Goal: Information Seeking & Learning: Learn about a topic

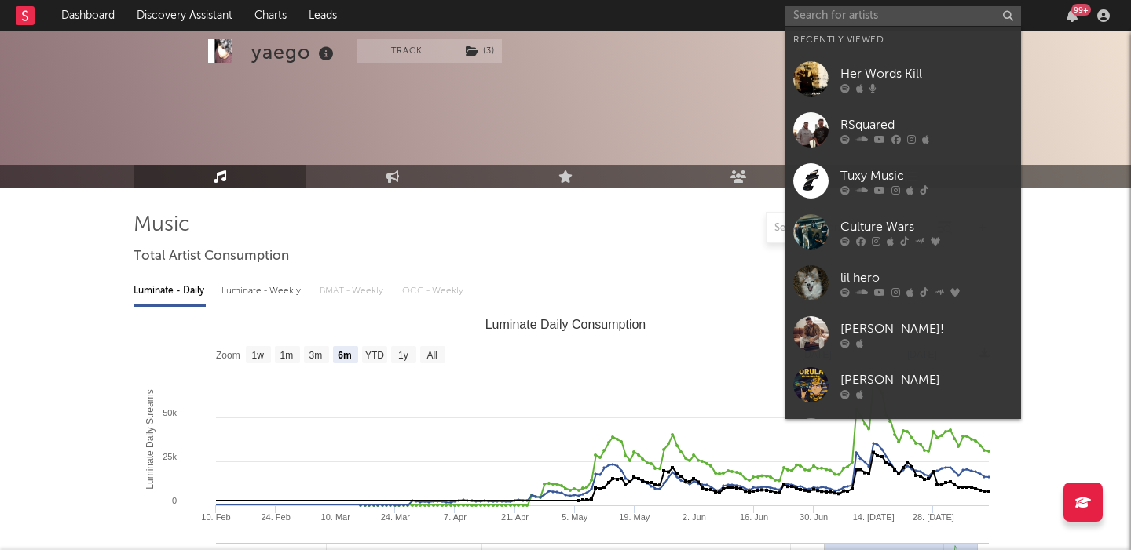
select select "6m"
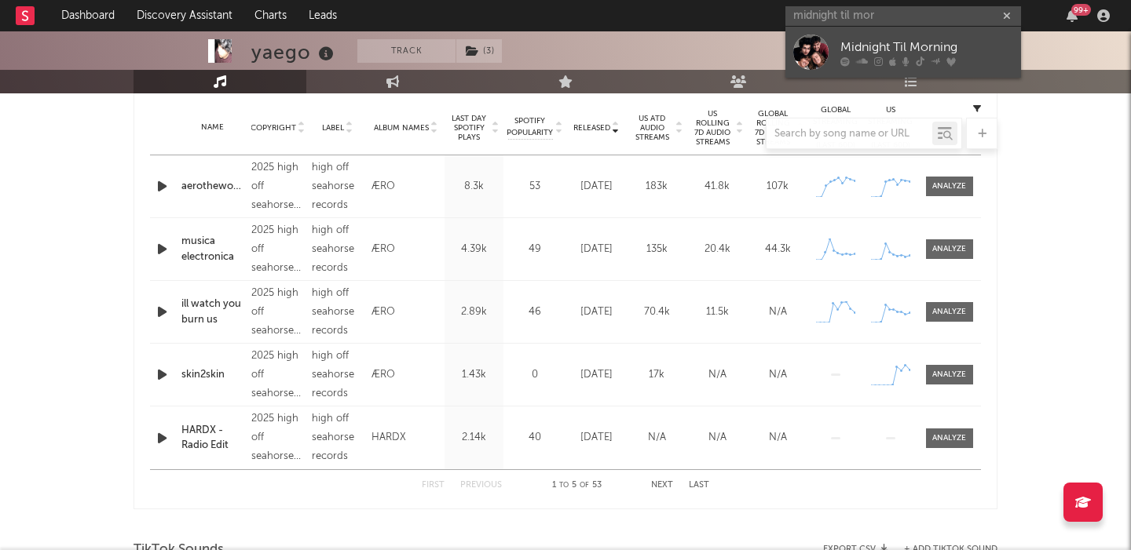
type input "midnight til mor"
click at [881, 37] on link "Midnight Til Morning" at bounding box center [903, 52] width 236 height 51
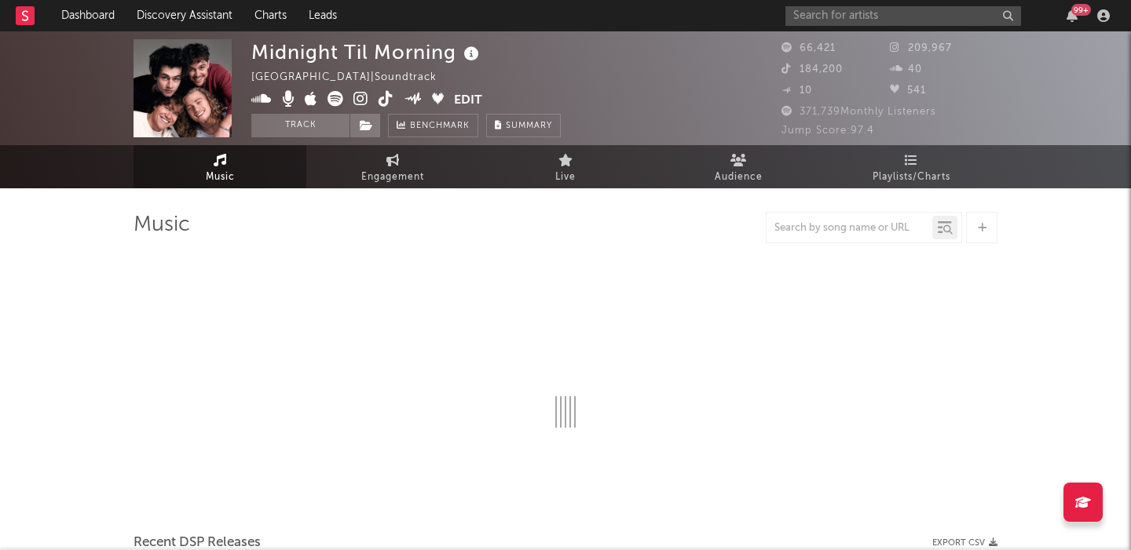
select select "1w"
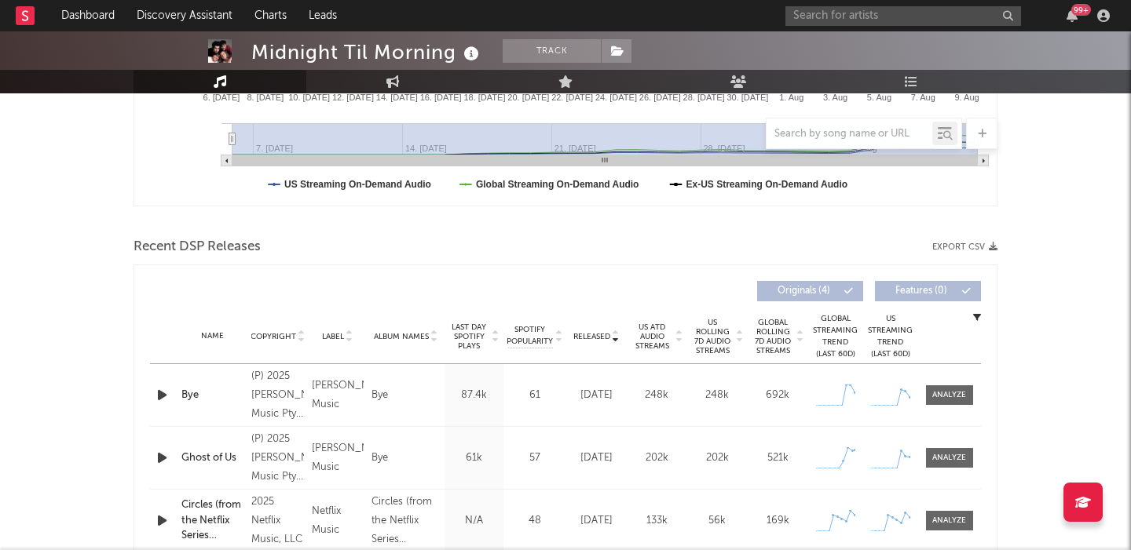
scroll to position [567, 0]
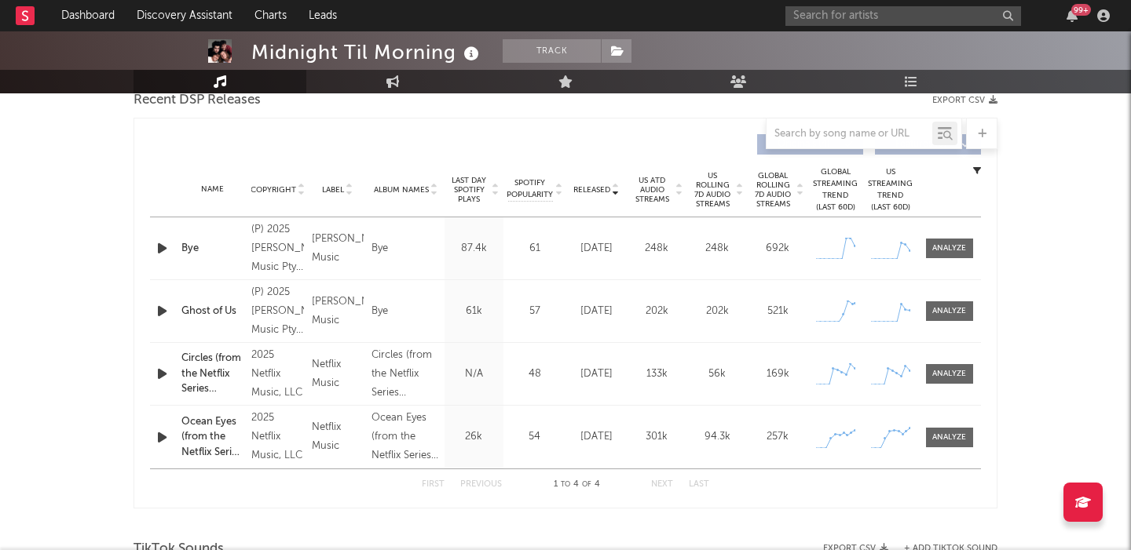
click at [722, 176] on span "US Rolling 7D Audio Streams" at bounding box center [712, 190] width 43 height 38
click at [956, 255] on span at bounding box center [949, 249] width 47 height 20
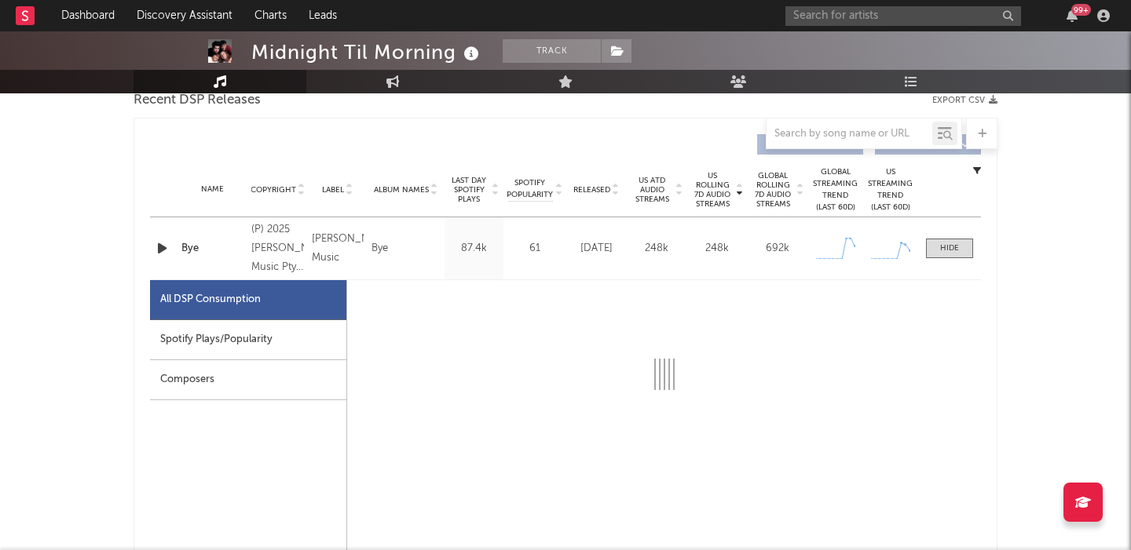
select select "1w"
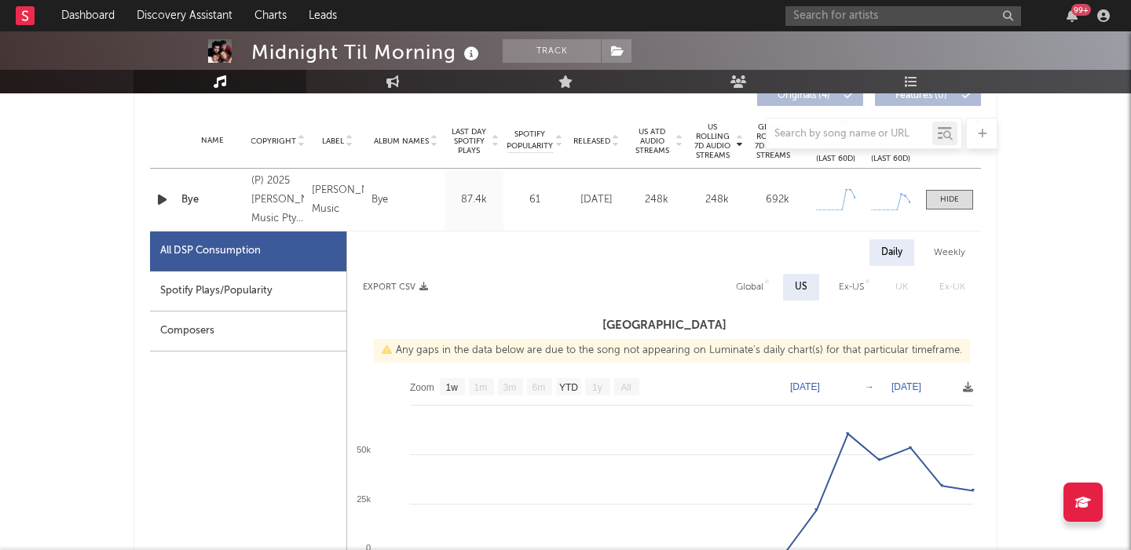
scroll to position [616, 0]
click at [963, 243] on div "Weekly" at bounding box center [949, 252] width 55 height 27
select select "1w"
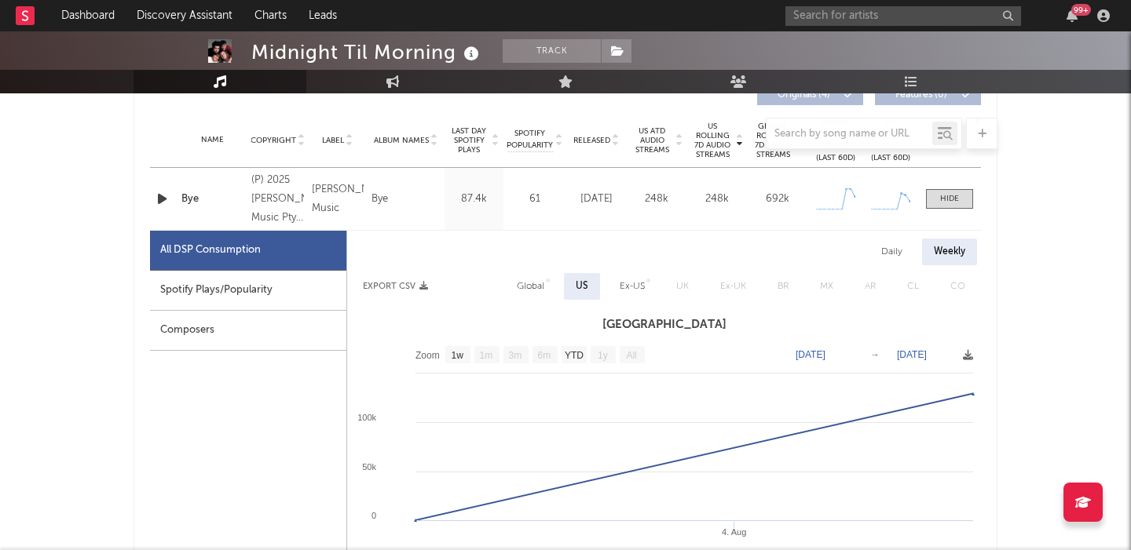
click at [537, 291] on div "Global" at bounding box center [530, 286] width 27 height 19
select select "1w"
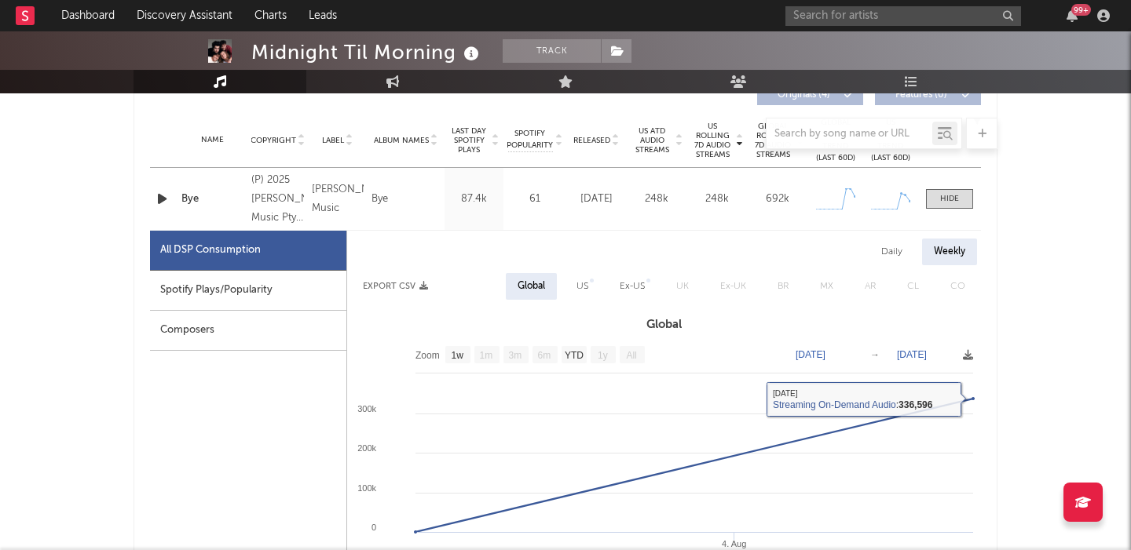
click at [889, 250] on div "Daily" at bounding box center [891, 252] width 45 height 27
select select "1w"
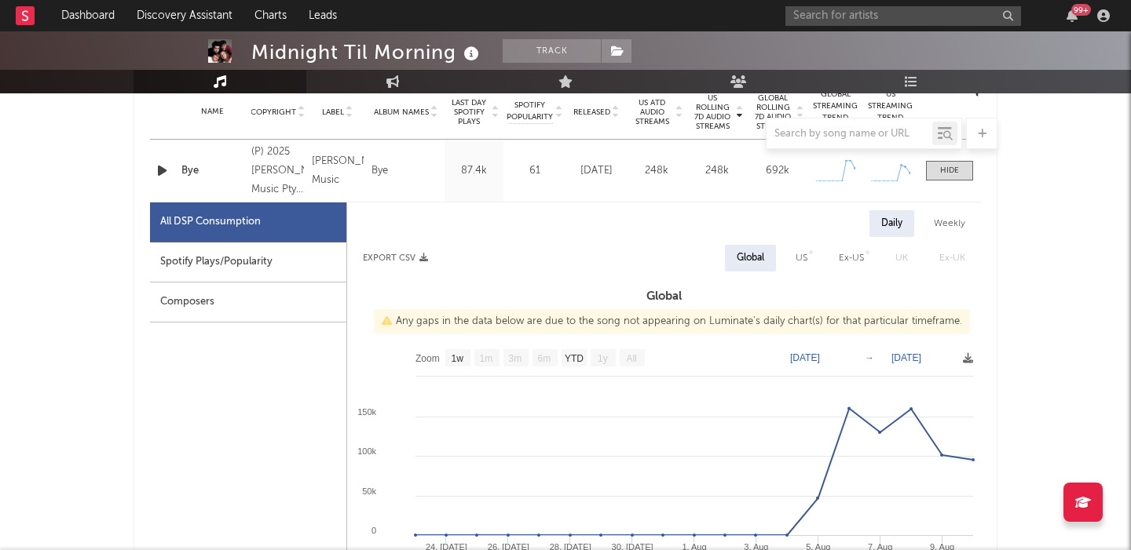
scroll to position [577, 0]
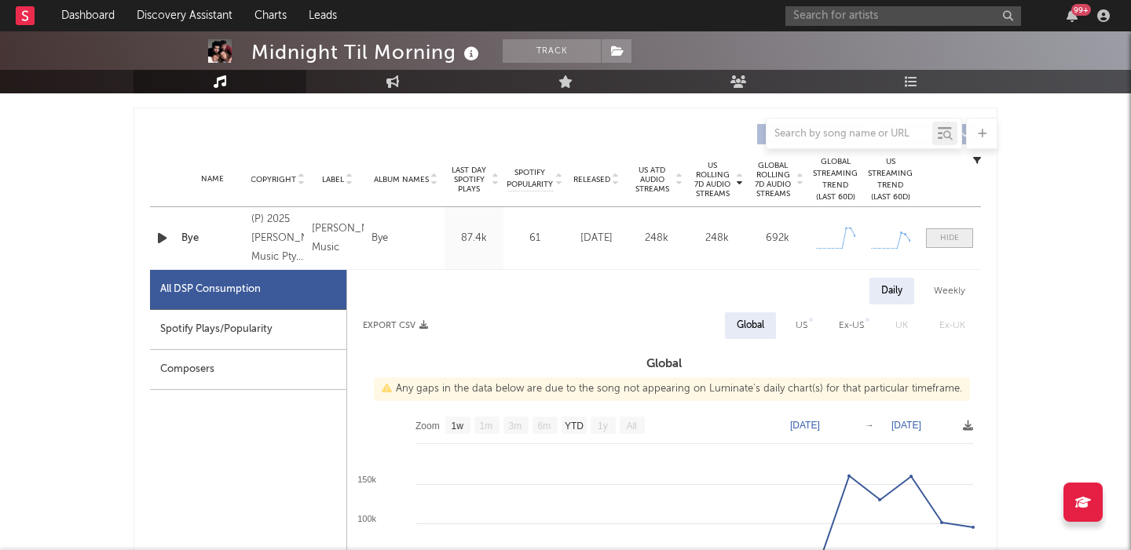
click at [951, 232] on span at bounding box center [949, 238] width 47 height 20
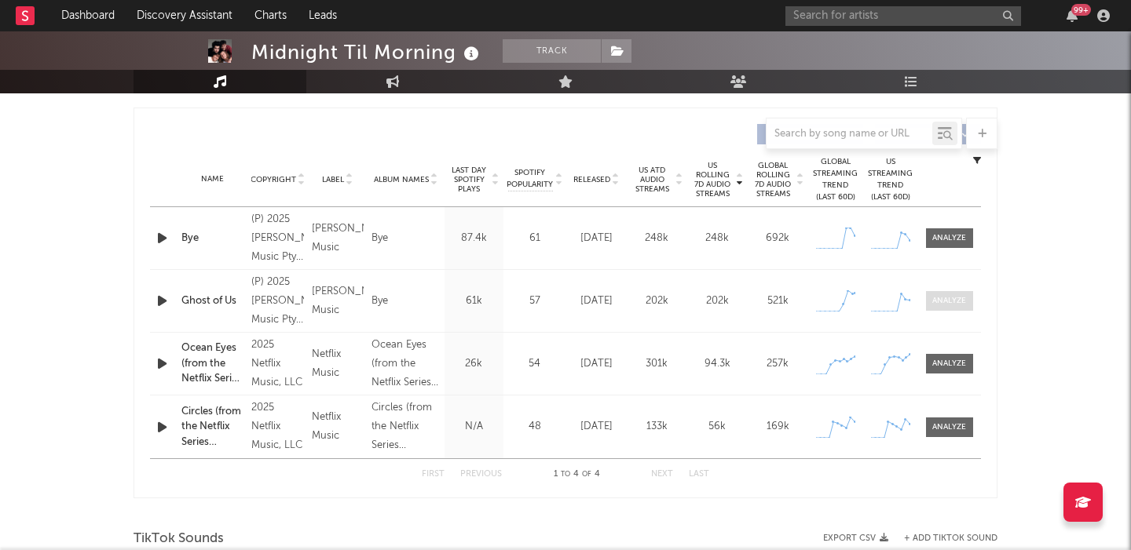
click at [948, 292] on span at bounding box center [949, 301] width 47 height 20
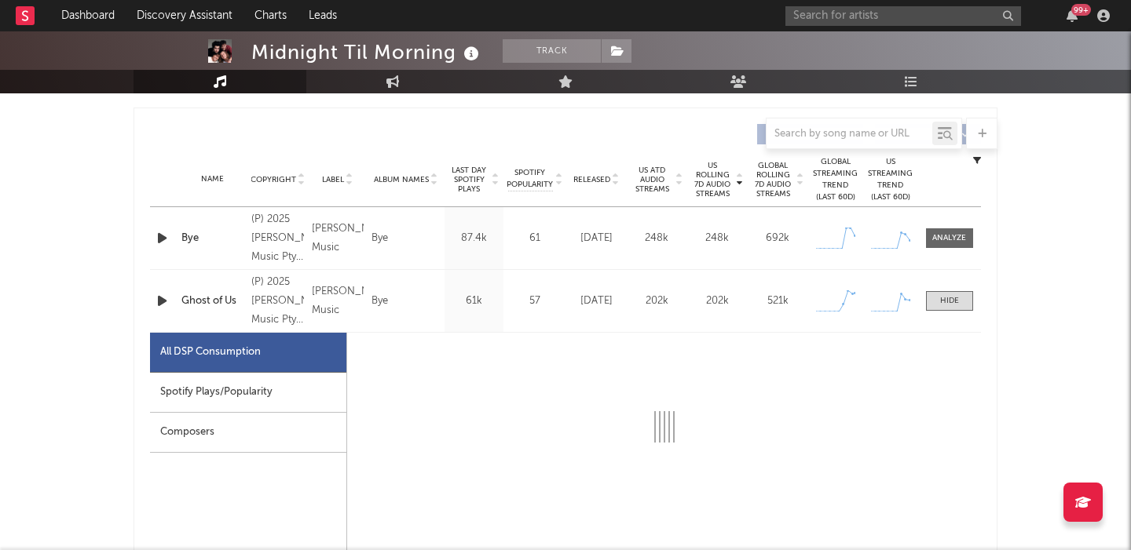
select select "1w"
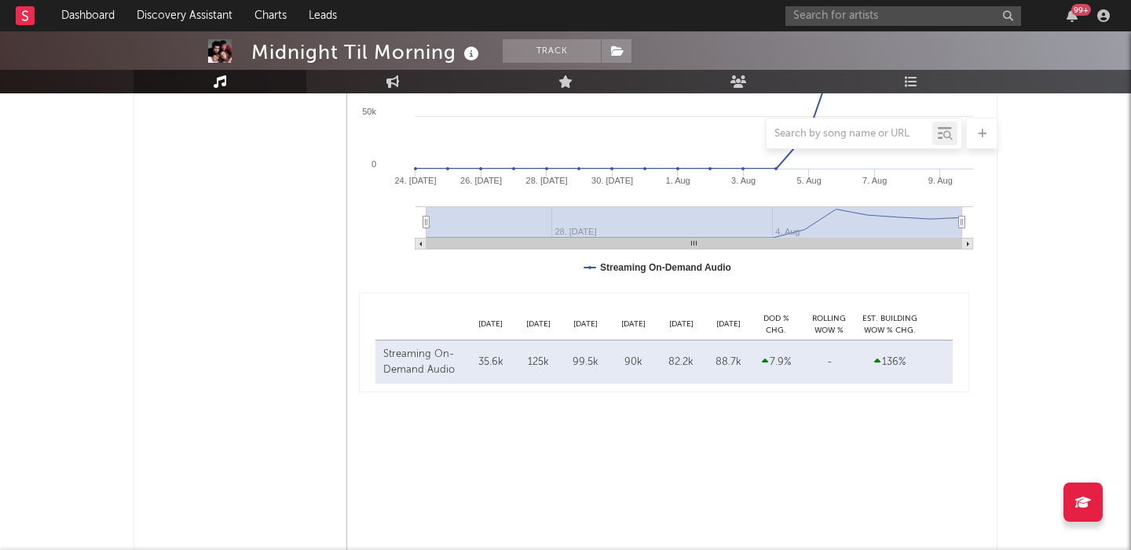
scroll to position [1134, 0]
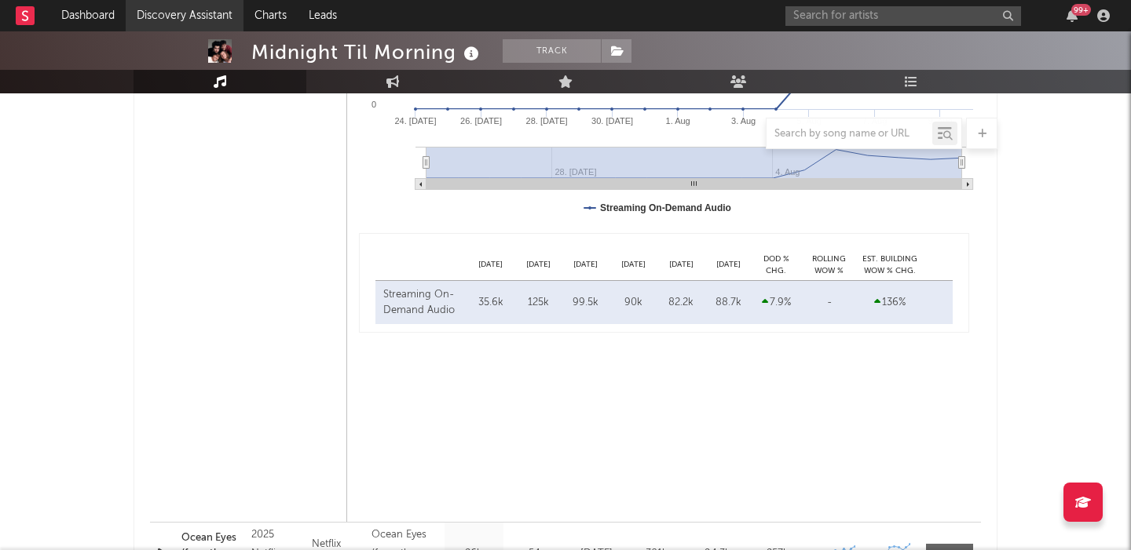
click at [205, 9] on link "Discovery Assistant" at bounding box center [185, 15] width 118 height 31
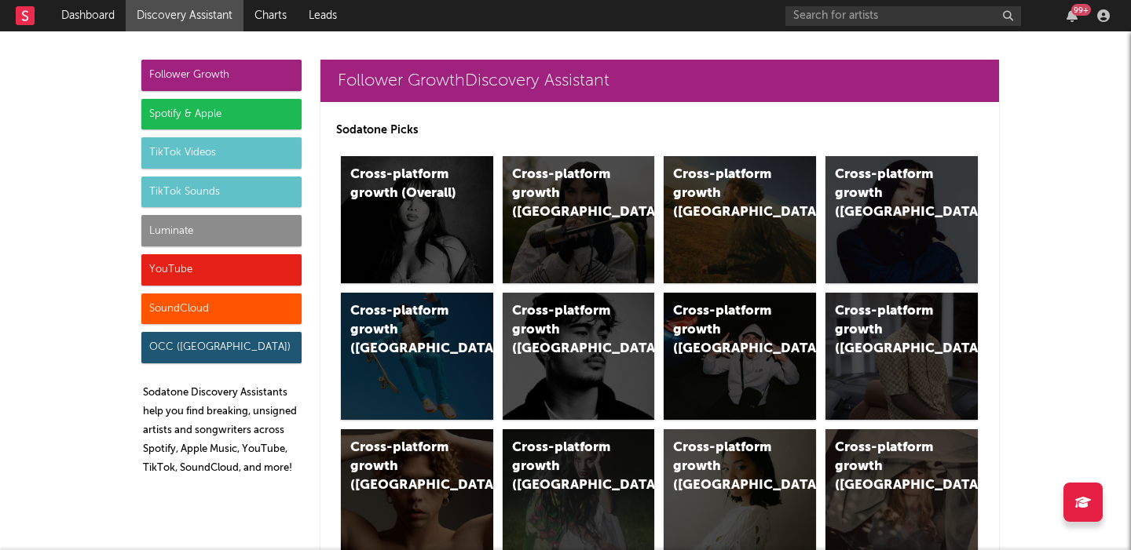
click at [228, 232] on div "Luminate" at bounding box center [221, 230] width 160 height 31
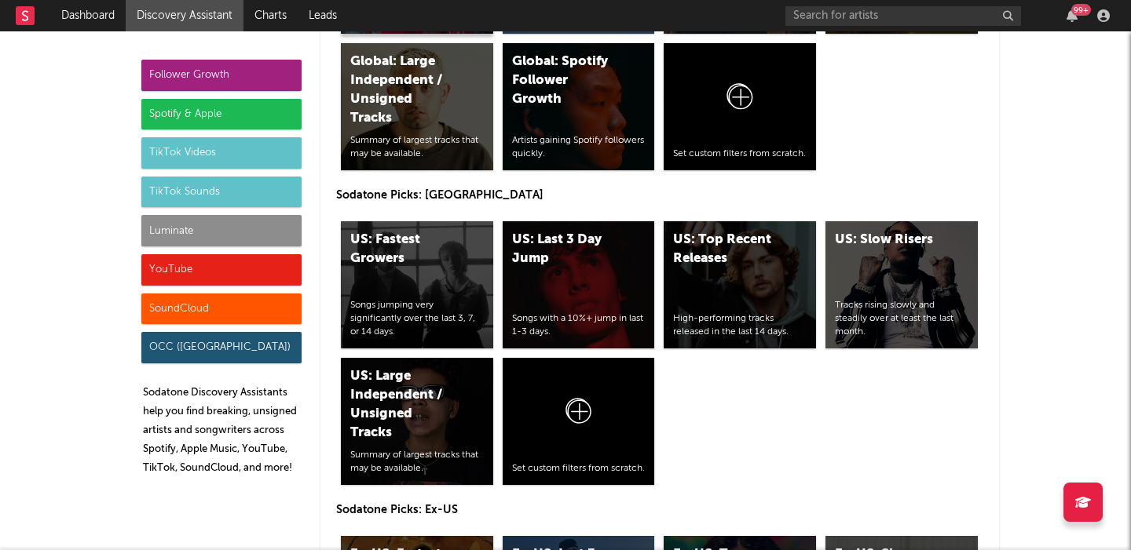
scroll to position [7751, 0]
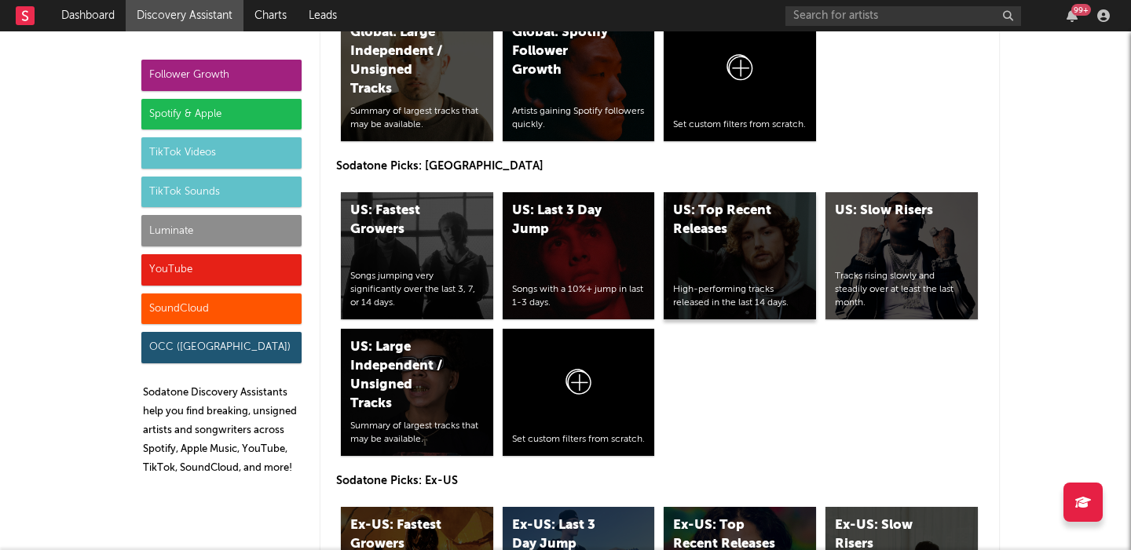
click at [705, 237] on div "US: Top Recent Releases" at bounding box center [726, 221] width 107 height 38
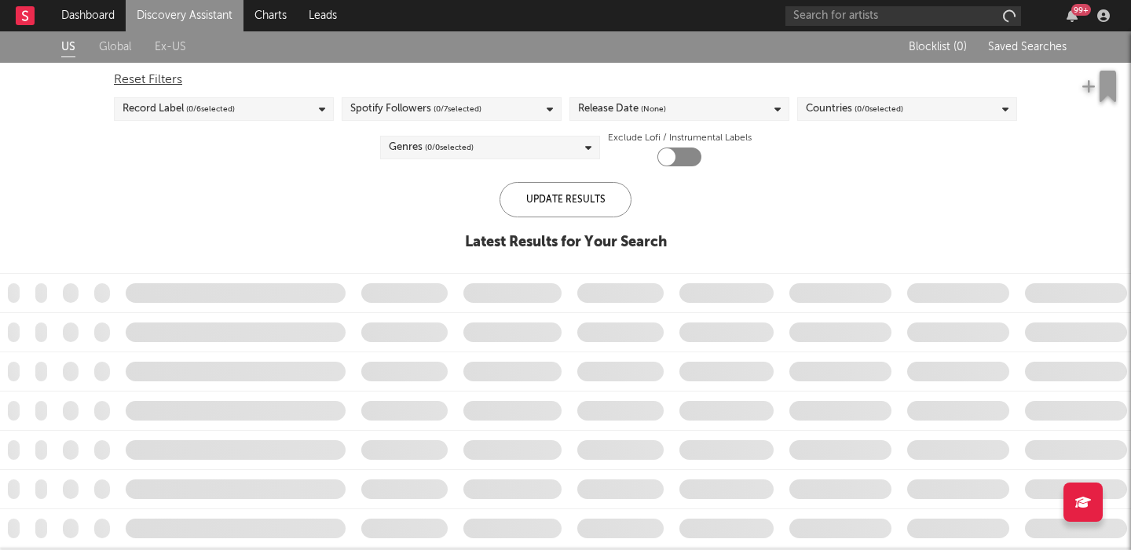
checkbox input "true"
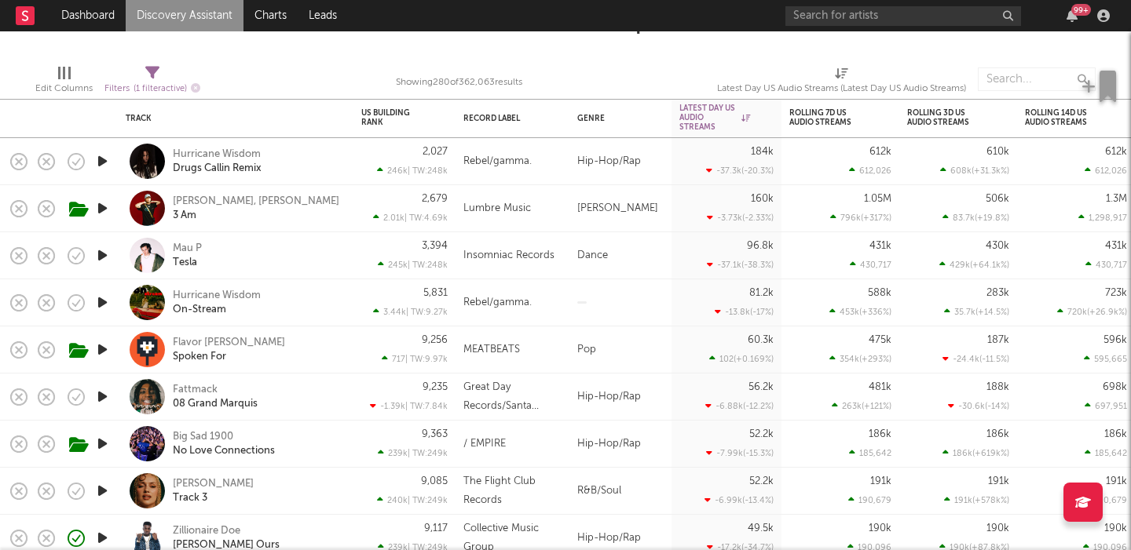
click at [468, 57] on div "Edit Columns Filters ( 1 filter active) Showing 280 of 362,063 results Latest D…" at bounding box center [565, 75] width 1131 height 47
click at [850, 22] on input "text" at bounding box center [903, 16] width 236 height 20
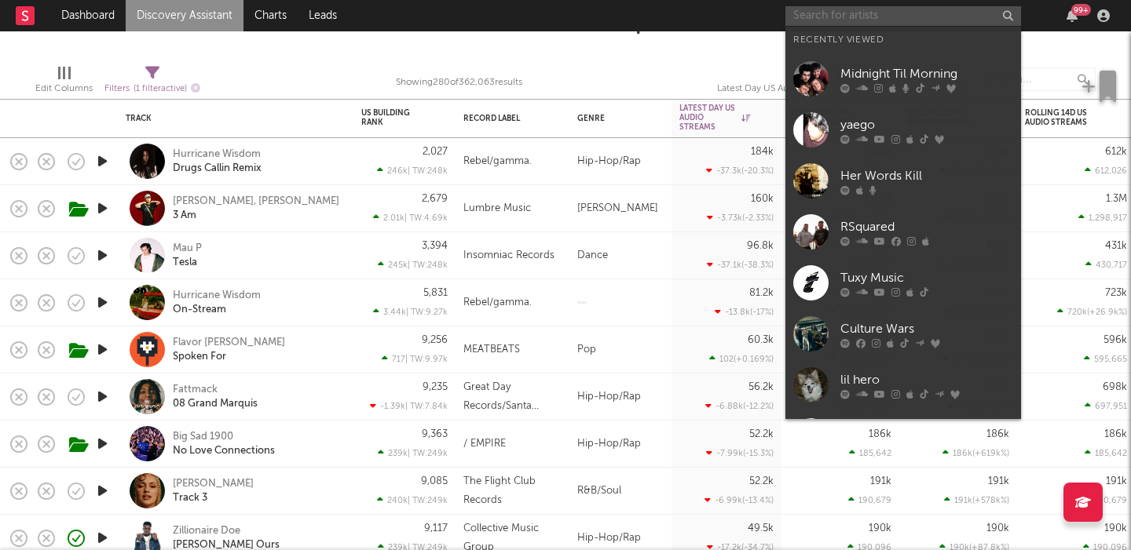
paste input "[URL][DOMAIN_NAME]"
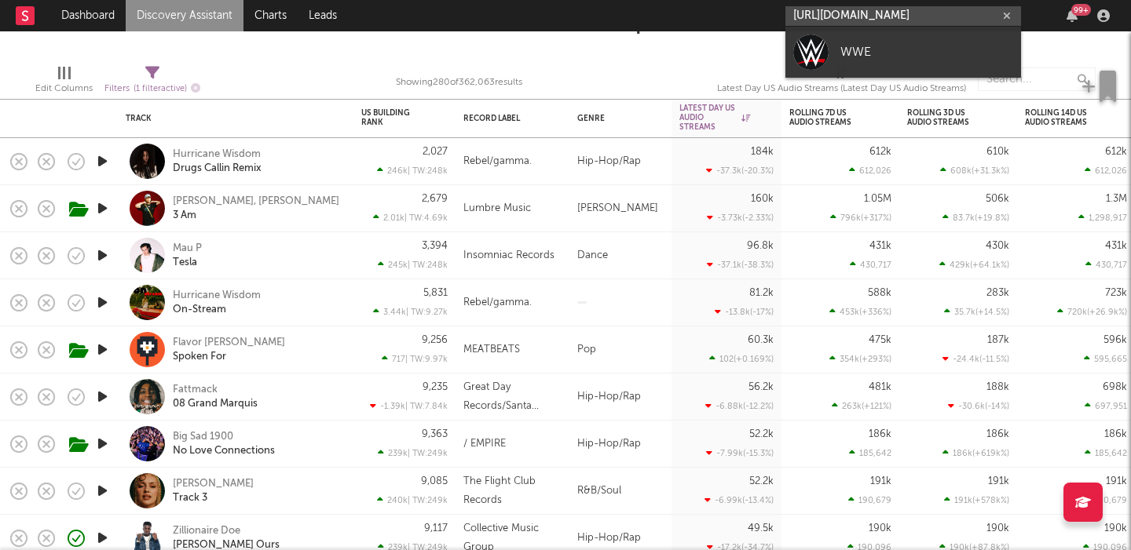
type input "[URL][DOMAIN_NAME]"
click at [918, 49] on div "WWE" at bounding box center [926, 51] width 173 height 19
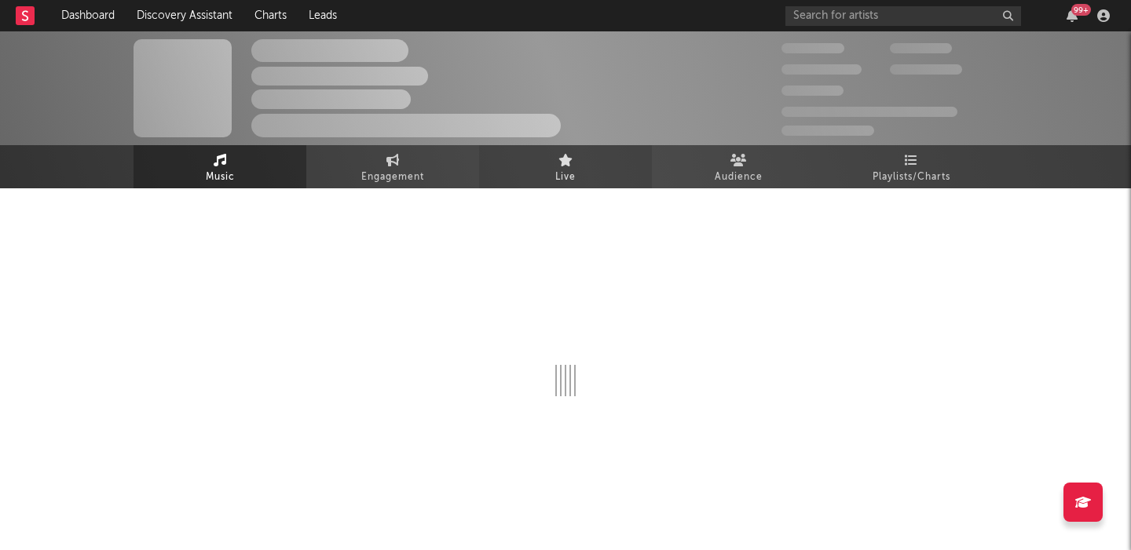
select select "6m"
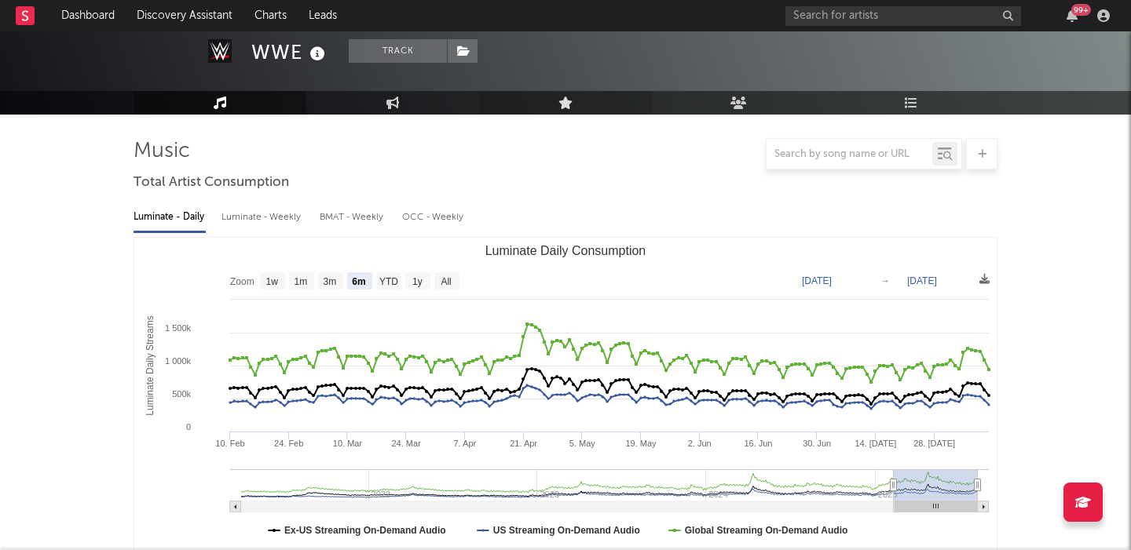
scroll to position [161, 0]
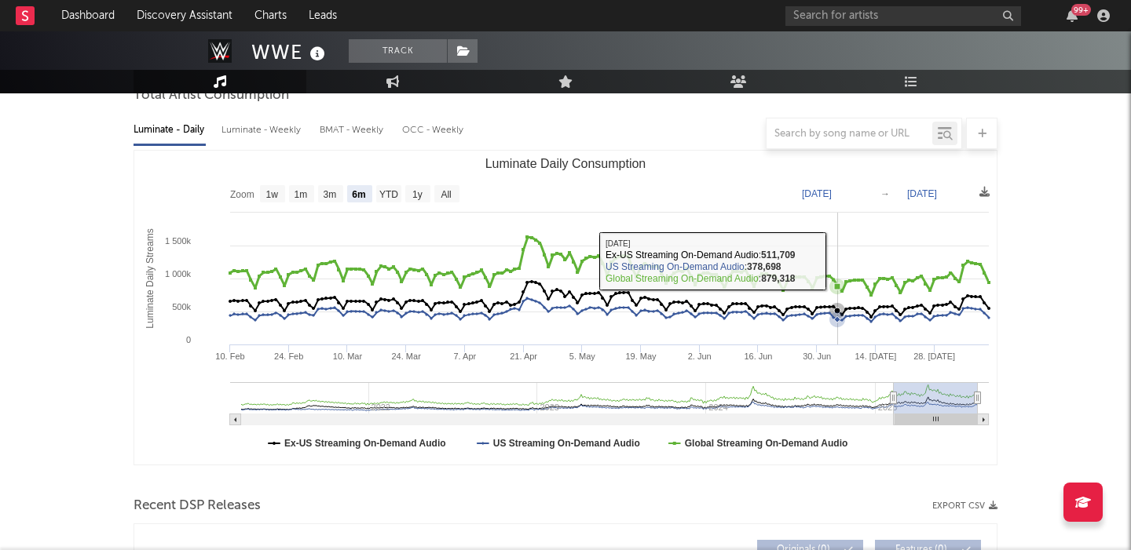
click at [264, 141] on div at bounding box center [565, 133] width 864 height 31
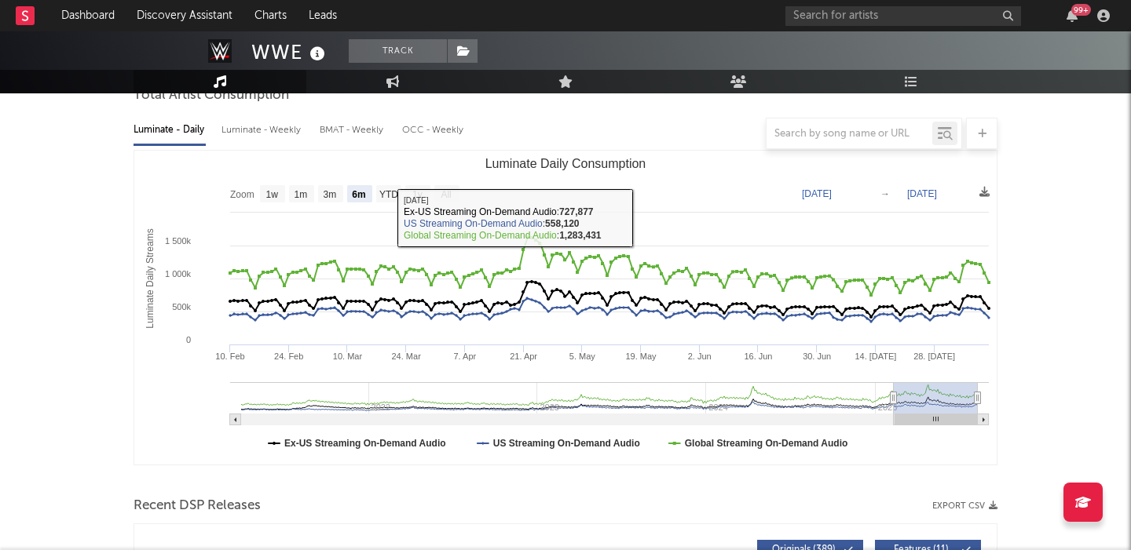
click at [264, 135] on div at bounding box center [565, 133] width 864 height 31
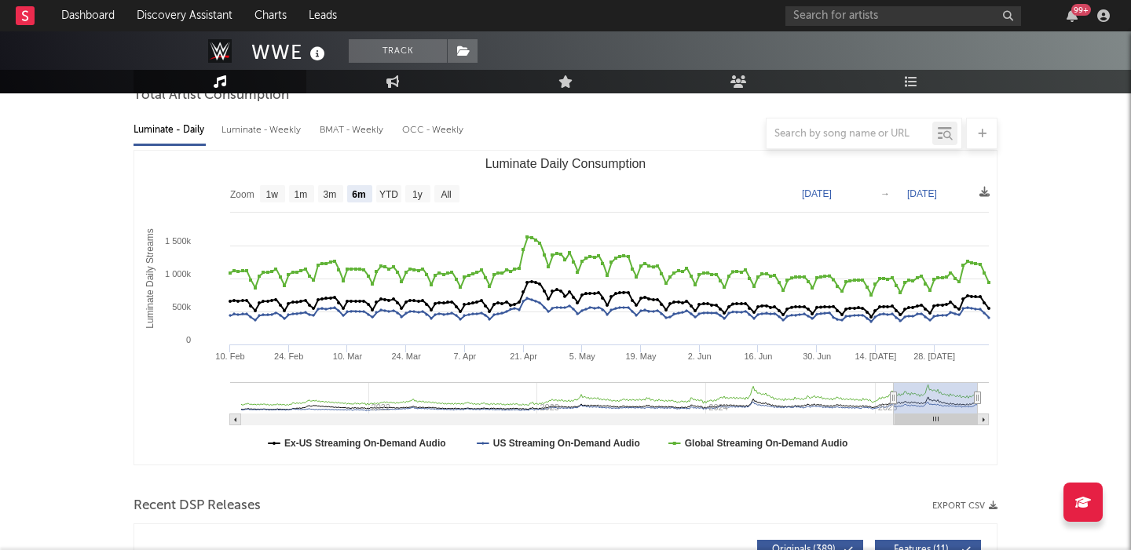
click at [277, 124] on div at bounding box center [565, 133] width 864 height 31
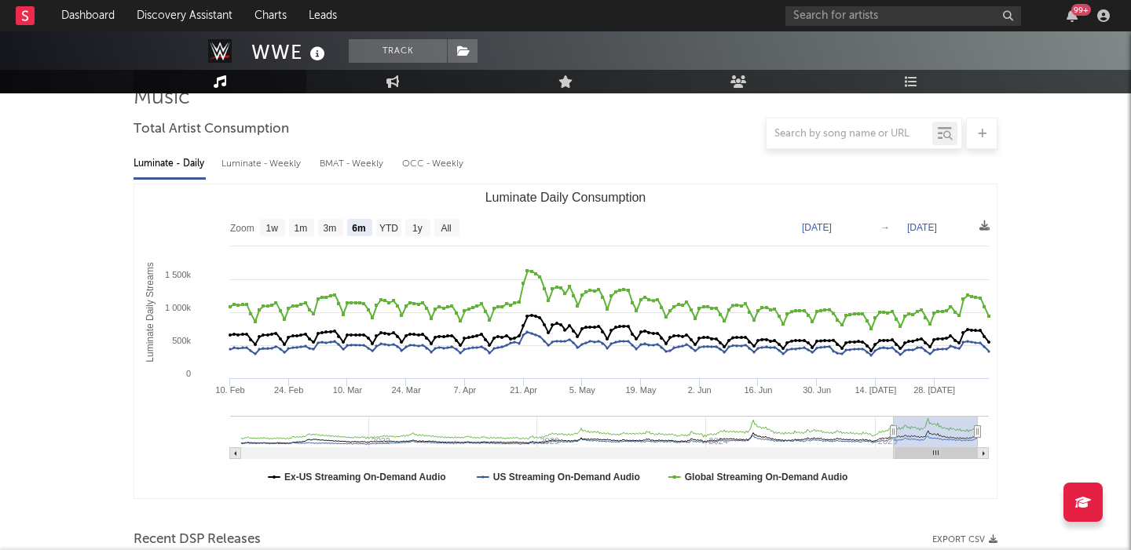
scroll to position [117, 0]
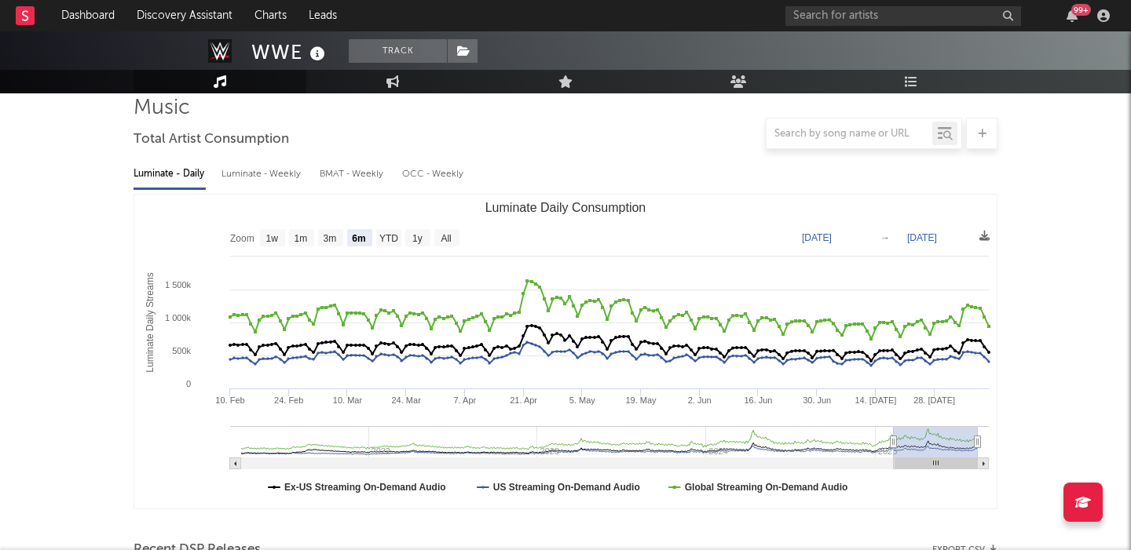
click at [272, 174] on div "Luminate - Weekly" at bounding box center [262, 174] width 82 height 27
select select "6m"
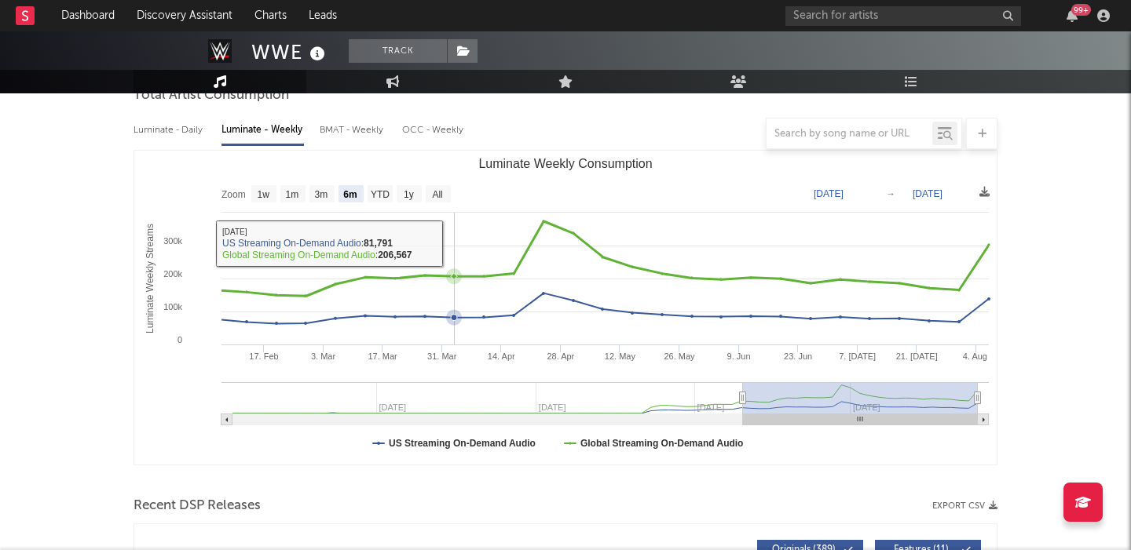
scroll to position [510, 0]
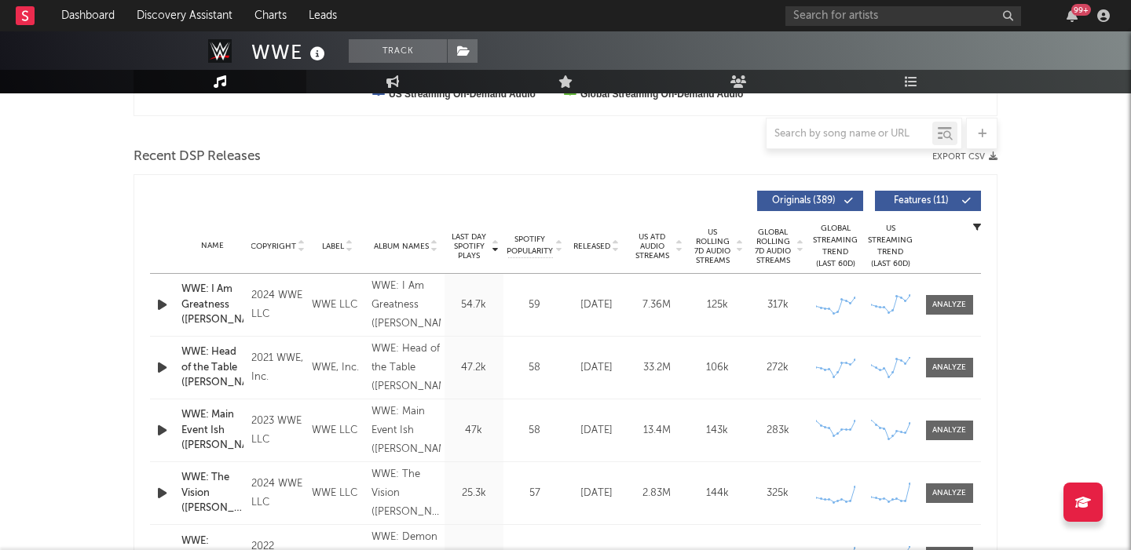
click at [828, 195] on button "Originals ( 389 )" at bounding box center [810, 201] width 106 height 20
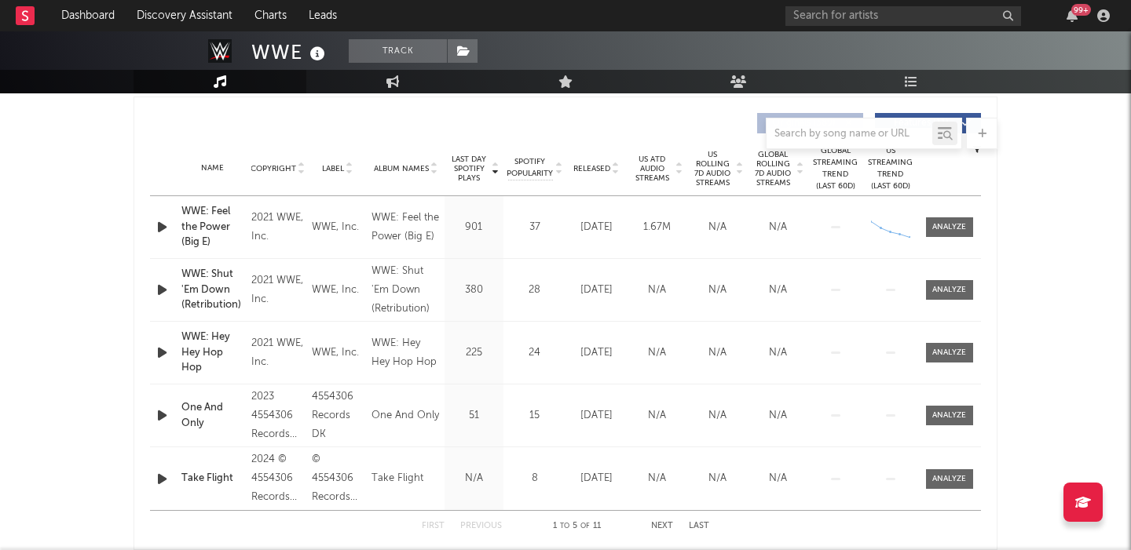
scroll to position [612, 0]
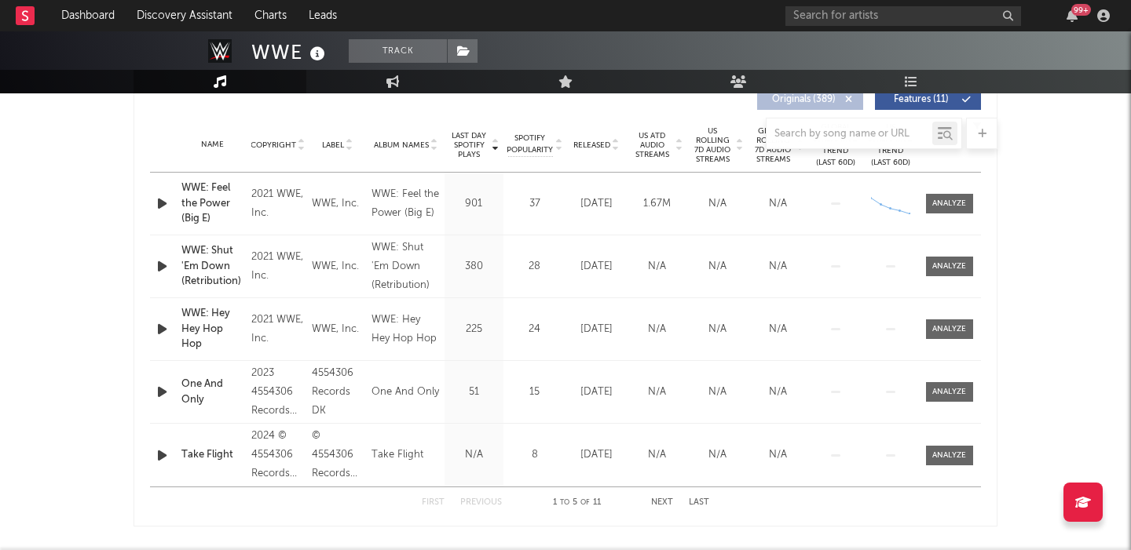
click at [722, 143] on div at bounding box center [565, 133] width 864 height 31
click at [714, 158] on span "US Rolling 7D Audio Streams" at bounding box center [712, 145] width 43 height 38
click at [934, 209] on div at bounding box center [949, 204] width 34 height 12
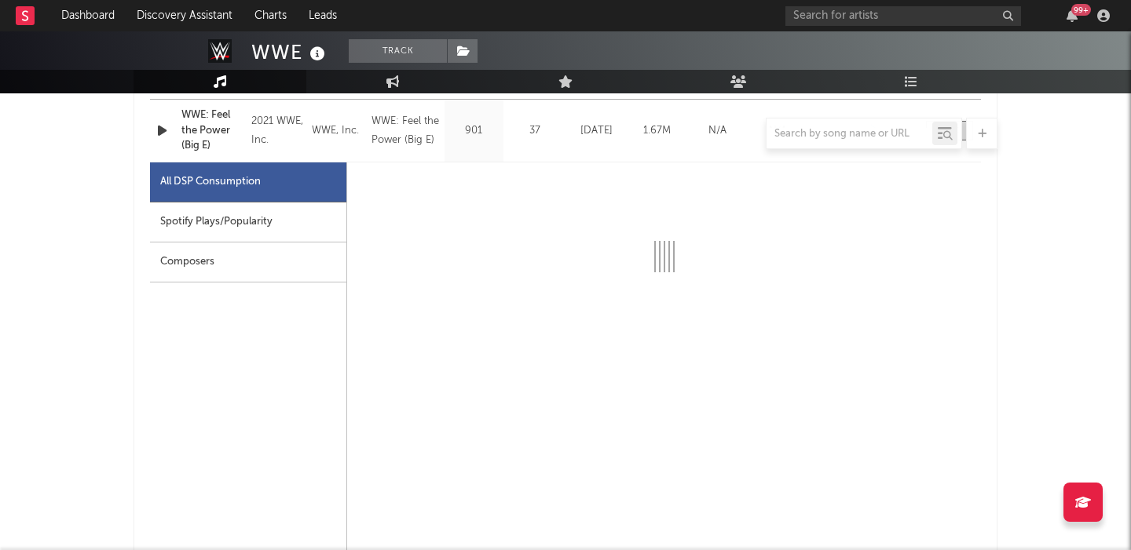
scroll to position [690, 0]
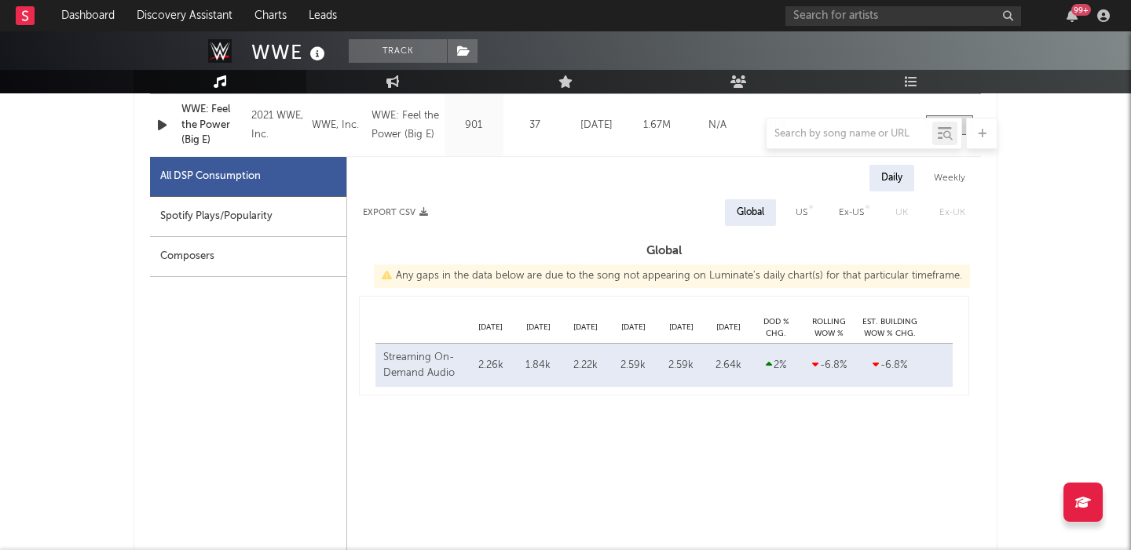
select select "6m"
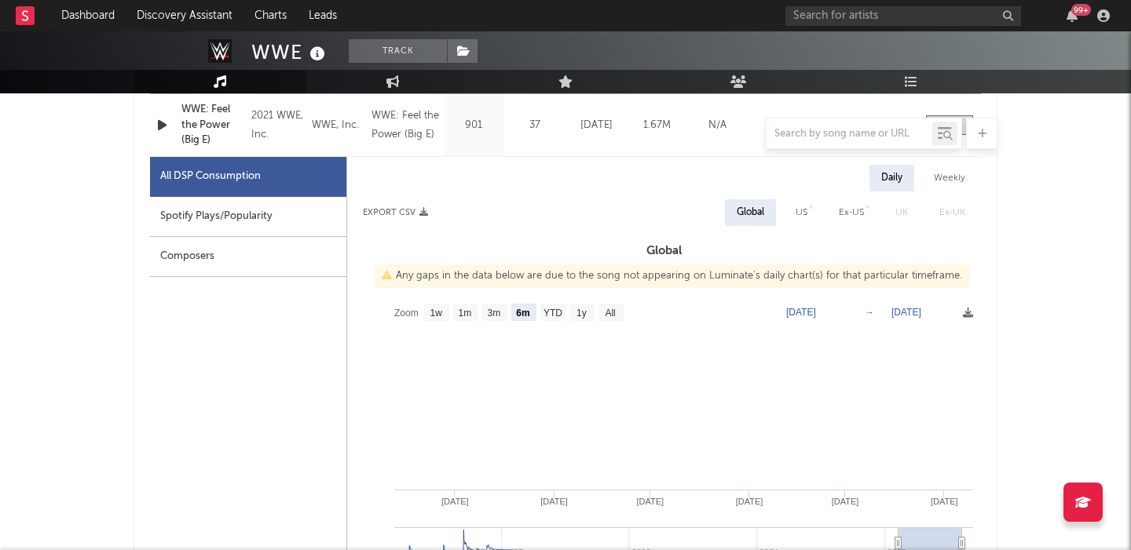
click at [799, 204] on div "US" at bounding box center [801, 212] width 12 height 19
select select "6m"
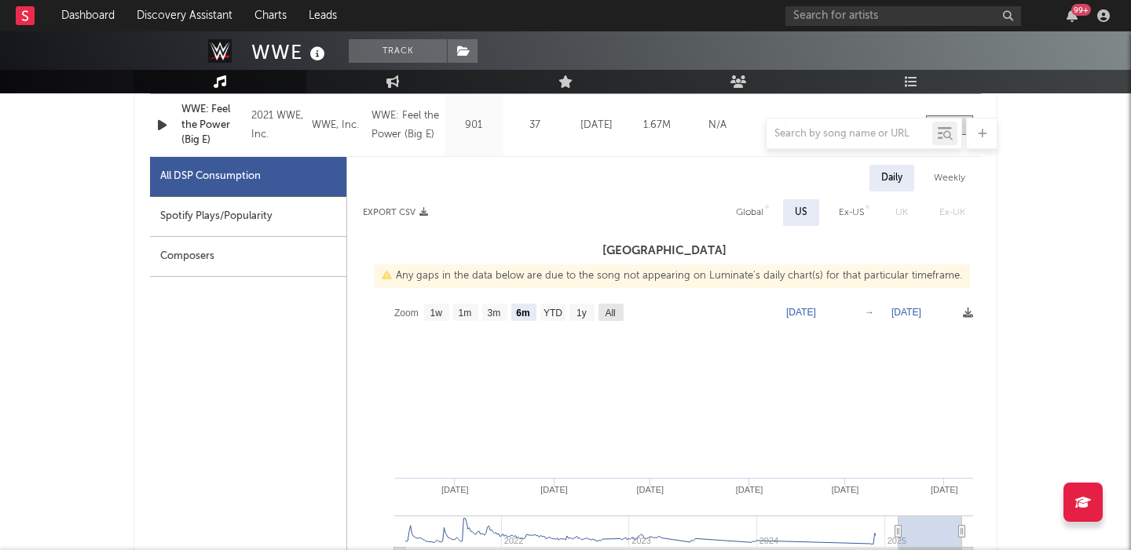
click at [607, 316] on text "All" at bounding box center [610, 313] width 10 height 11
select select "All"
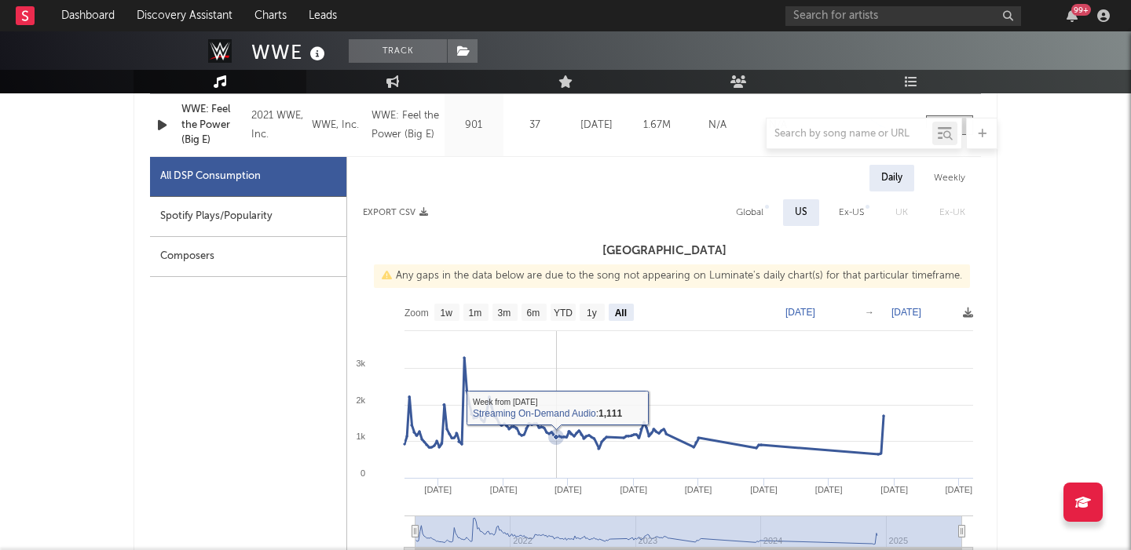
scroll to position [353, 0]
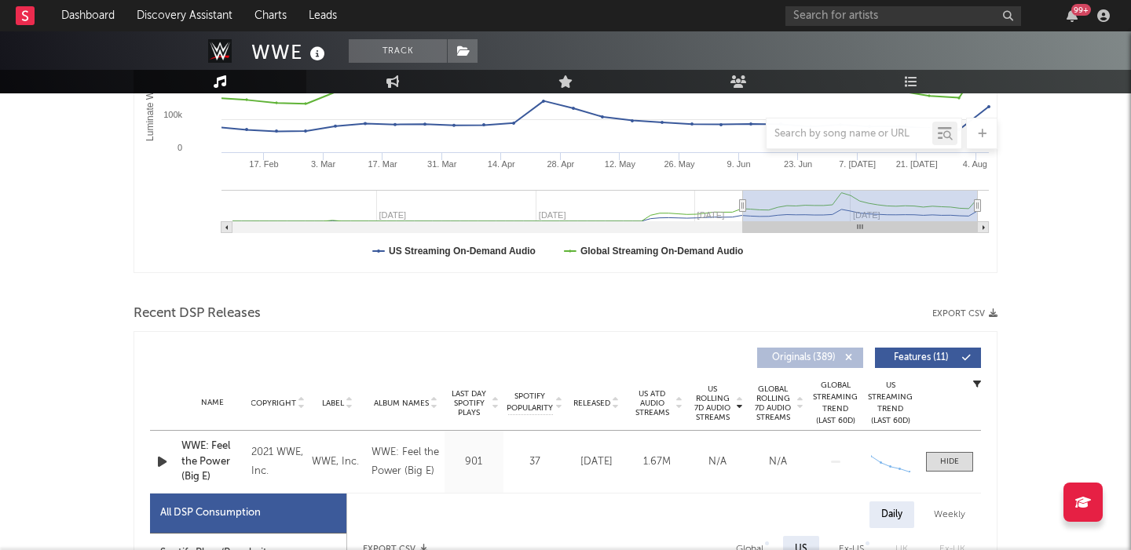
click at [901, 362] on span "Features ( 11 )" at bounding box center [921, 357] width 72 height 9
click at [809, 362] on span "Originals ( 389 )" at bounding box center [803, 357] width 72 height 9
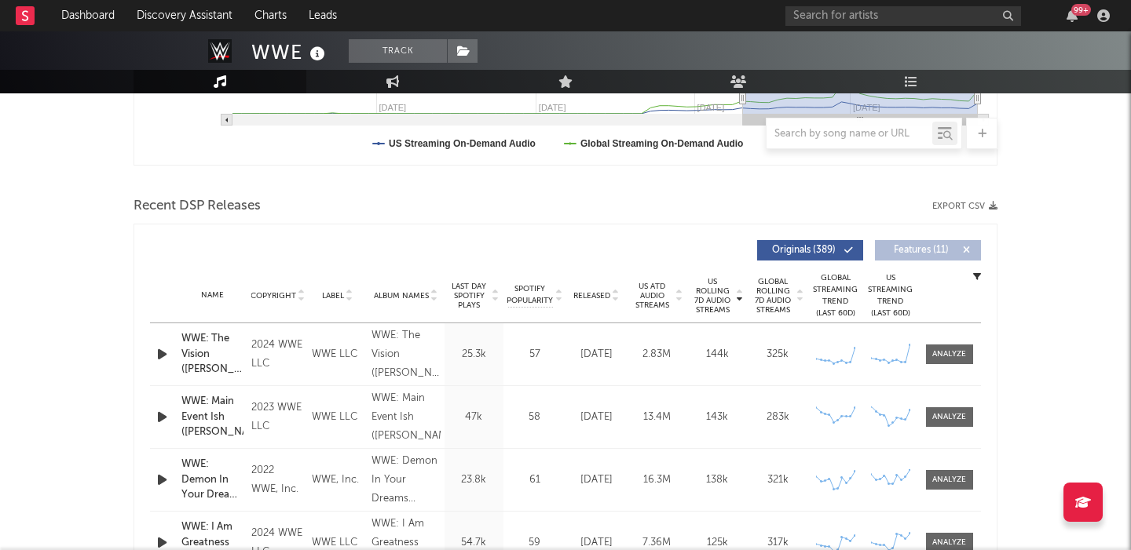
scroll to position [473, 0]
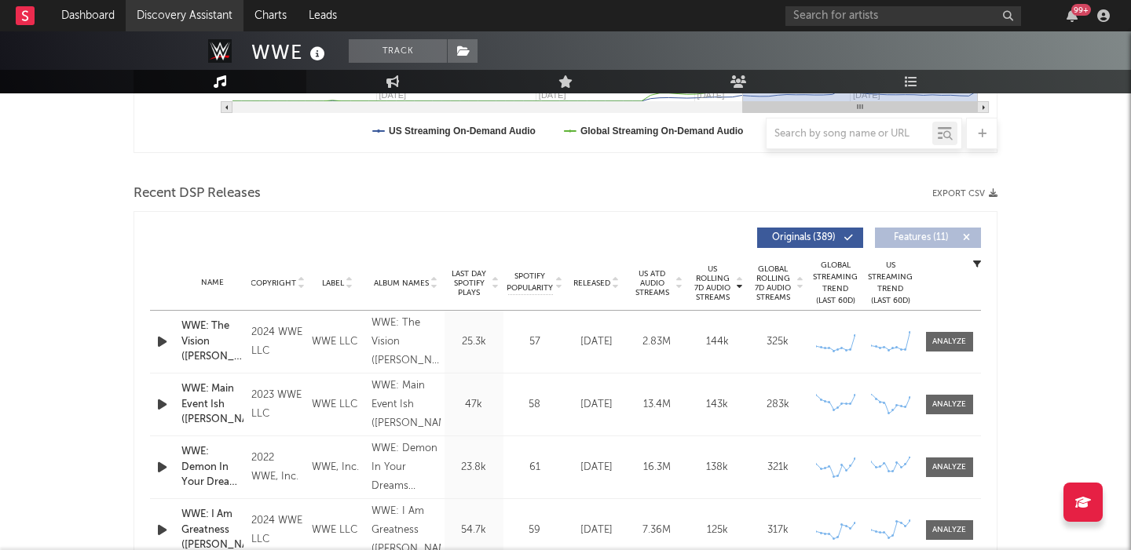
click at [181, 15] on link "Discovery Assistant" at bounding box center [185, 15] width 118 height 31
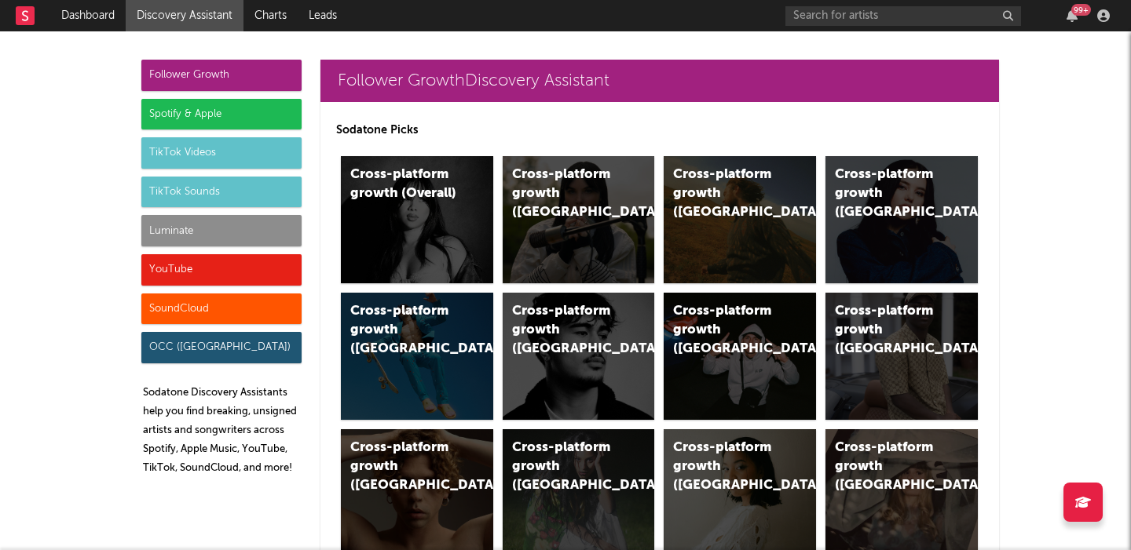
click at [221, 225] on div "Luminate" at bounding box center [221, 230] width 160 height 31
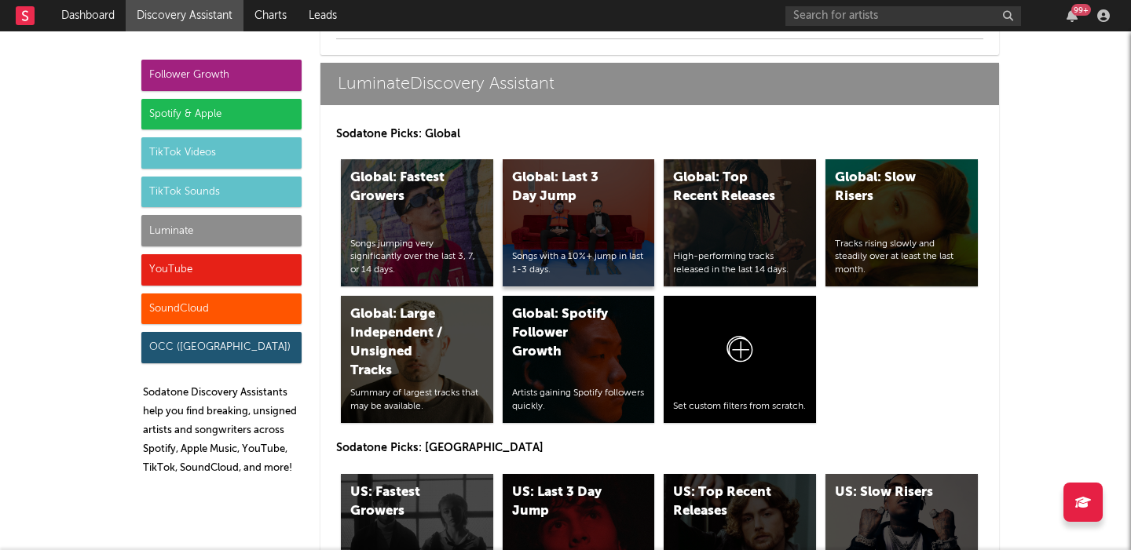
scroll to position [7761, 0]
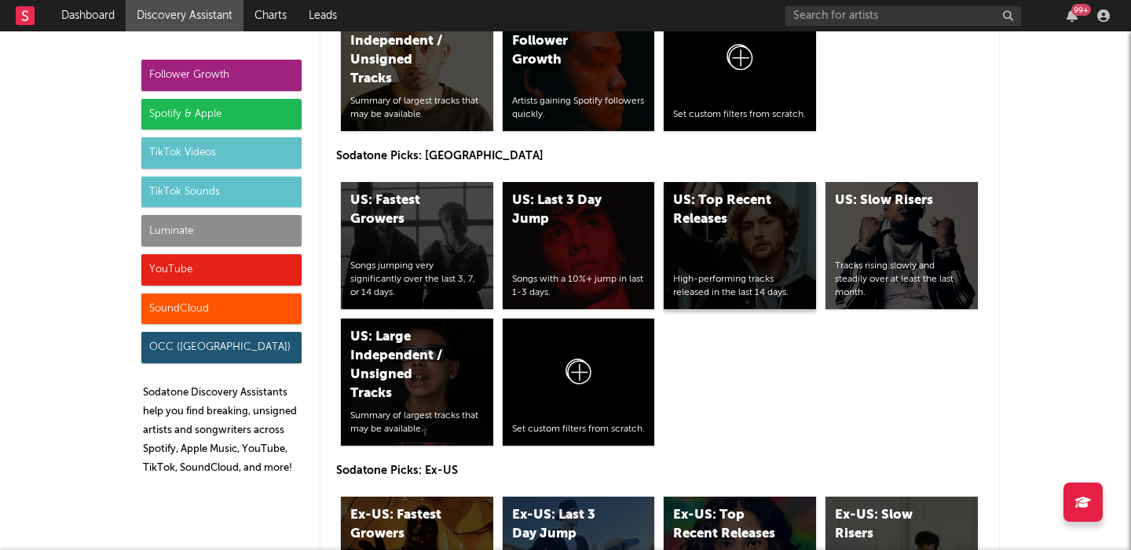
click at [795, 238] on div "US: Top Recent Releases High-performing tracks released in the last 14 days." at bounding box center [739, 245] width 152 height 127
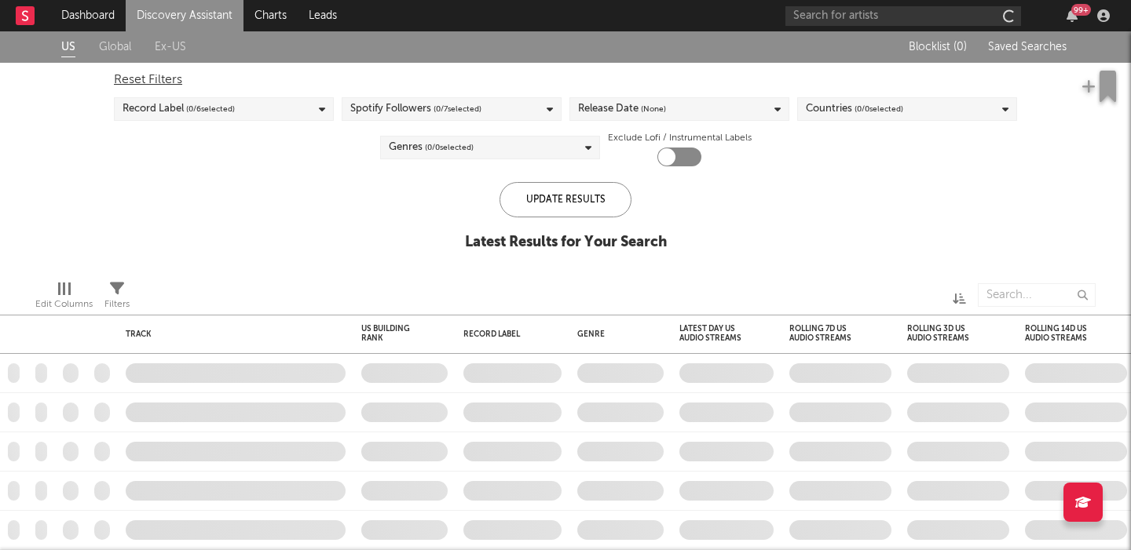
checkbox input "true"
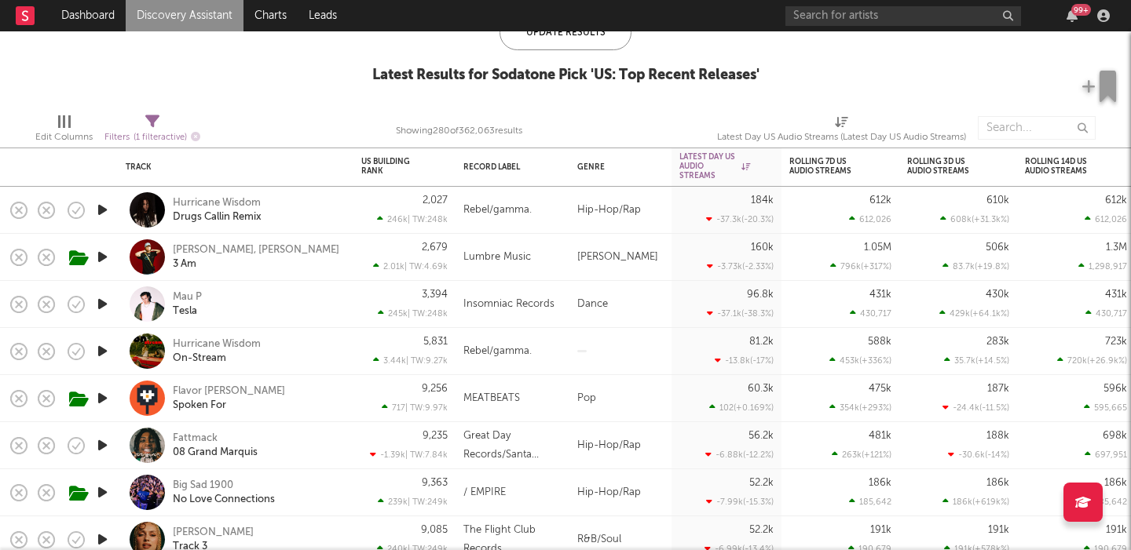
click at [343, 302] on div "Mau P Tesla" at bounding box center [236, 304] width 220 height 46
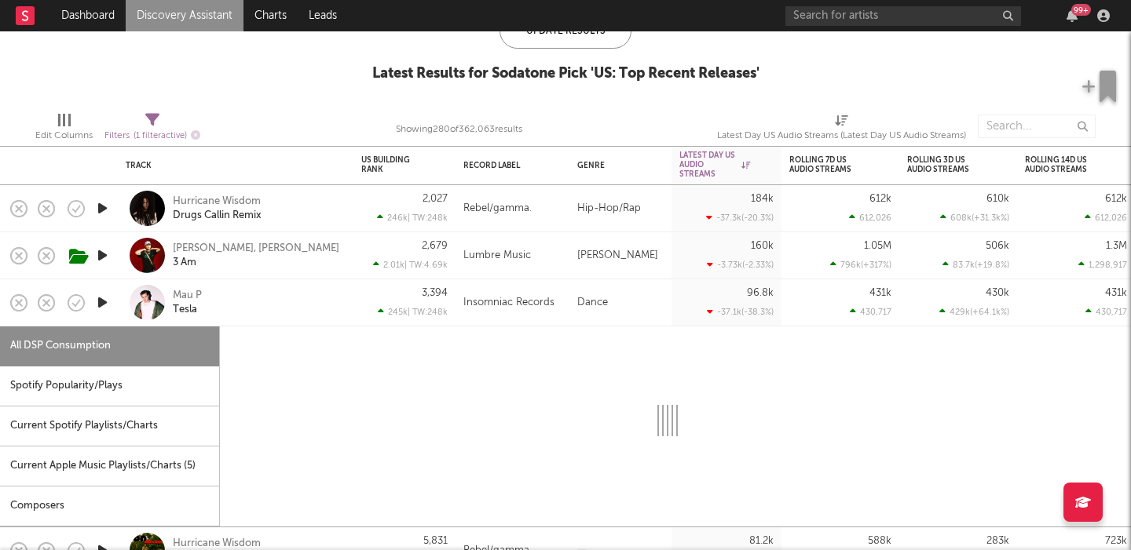
select select "1w"
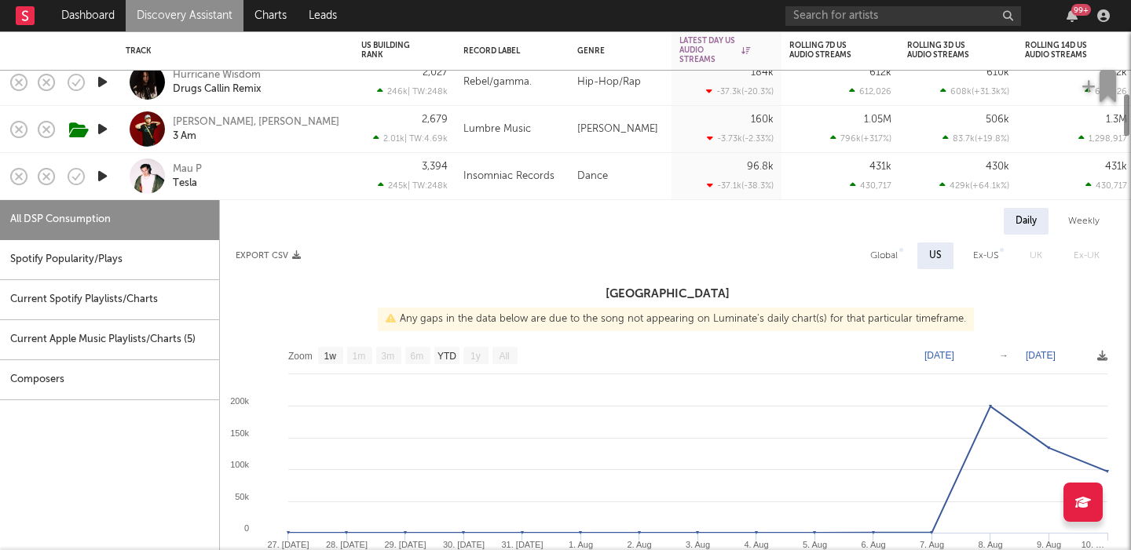
click at [293, 183] on div "Mau P Tesla" at bounding box center [257, 177] width 169 height 28
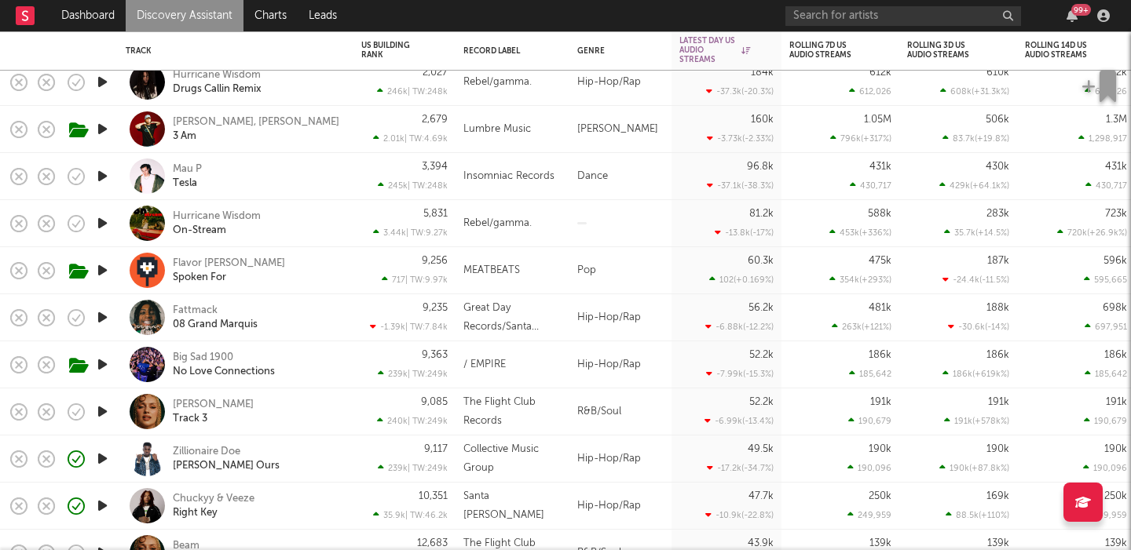
click at [277, 257] on div "Flavor [PERSON_NAME] Spoken For" at bounding box center [257, 271] width 169 height 28
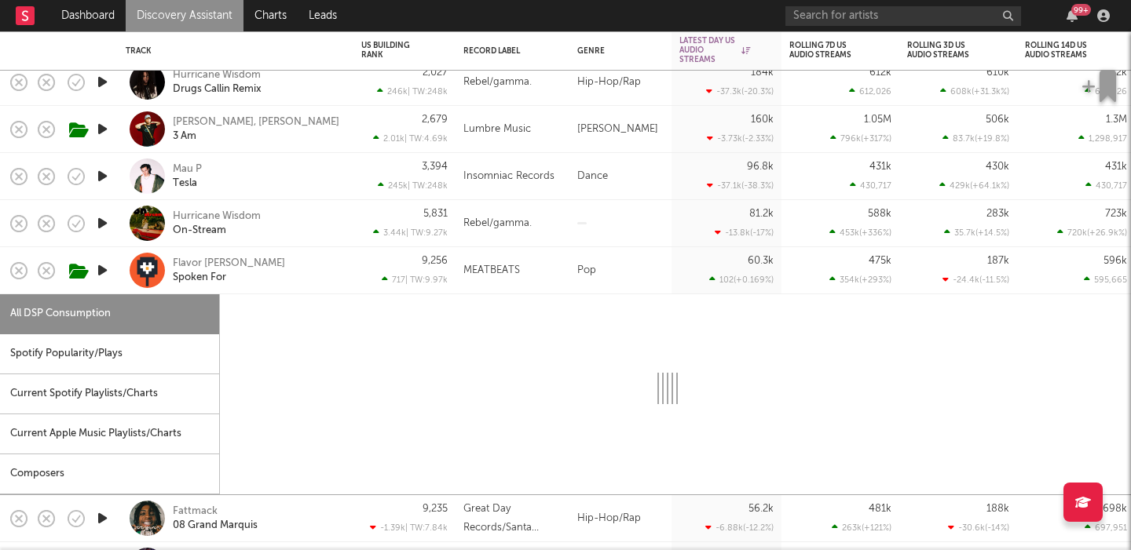
select select "1w"
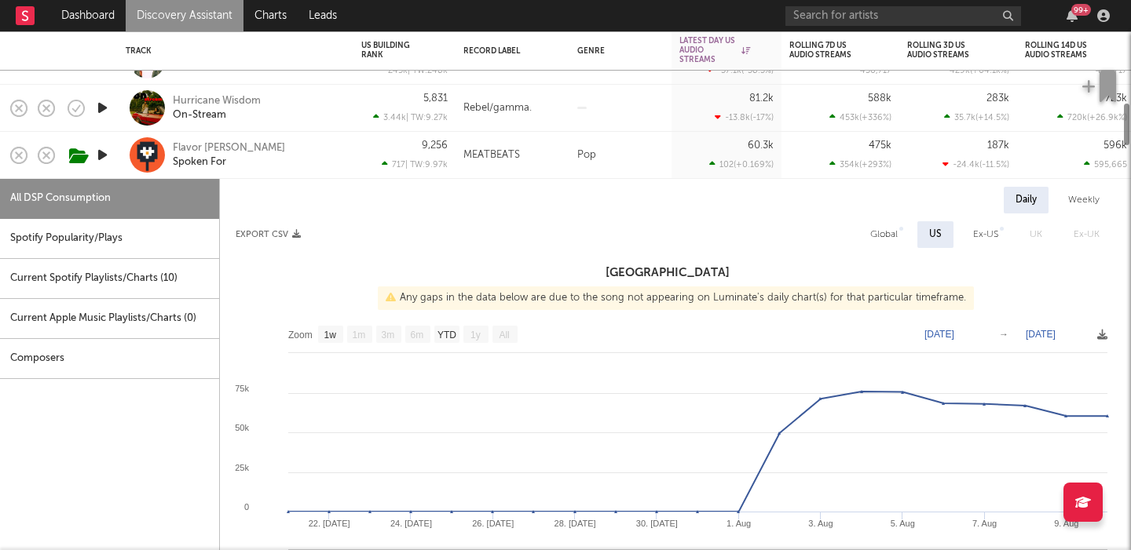
click at [281, 159] on div "Flavor [PERSON_NAME] Spoken For" at bounding box center [257, 155] width 169 height 28
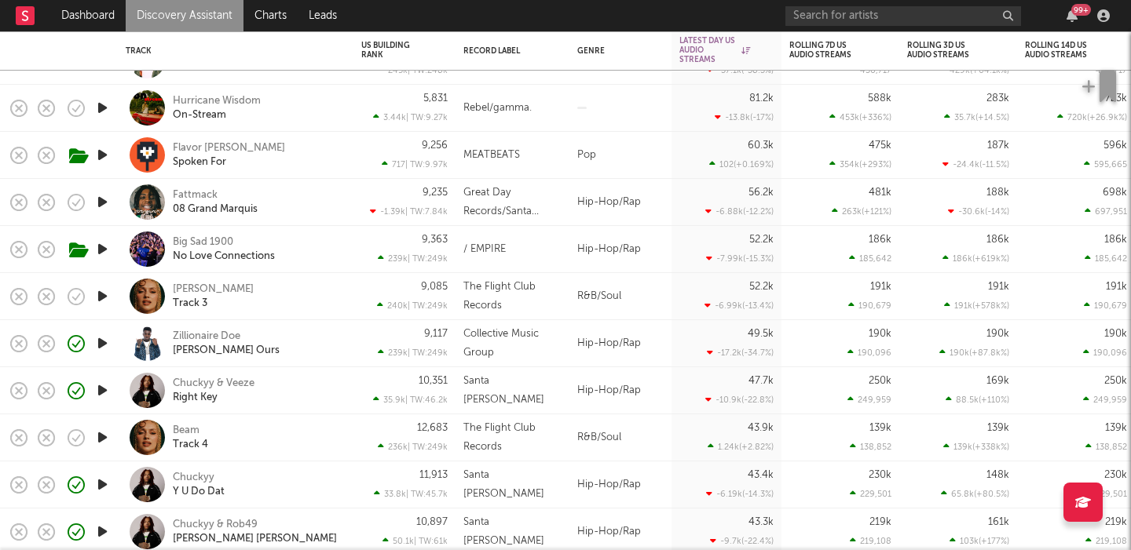
click at [310, 288] on div "[PERSON_NAME] Track 3" at bounding box center [257, 297] width 169 height 28
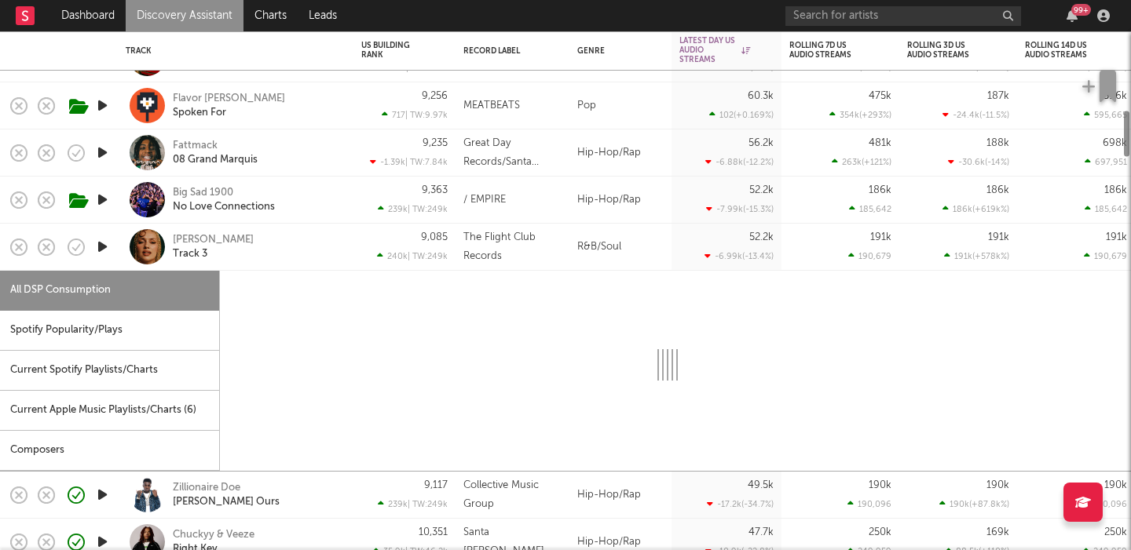
select select "1w"
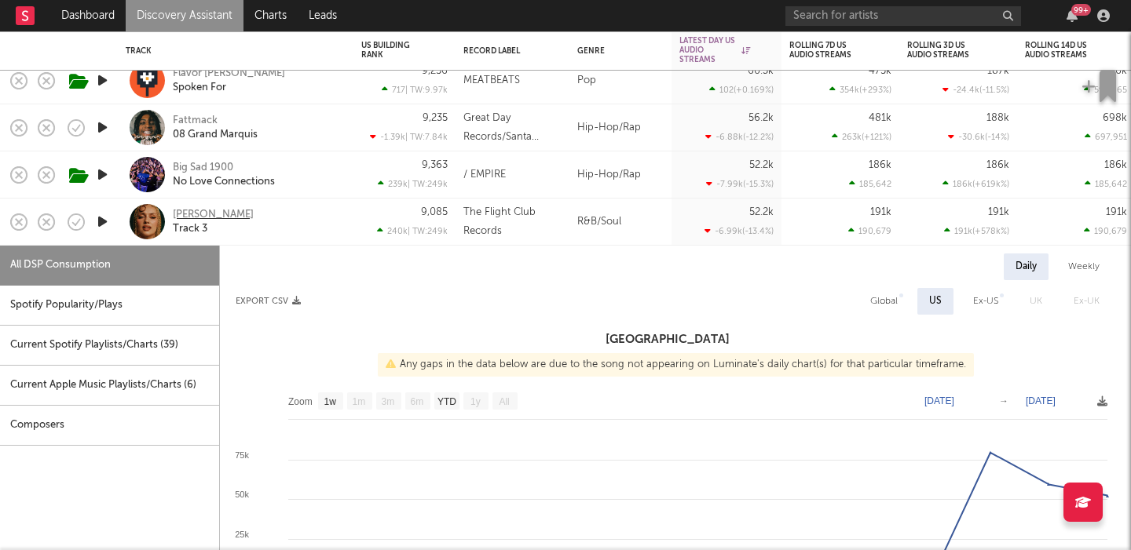
click at [228, 212] on div "[PERSON_NAME]" at bounding box center [213, 215] width 81 height 14
click at [294, 232] on div "[PERSON_NAME] Track 3" at bounding box center [257, 222] width 169 height 28
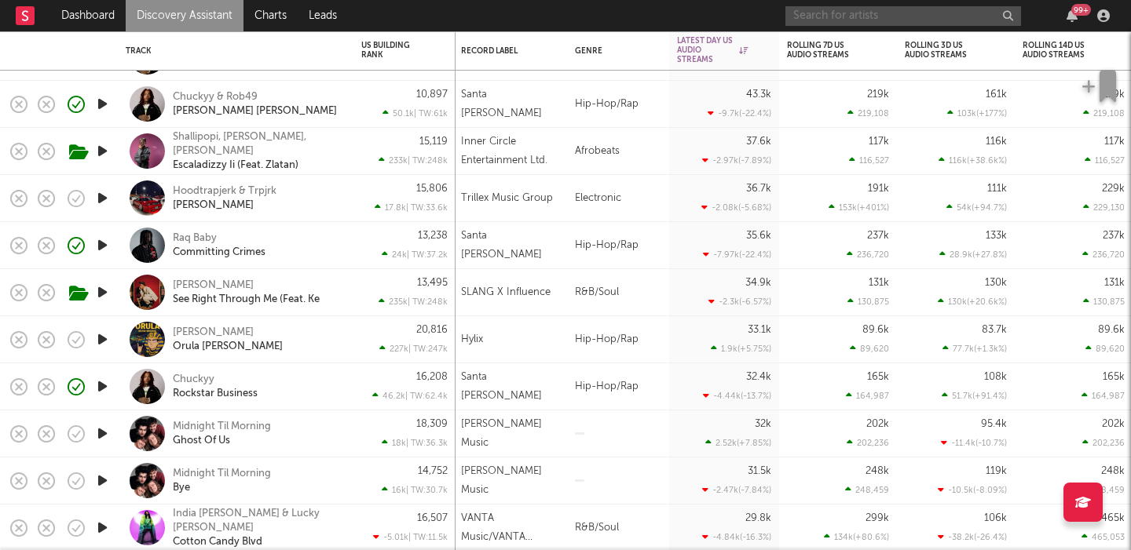
click at [835, 18] on input "text" at bounding box center [903, 16] width 236 height 20
paste input "Marino"
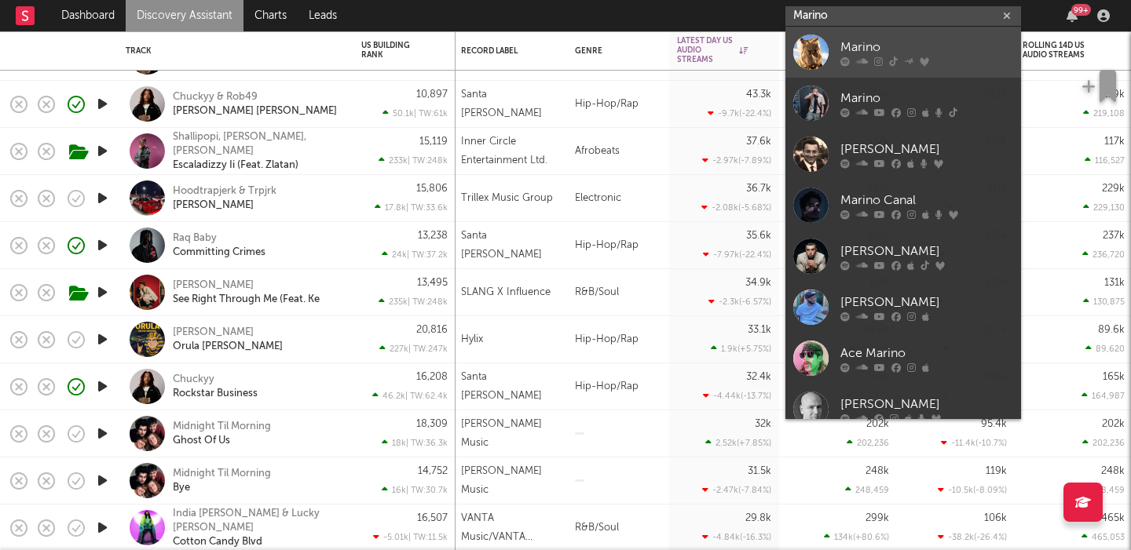
type input "Marino"
click at [926, 35] on link "Marino" at bounding box center [903, 52] width 236 height 51
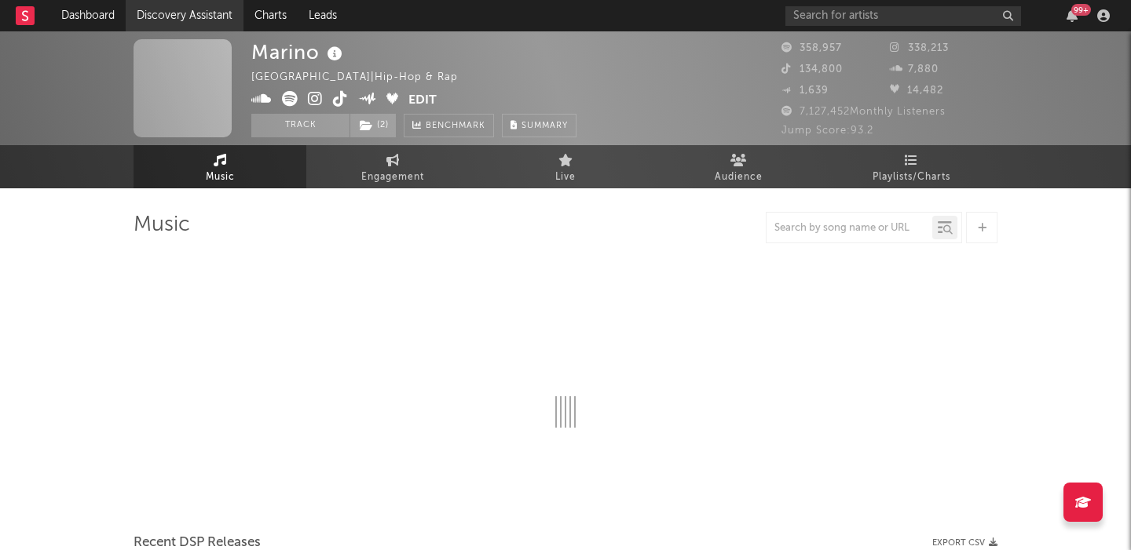
select select "6m"
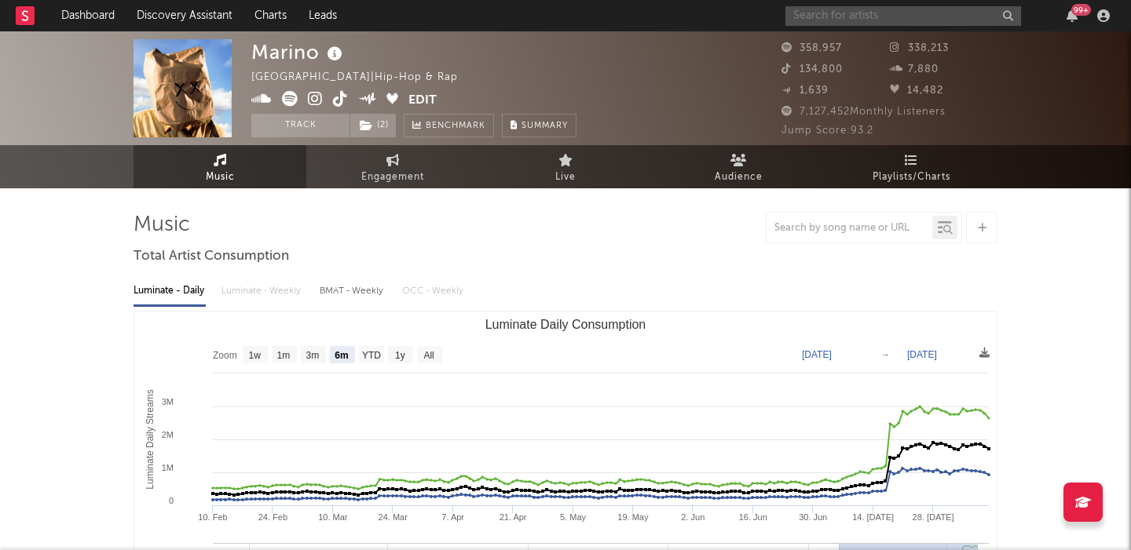
click at [817, 16] on input "text" at bounding box center [903, 16] width 236 height 20
paste input "Albume"
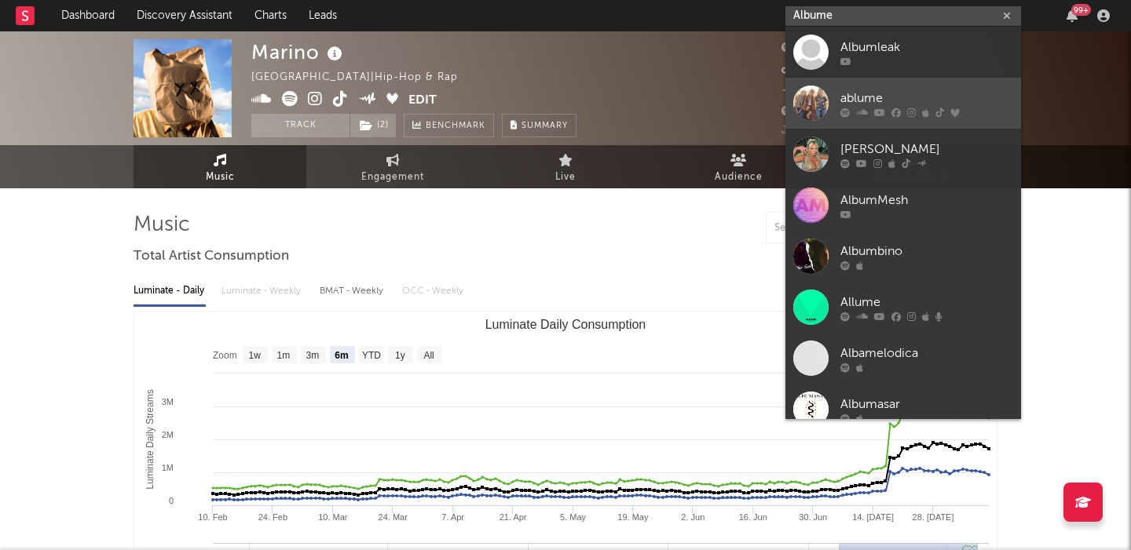
type input "Albume"
click at [930, 84] on link "ablume" at bounding box center [903, 103] width 236 height 51
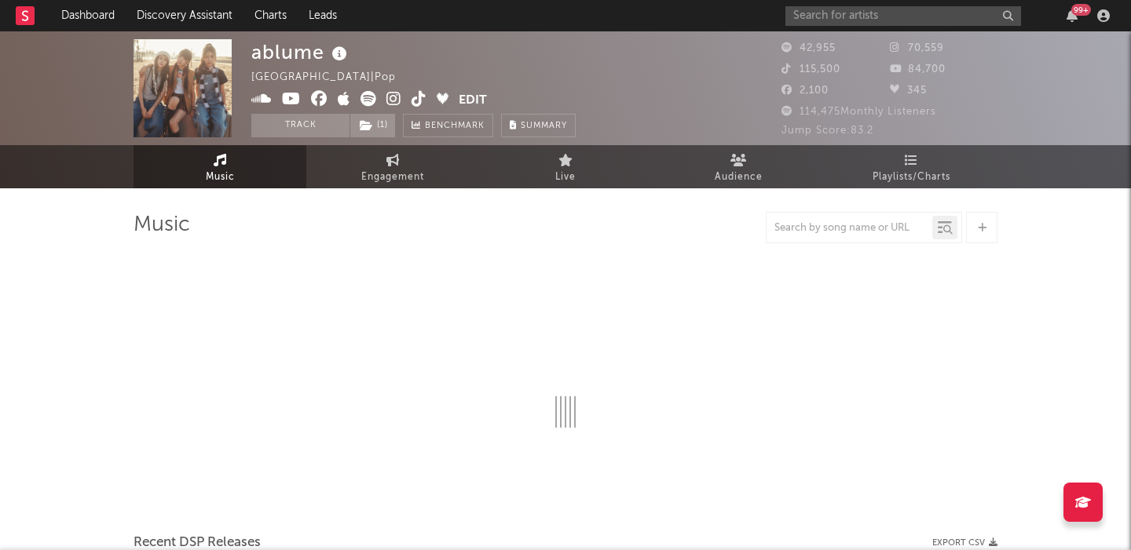
select select "1w"
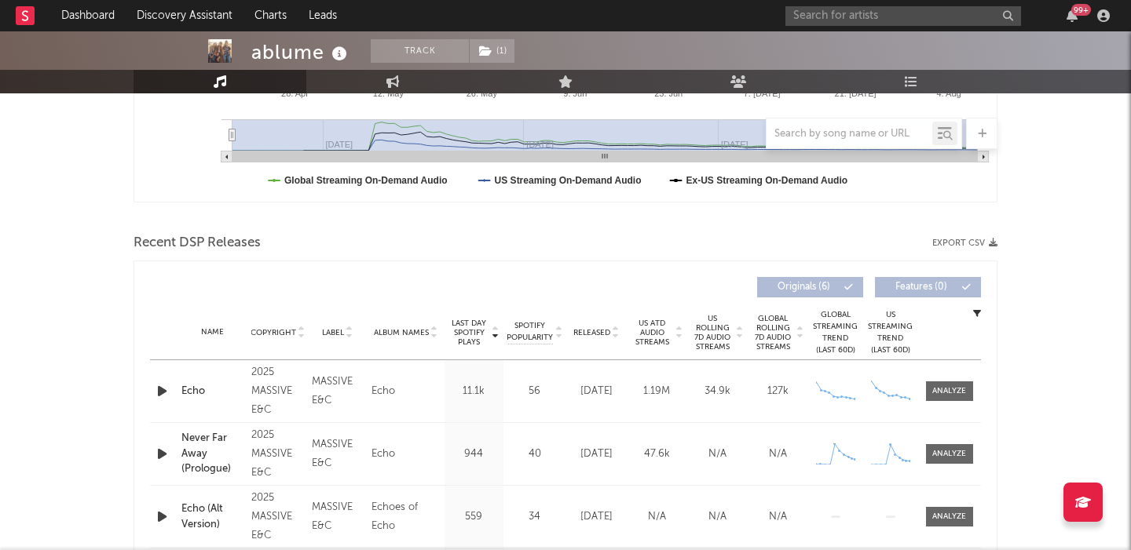
scroll to position [517, 0]
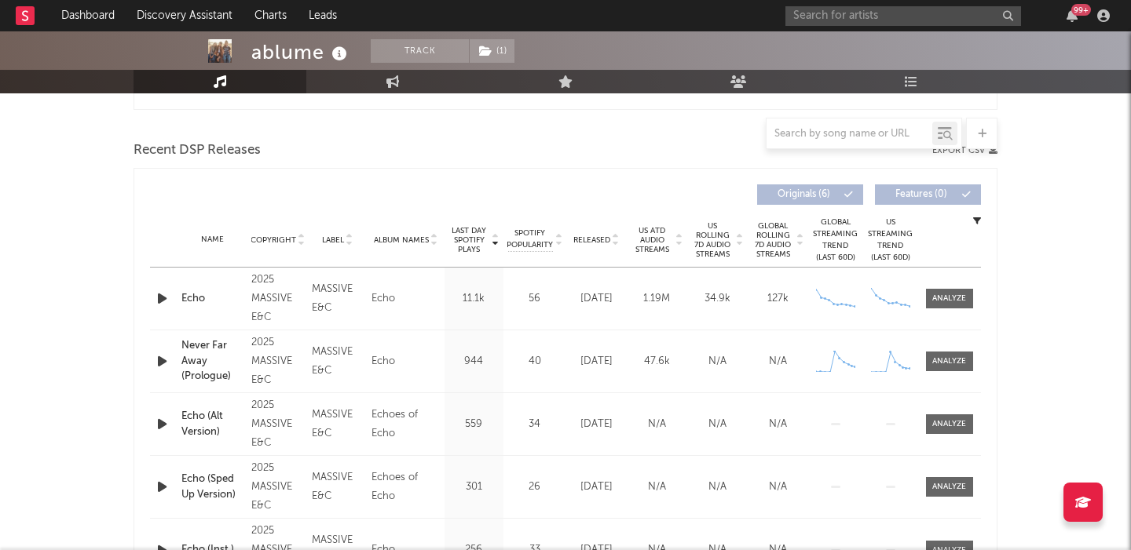
click at [725, 244] on span "US Rolling 7D Audio Streams" at bounding box center [712, 240] width 43 height 38
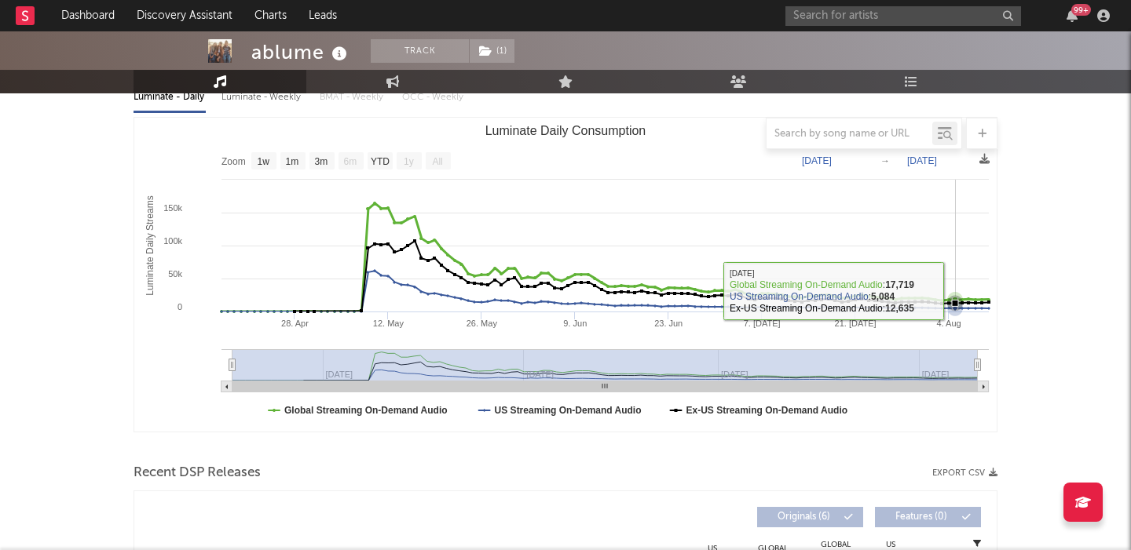
scroll to position [0, 0]
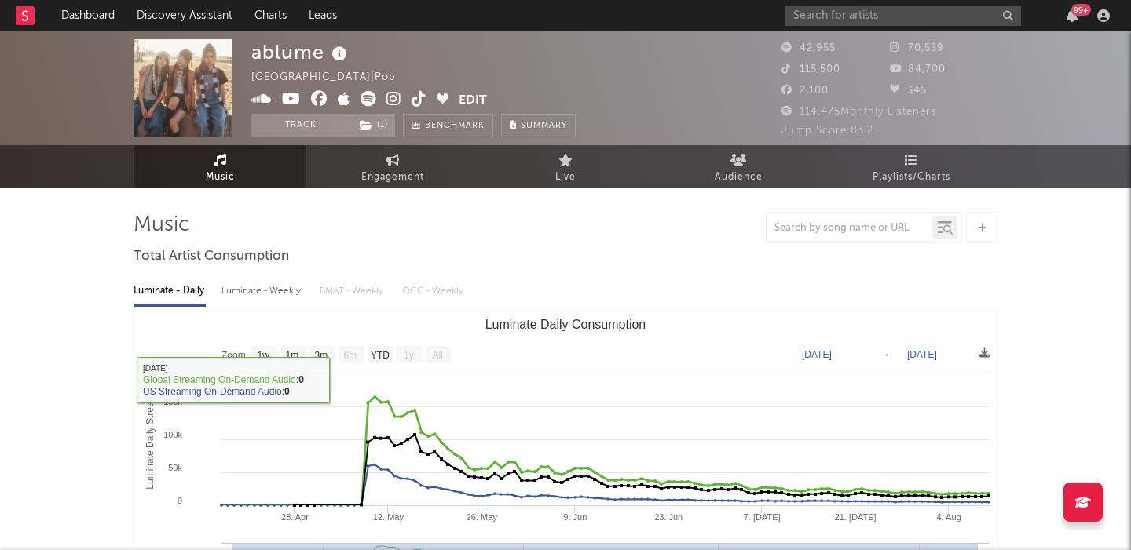
click at [261, 283] on div "Luminate - Weekly" at bounding box center [262, 291] width 82 height 27
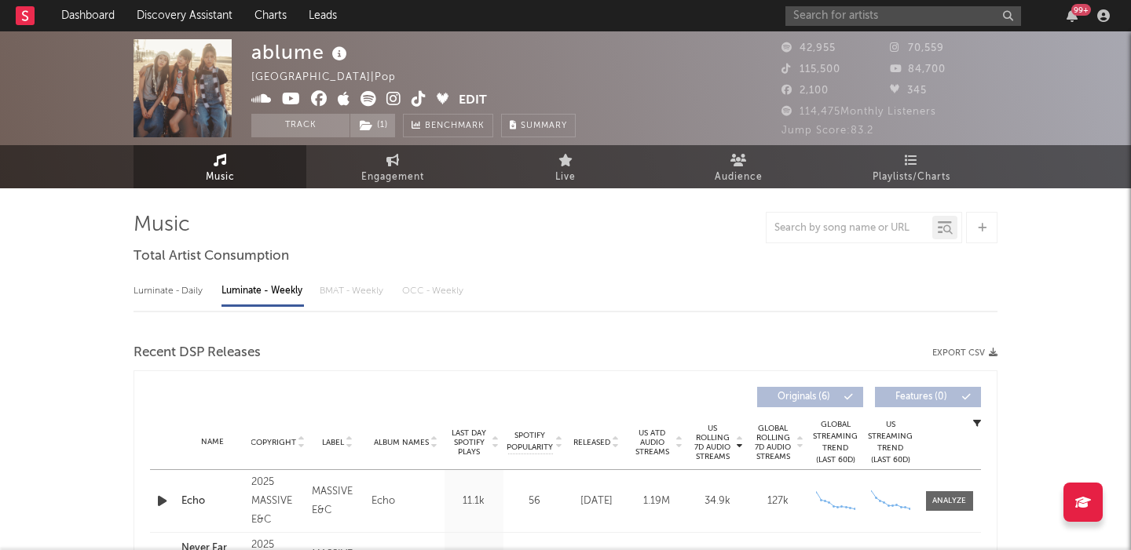
select select "1w"
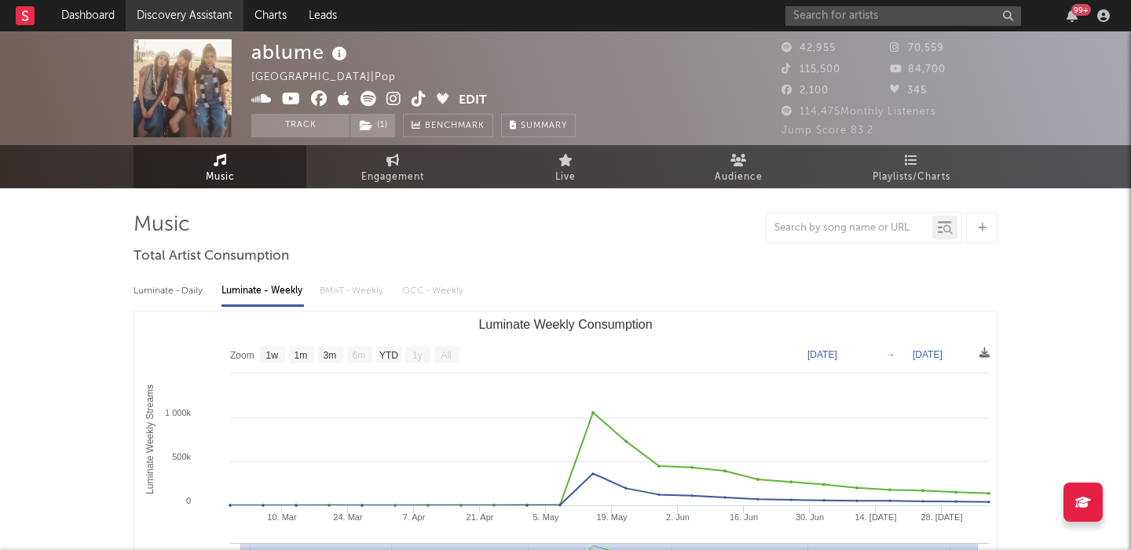
click at [201, 9] on link "Discovery Assistant" at bounding box center [185, 15] width 118 height 31
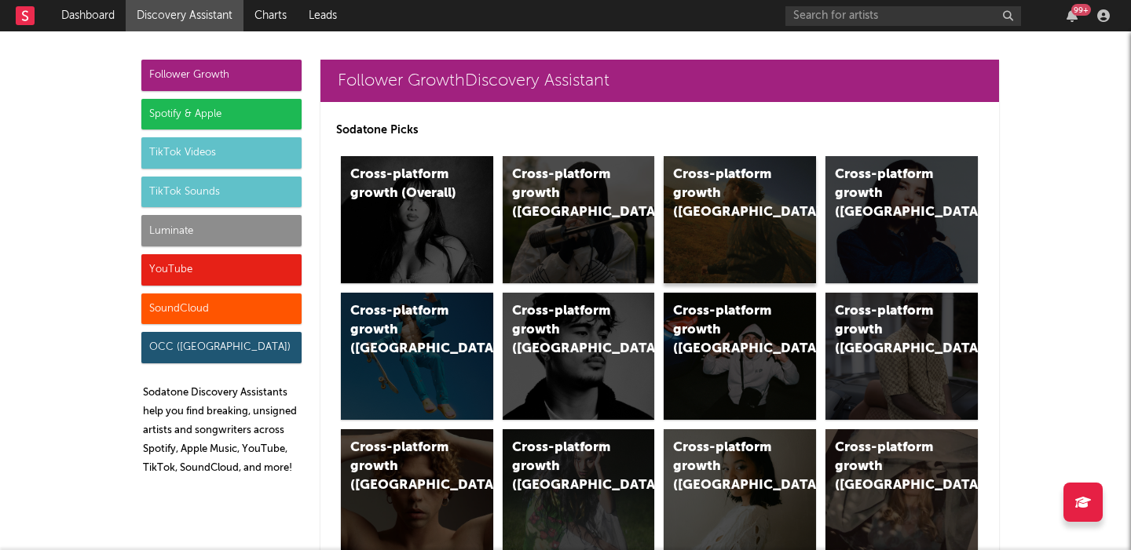
click at [727, 240] on div "Cross-platform growth ([GEOGRAPHIC_DATA])" at bounding box center [739, 219] width 152 height 127
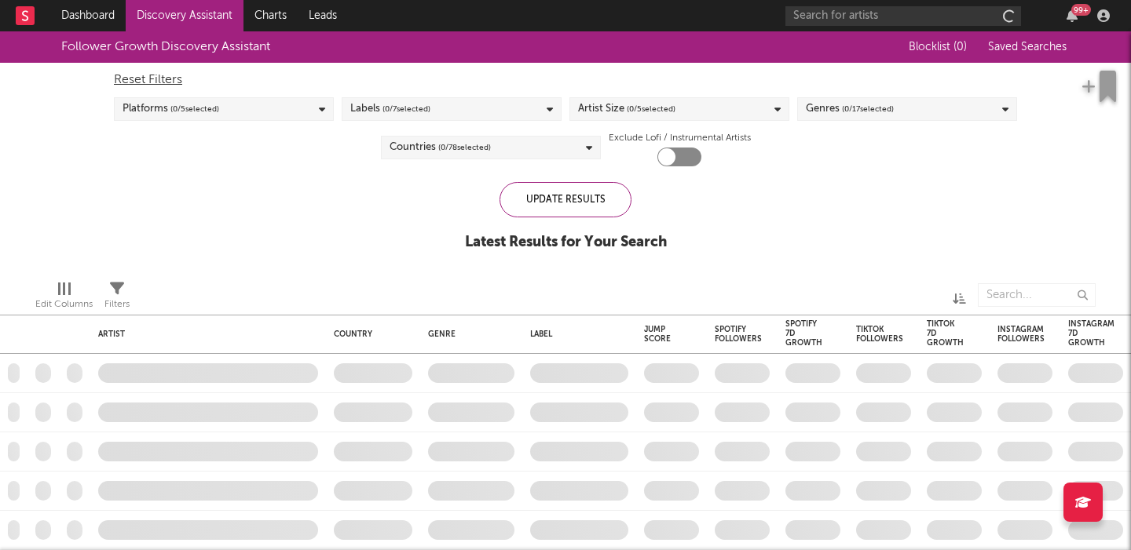
checkbox input "true"
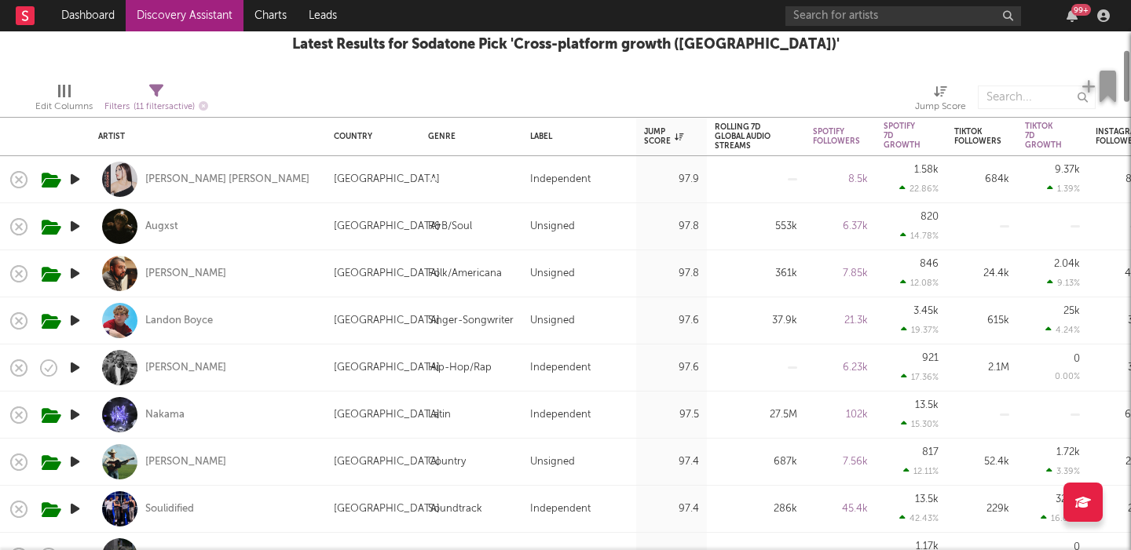
click at [271, 177] on div "[PERSON_NAME] [PERSON_NAME]" at bounding box center [208, 179] width 220 height 46
select select "1w"
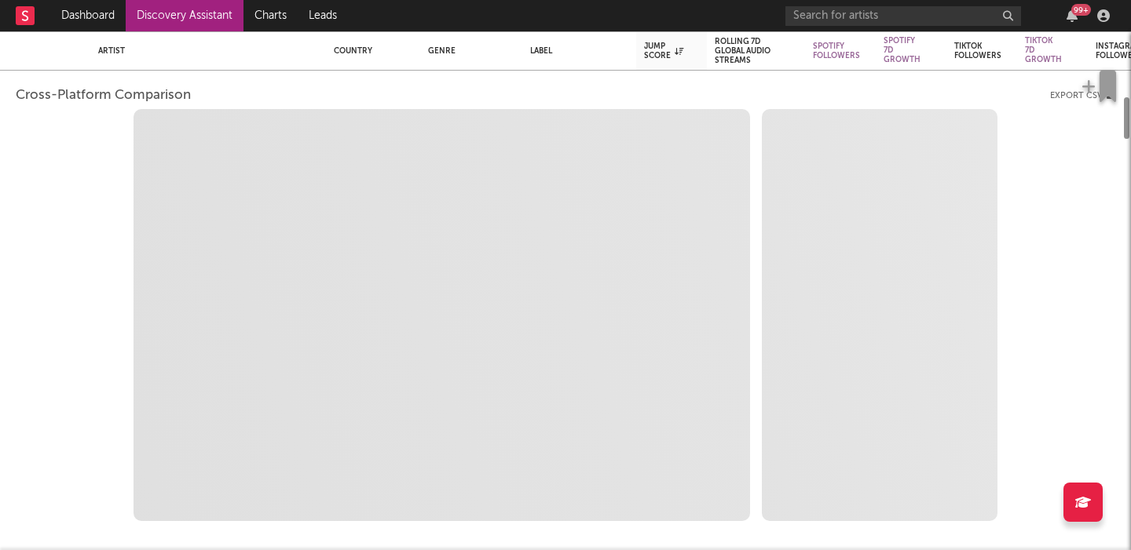
select select "1w"
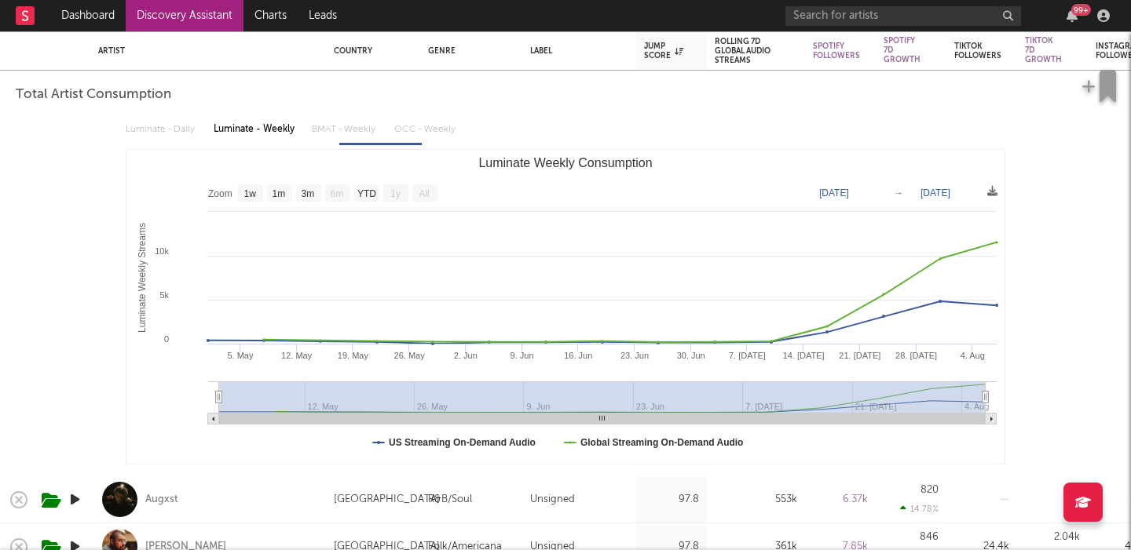
select select "1m"
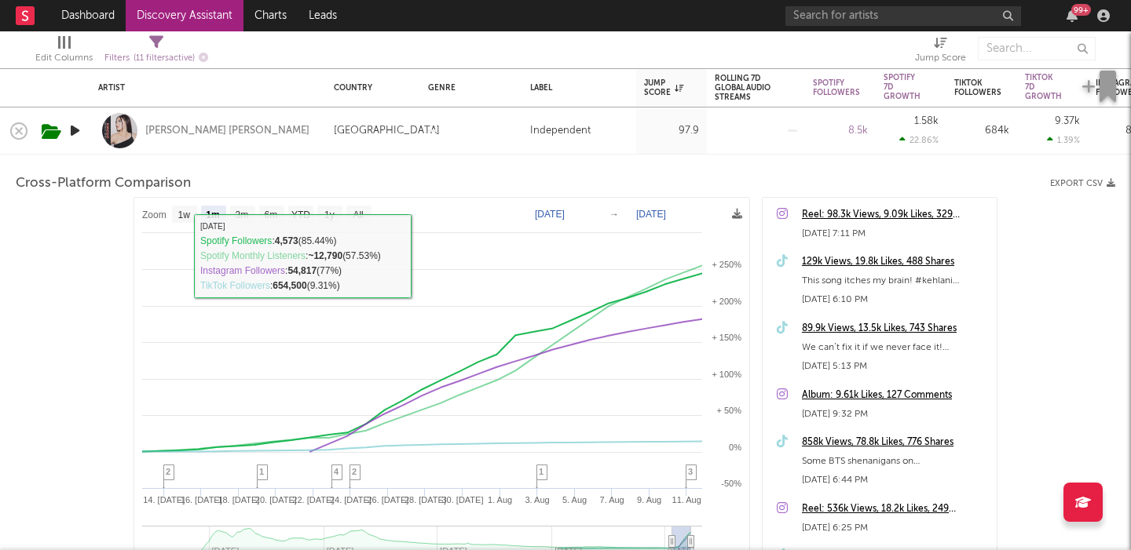
click at [274, 133] on div "[PERSON_NAME] [PERSON_NAME]" at bounding box center [208, 131] width 220 height 46
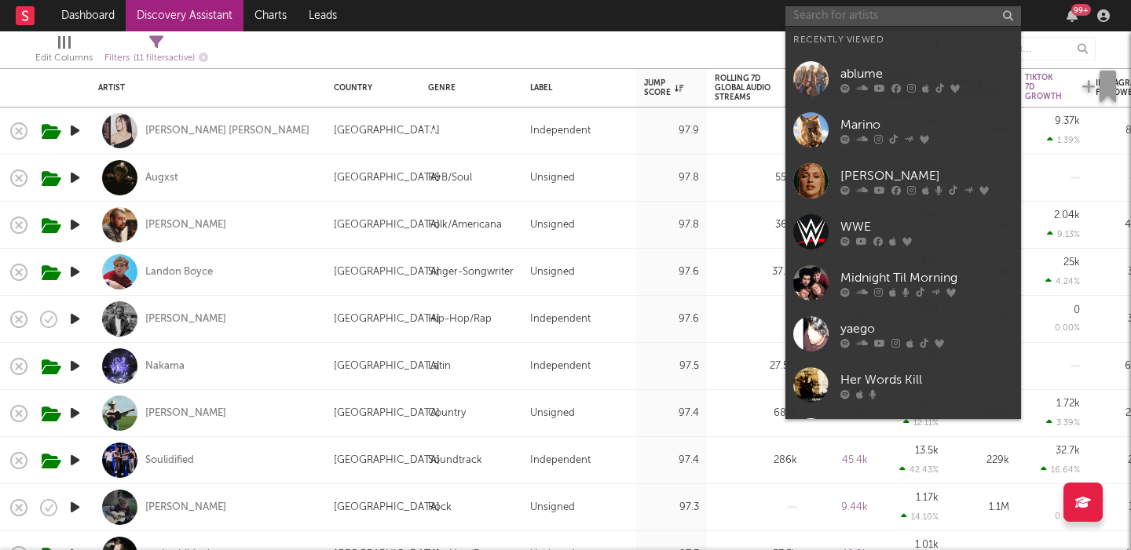
click at [826, 21] on input "text" at bounding box center [903, 16] width 236 height 20
paste input "Nakiso"
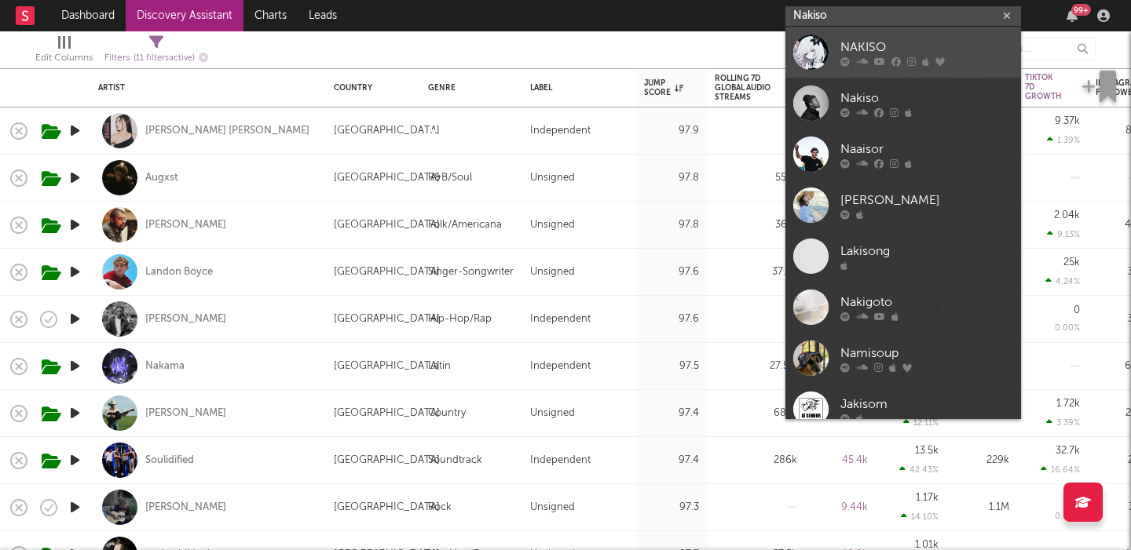
type input "Nakiso"
click at [866, 44] on div "NAKISO" at bounding box center [926, 47] width 173 height 19
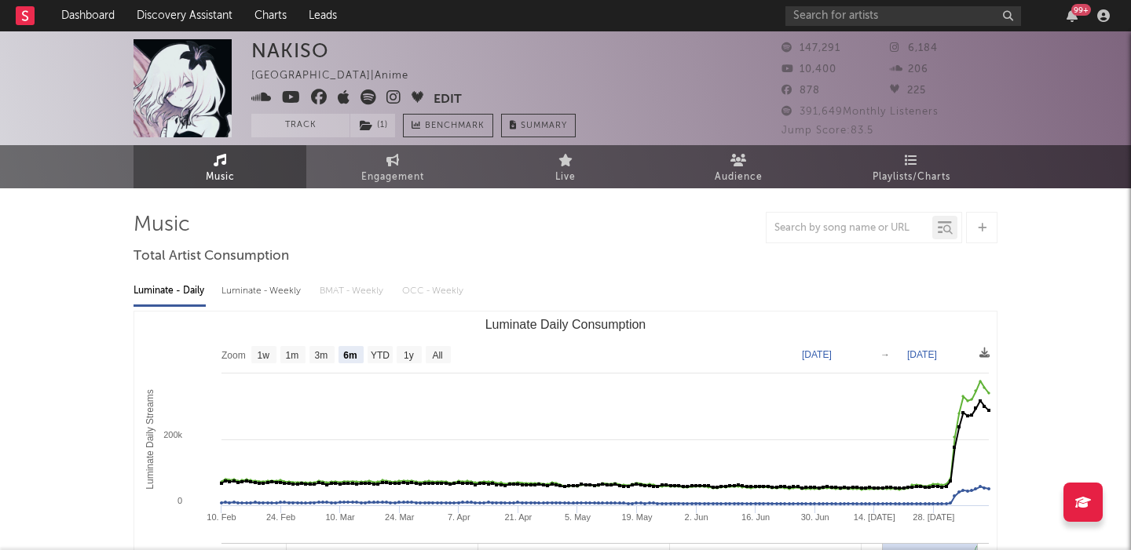
select select "6m"
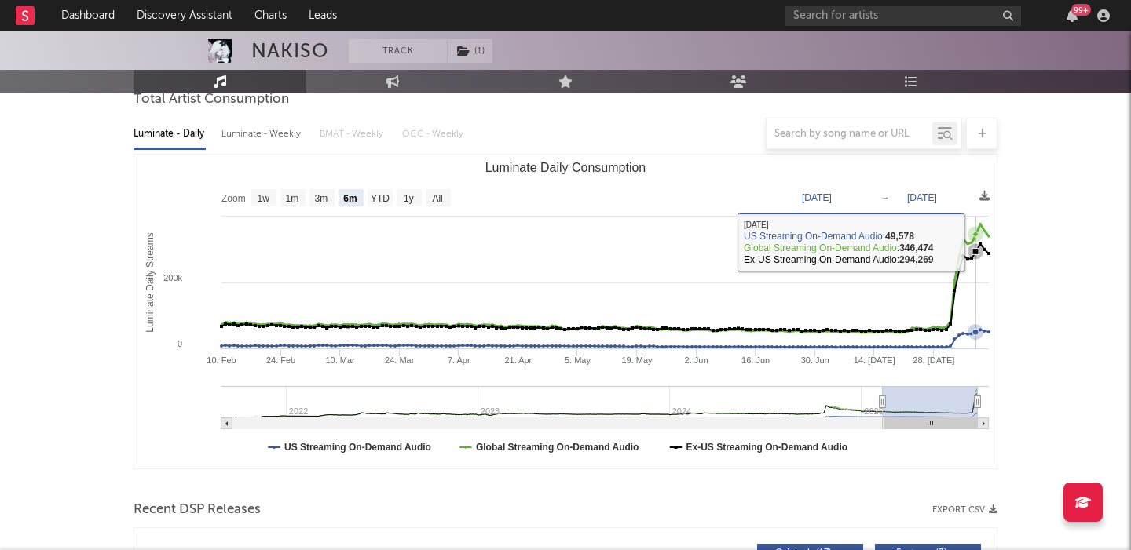
scroll to position [534, 0]
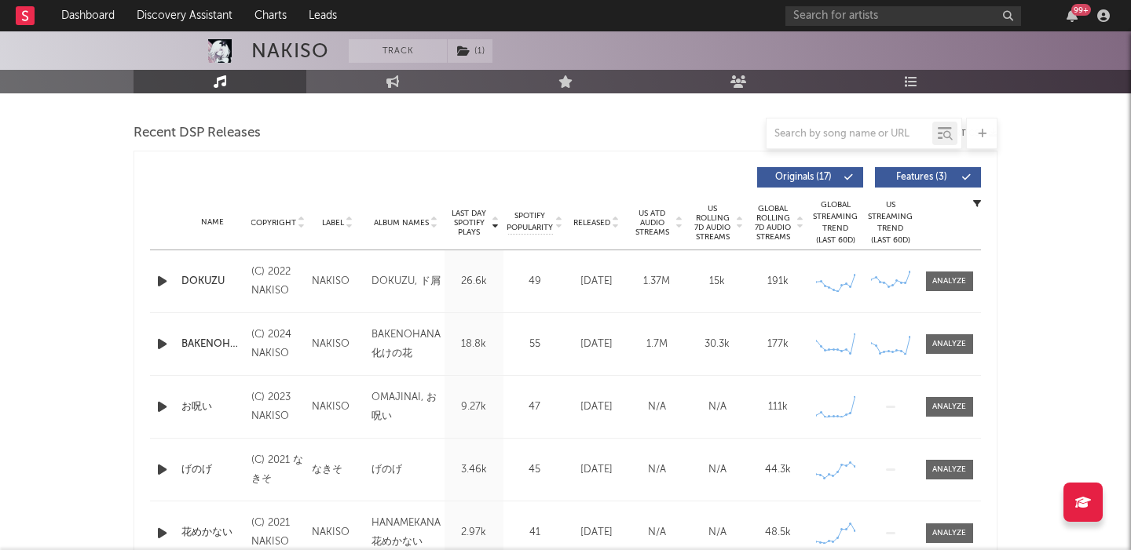
drag, startPoint x: 722, startPoint y: 236, endPoint x: 897, endPoint y: 192, distance: 181.1
click at [722, 236] on span "US Rolling 7D Audio Streams" at bounding box center [712, 223] width 43 height 38
click at [937, 177] on span "Features ( 3 )" at bounding box center [921, 177] width 72 height 9
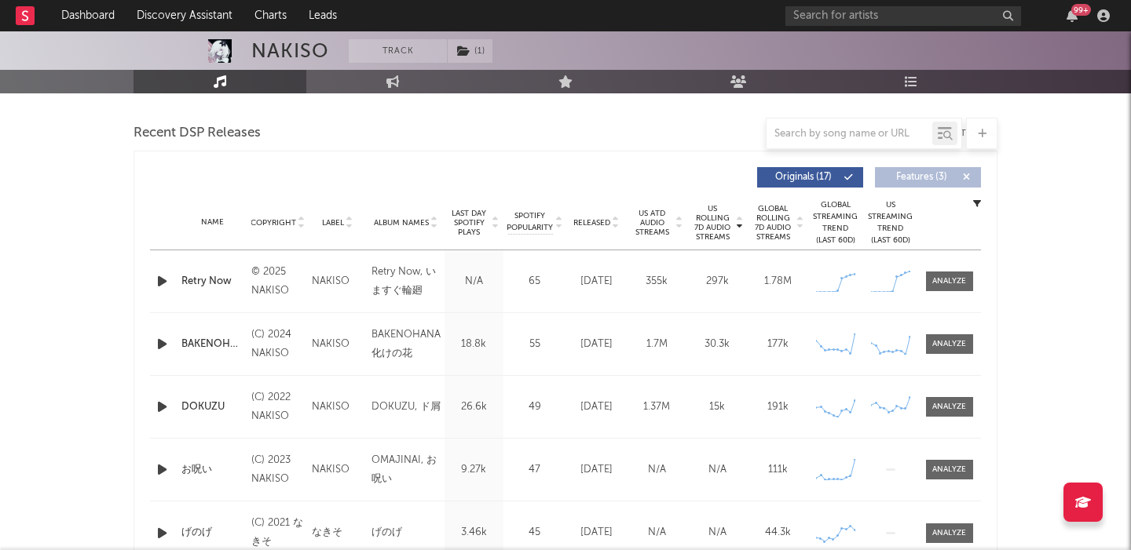
click at [598, 213] on div "Name Copyright Label Album Names Composer Names 7 Day Spotify Plays Last Day Sp…" at bounding box center [565, 223] width 831 height 55
click at [601, 221] on span "Released" at bounding box center [591, 222] width 37 height 9
click at [957, 282] on div at bounding box center [949, 282] width 34 height 12
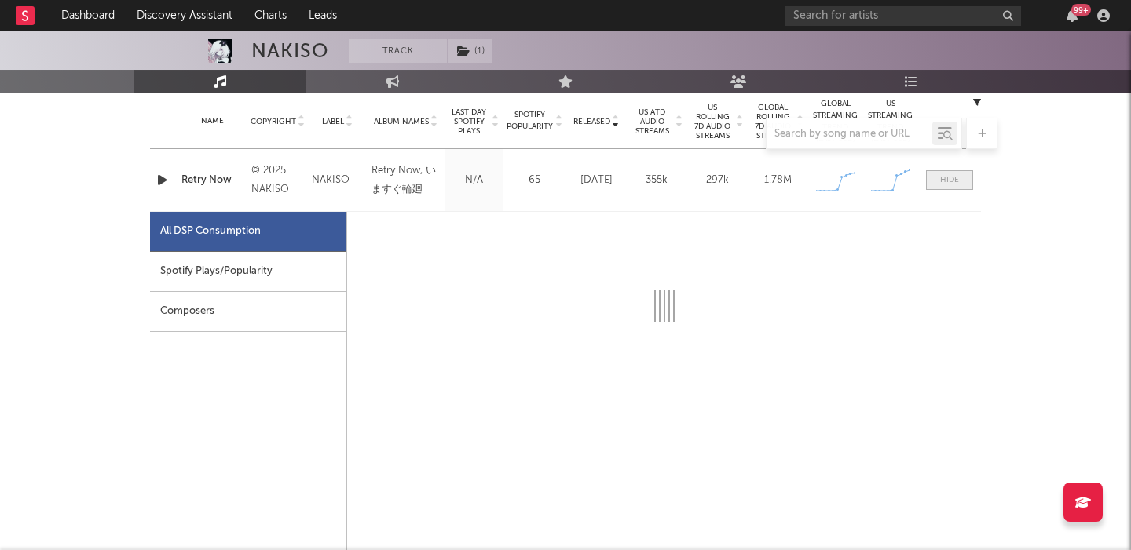
select select "1w"
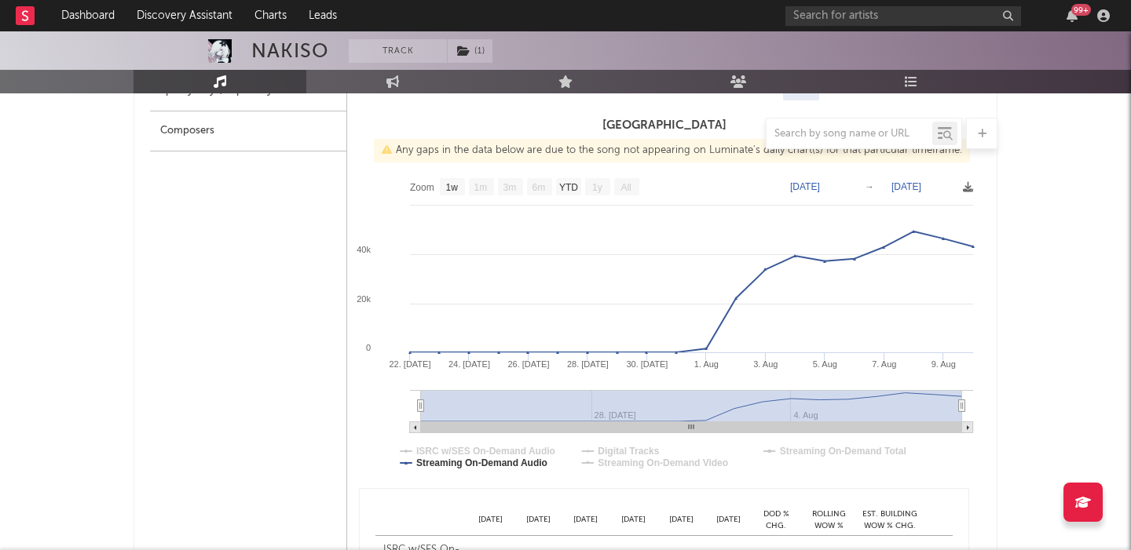
scroll to position [652, 0]
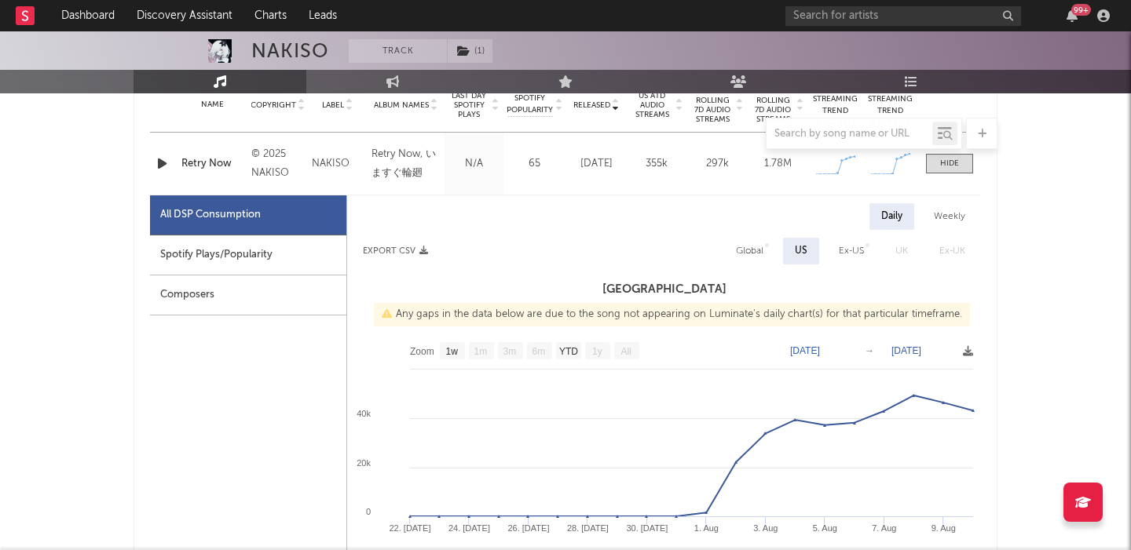
click at [757, 246] on div "Global" at bounding box center [749, 251] width 27 height 19
select select "1w"
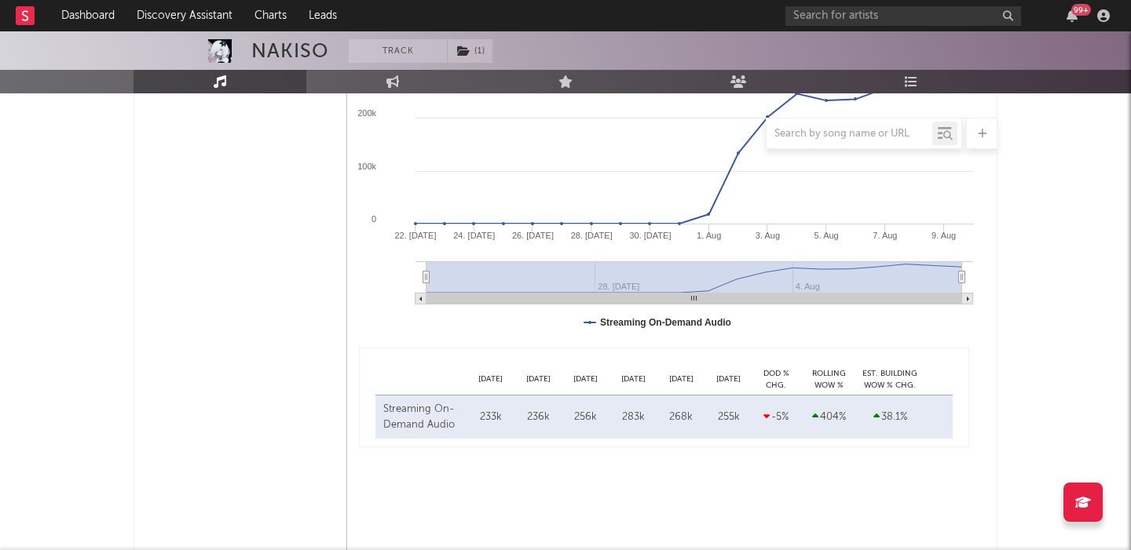
scroll to position [1115, 0]
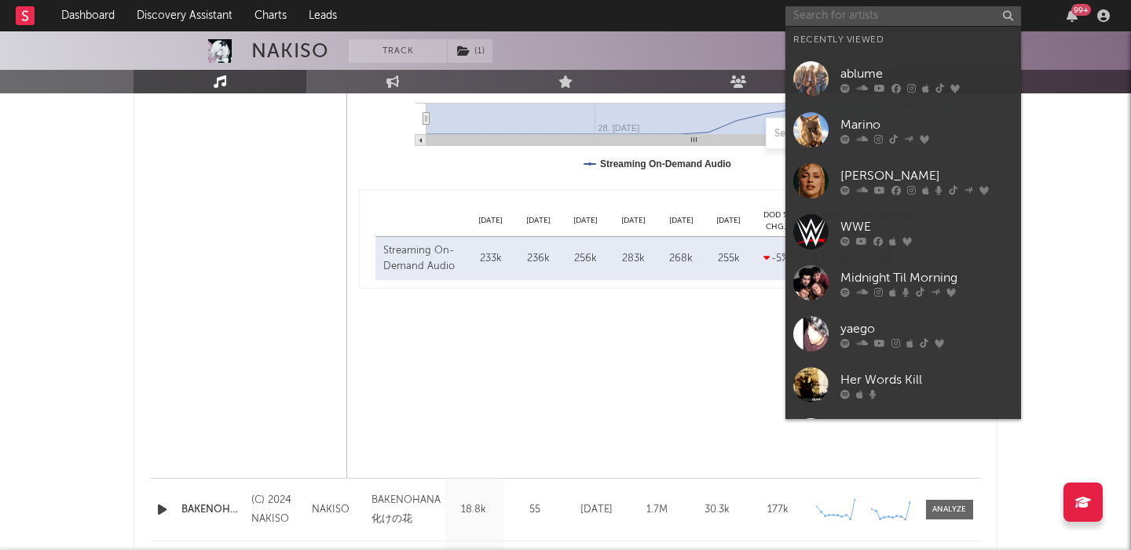
click at [884, 17] on input "text" at bounding box center [903, 16] width 236 height 20
paste input "NAKISO"
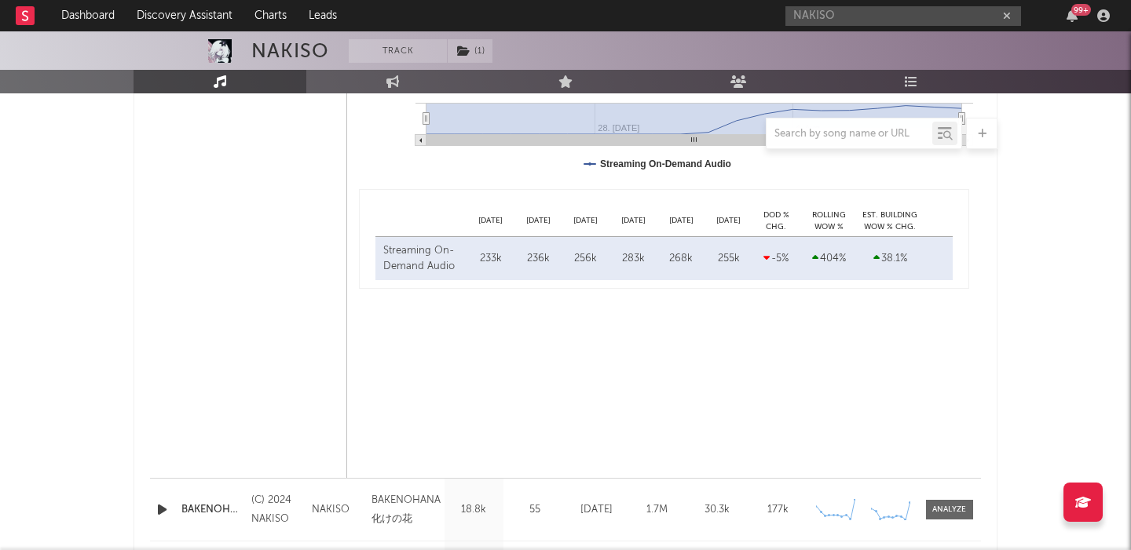
click at [225, 275] on div "All DSP Consumption Spotify Plays/Popularity Composers" at bounding box center [248, 105] width 197 height 746
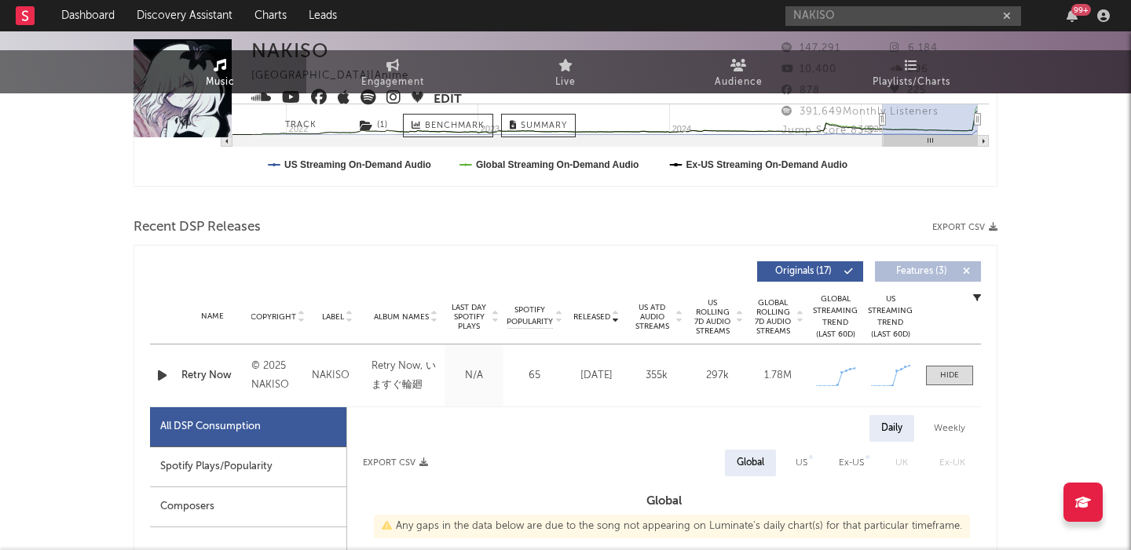
scroll to position [0, 0]
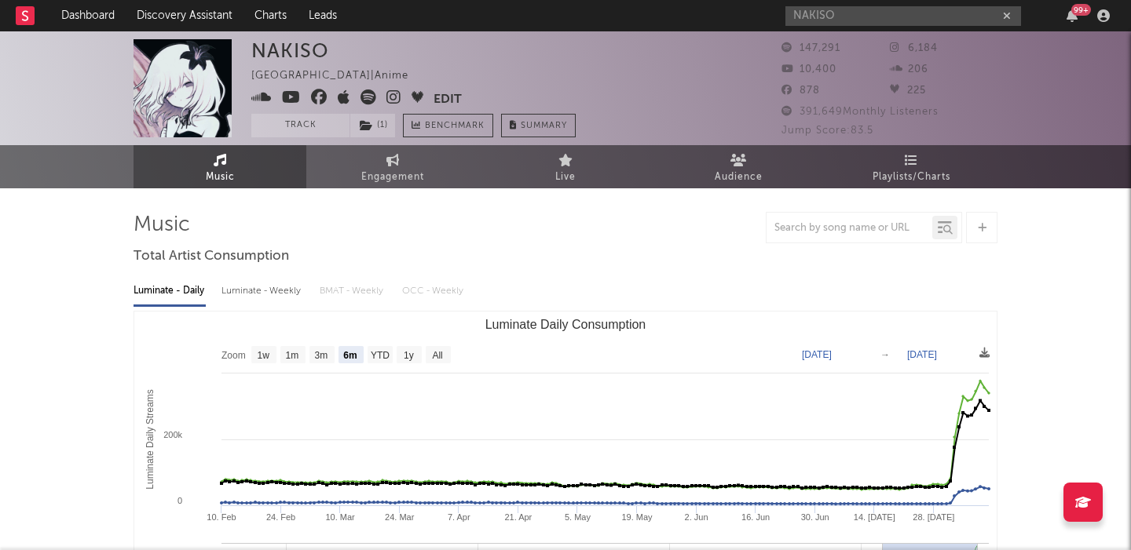
click at [359, 100] on span at bounding box center [342, 100] width 182 height 20
click at [360, 100] on icon at bounding box center [368, 98] width 16 height 16
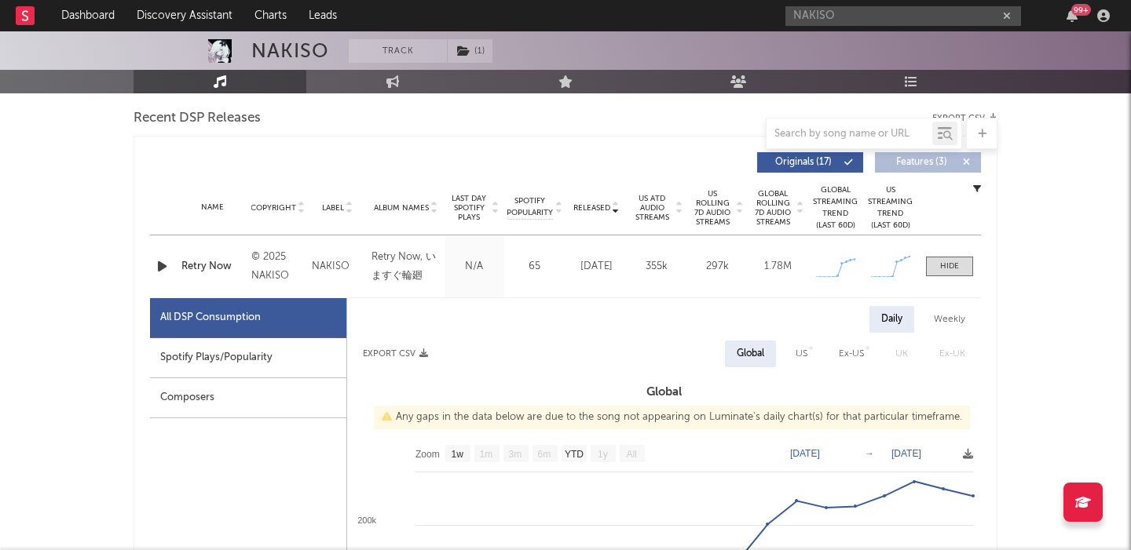
scroll to position [657, 0]
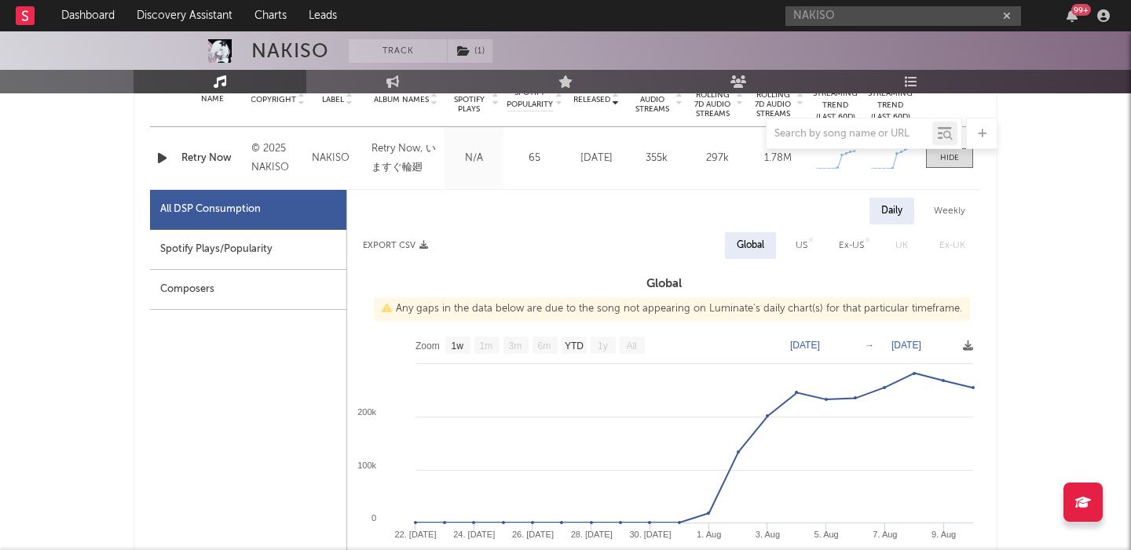
click at [155, 162] on icon "button" at bounding box center [162, 158] width 16 height 20
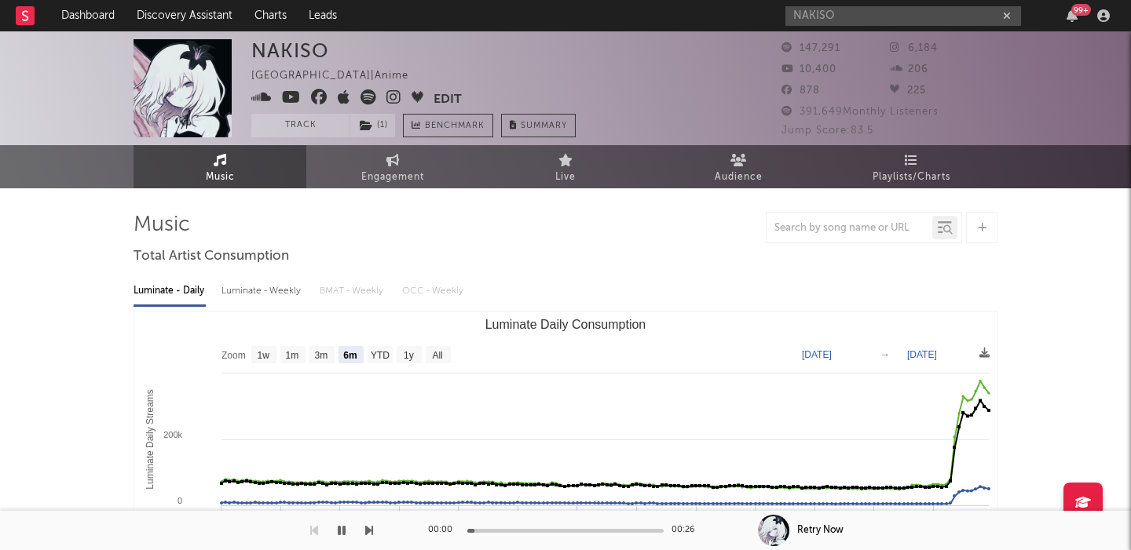
click at [369, 99] on icon at bounding box center [368, 98] width 16 height 16
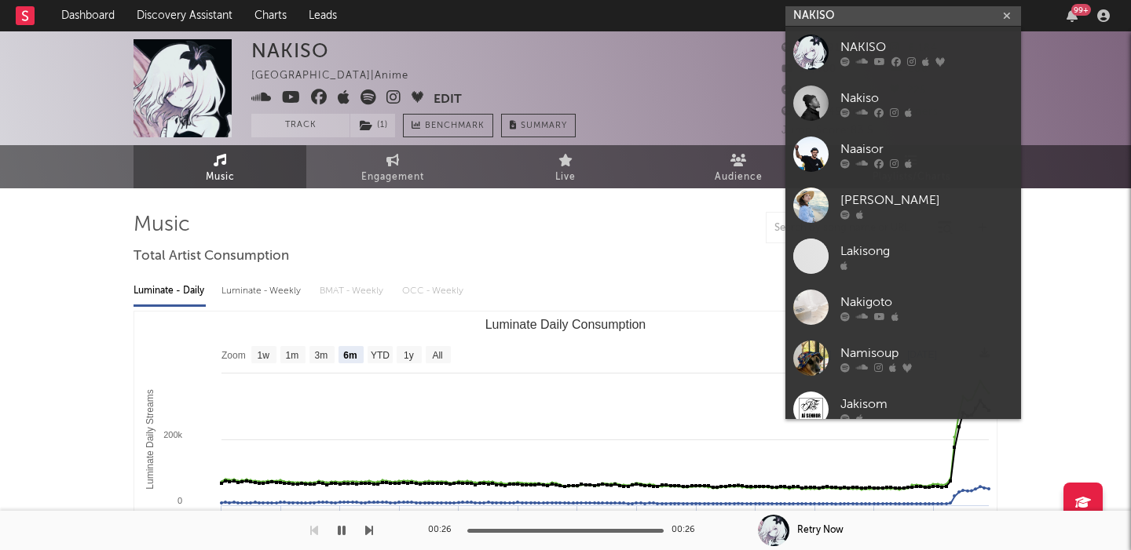
click at [909, 20] on input "NAKISO" at bounding box center [903, 16] width 236 height 20
paste input "[PERSON_NAME]"
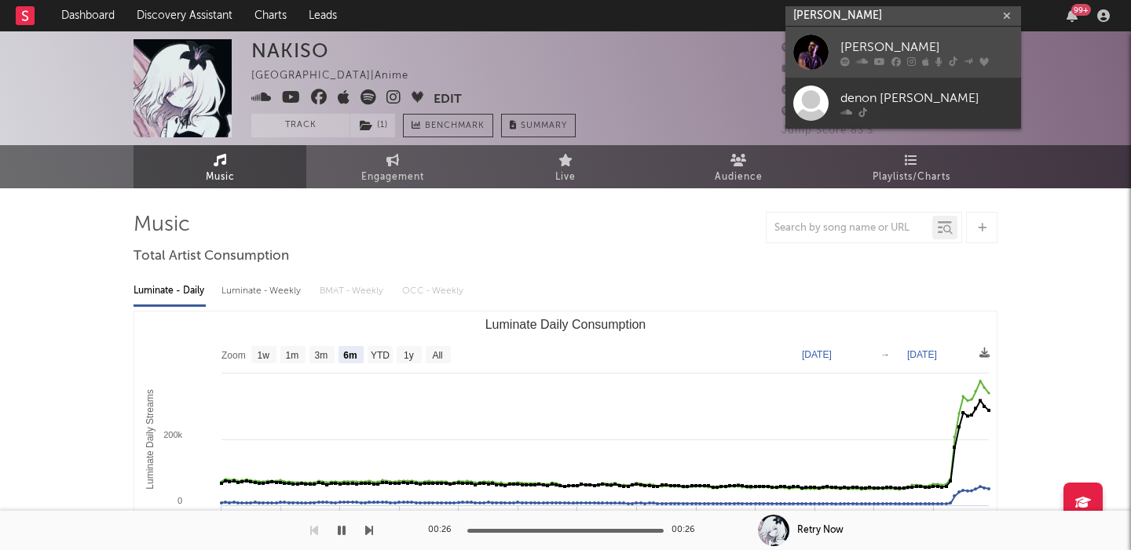
type input "[PERSON_NAME]"
click at [910, 41] on div "[PERSON_NAME]" at bounding box center [926, 47] width 173 height 19
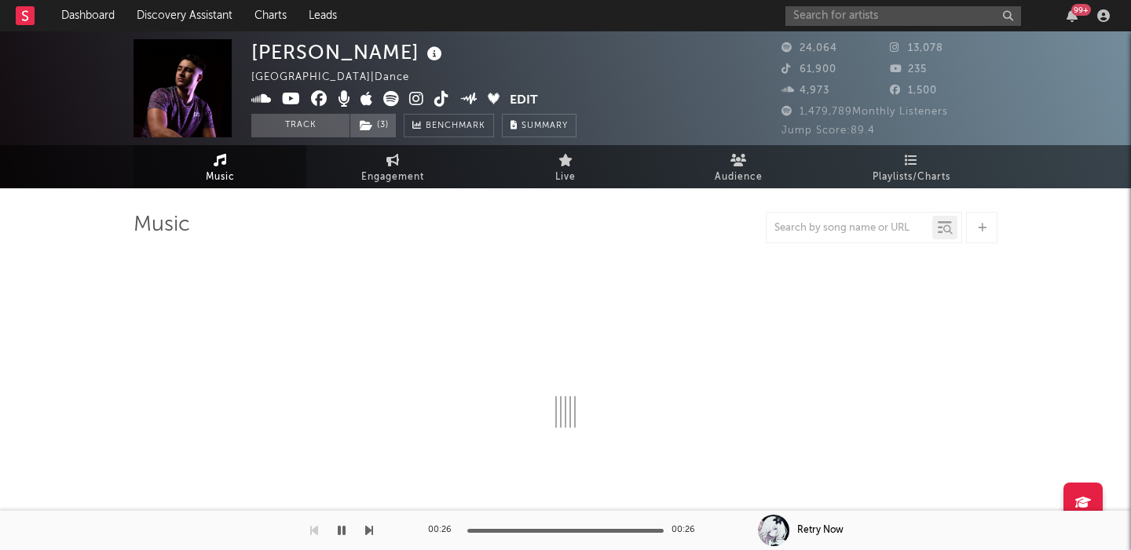
select select "6m"
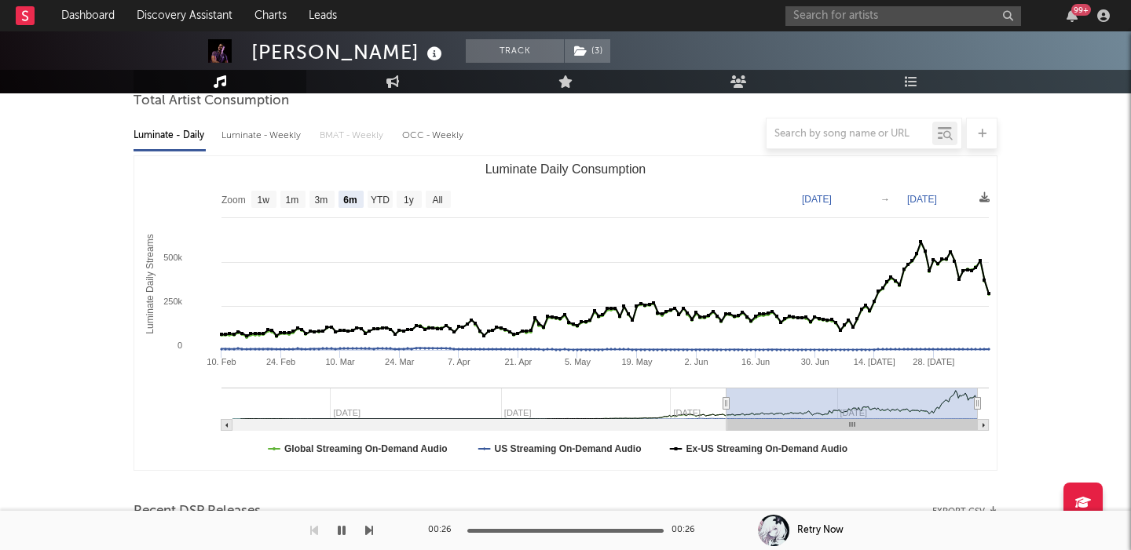
scroll to position [543, 0]
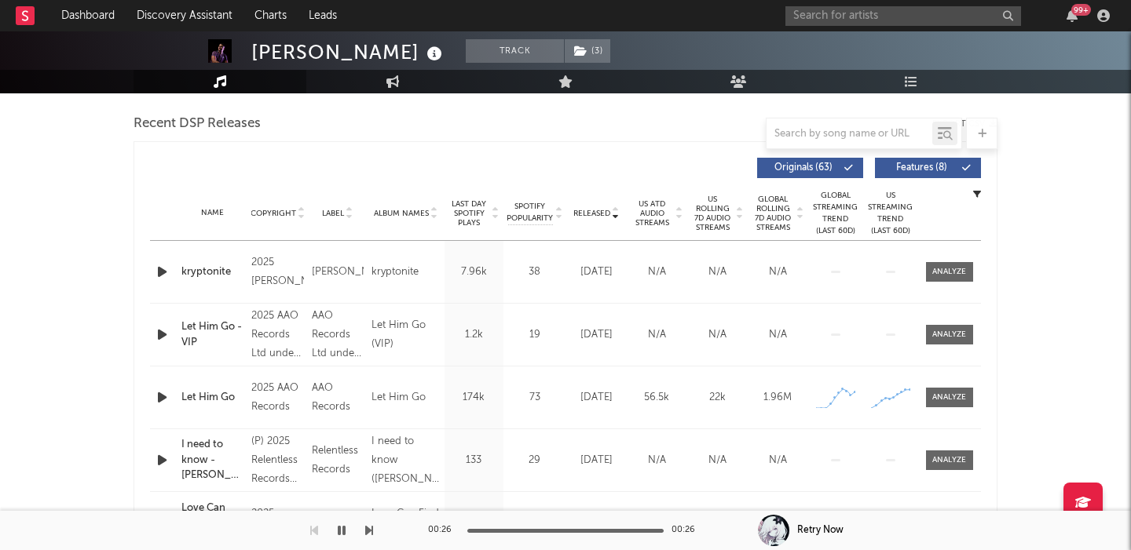
click at [713, 200] on span "US Rolling 7D Audio Streams" at bounding box center [712, 214] width 43 height 38
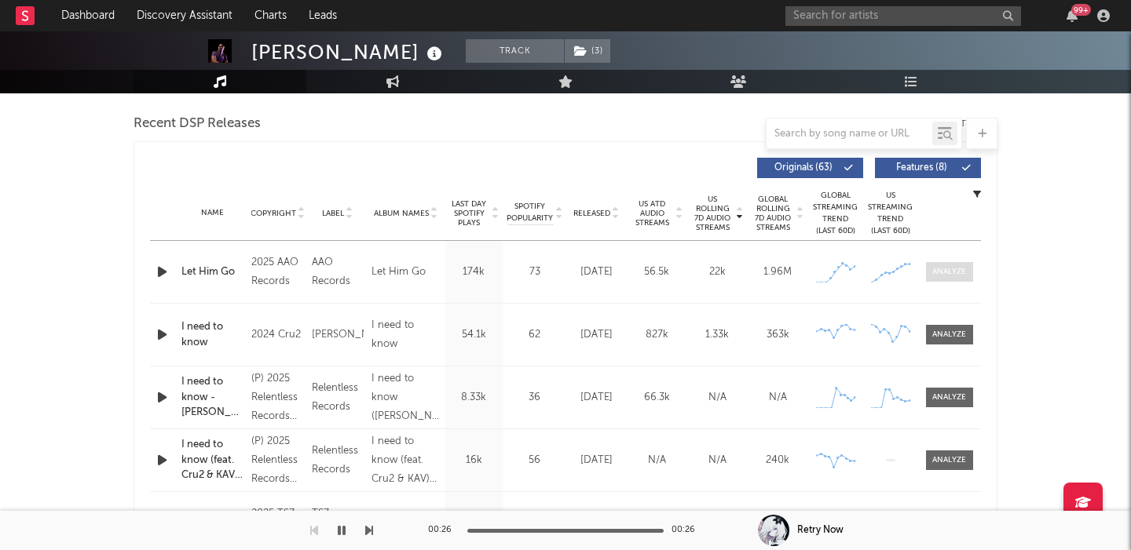
click at [966, 266] on div at bounding box center [949, 272] width 34 height 12
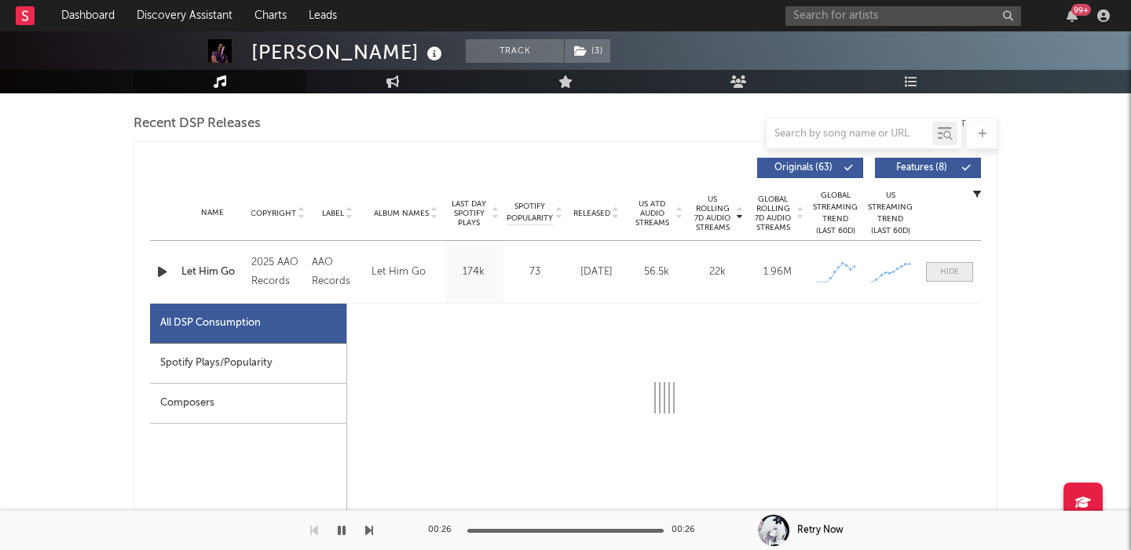
select select "1w"
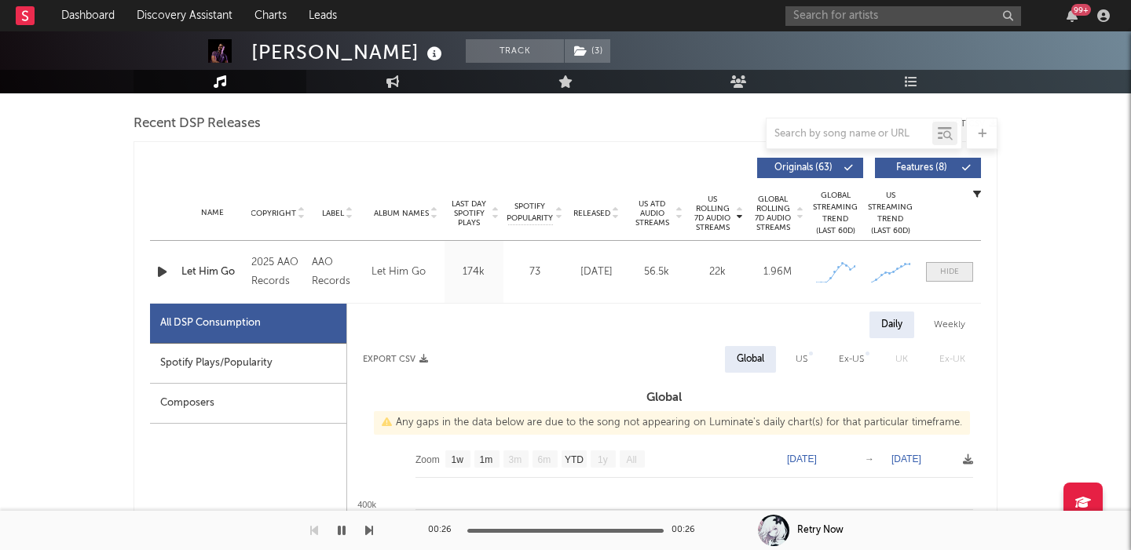
scroll to position [706, 0]
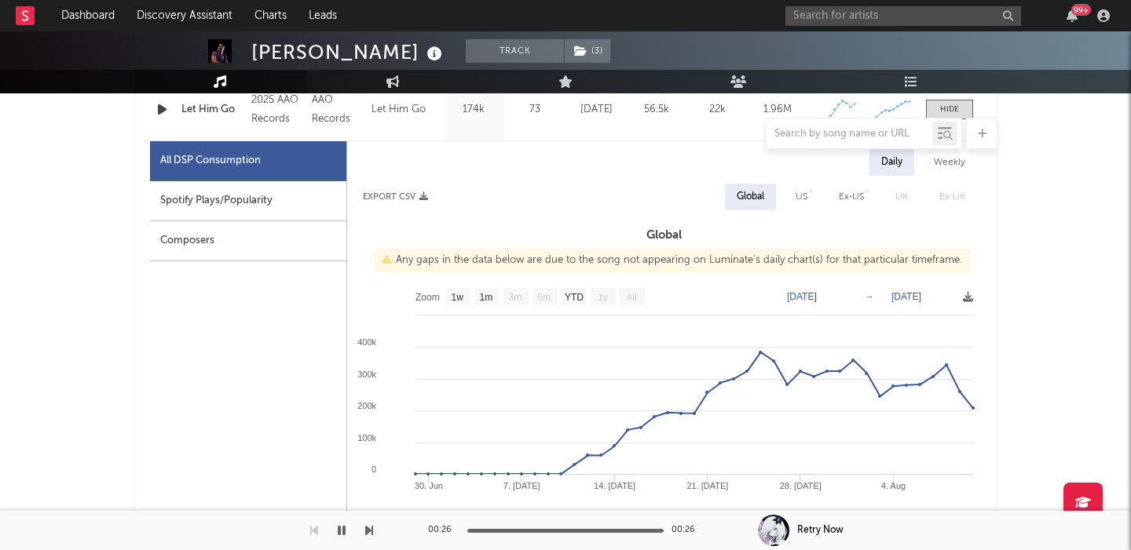
click at [789, 195] on div "US" at bounding box center [801, 197] width 35 height 27
select select "1w"
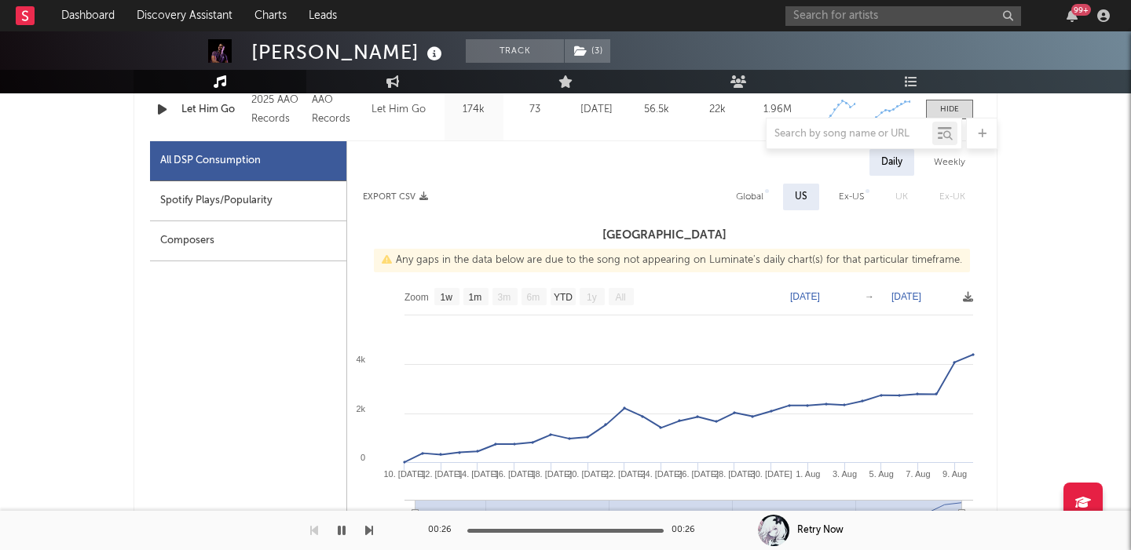
click at [755, 198] on div "Global" at bounding box center [749, 197] width 27 height 19
select select "1w"
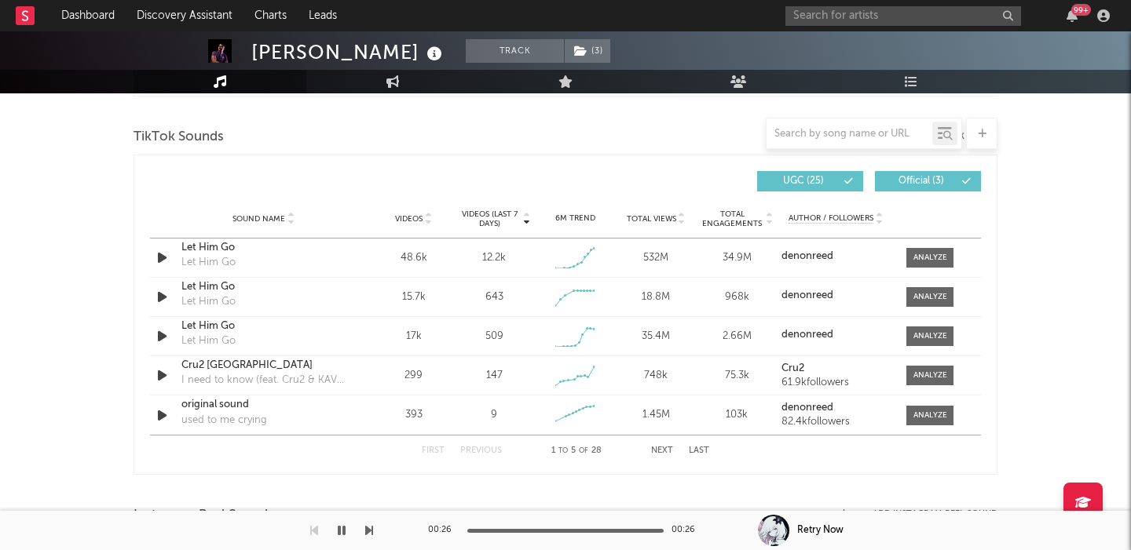
scroll to position [1787, 0]
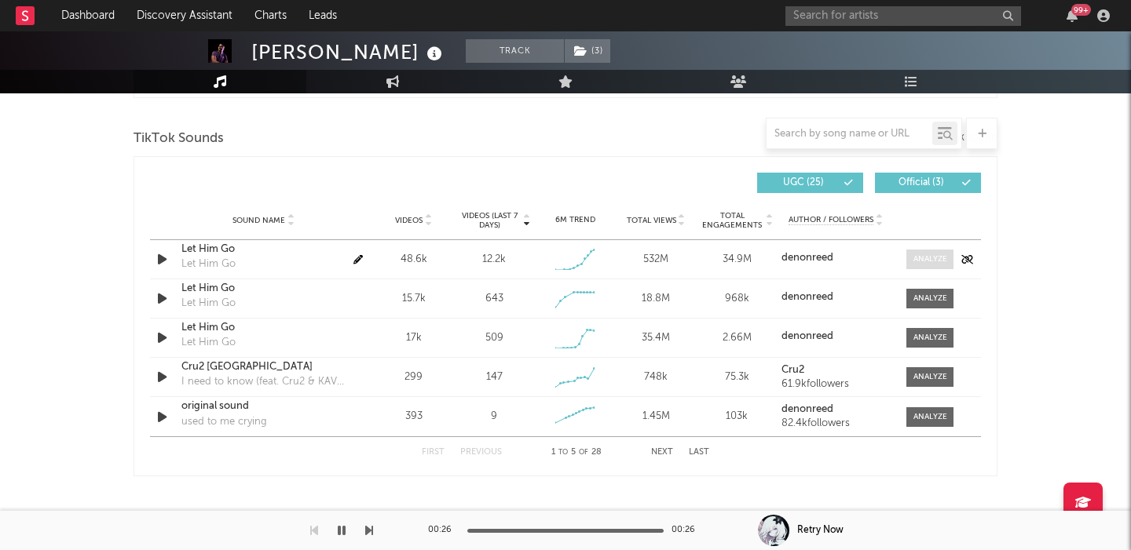
click at [921, 265] on div at bounding box center [930, 260] width 34 height 12
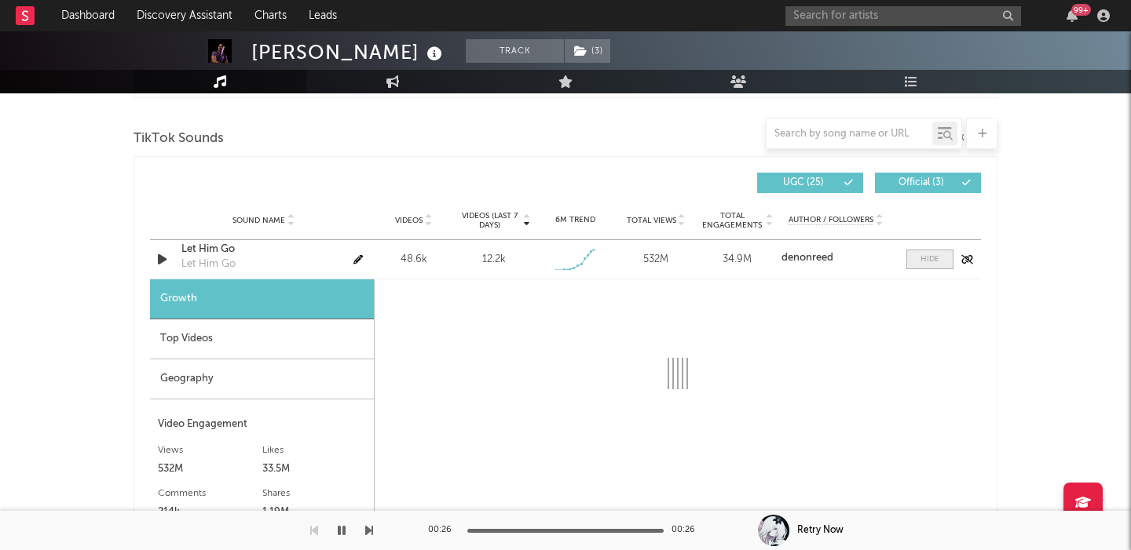
select select "1w"
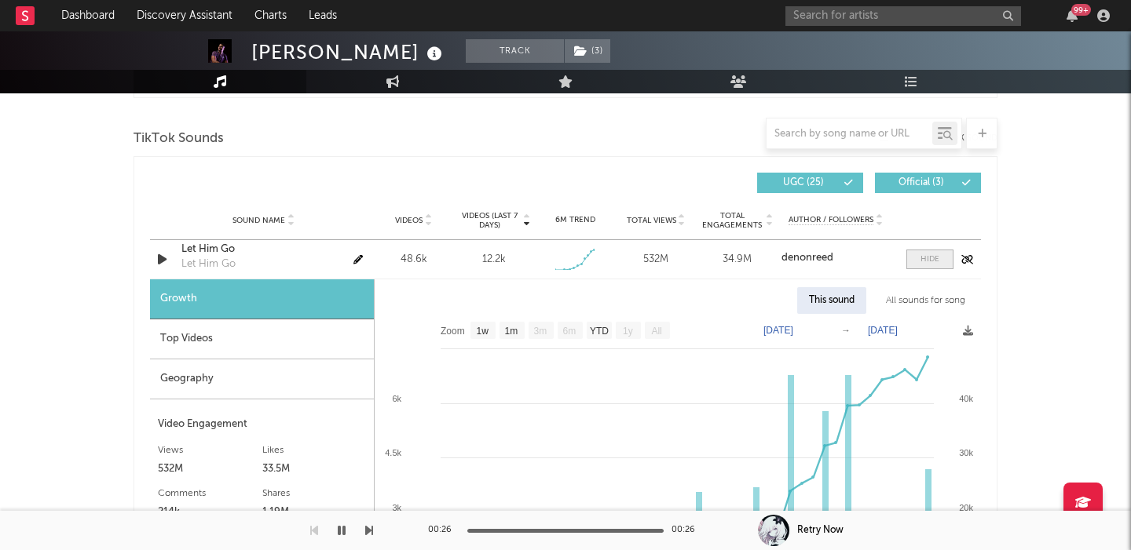
scroll to position [1919, 0]
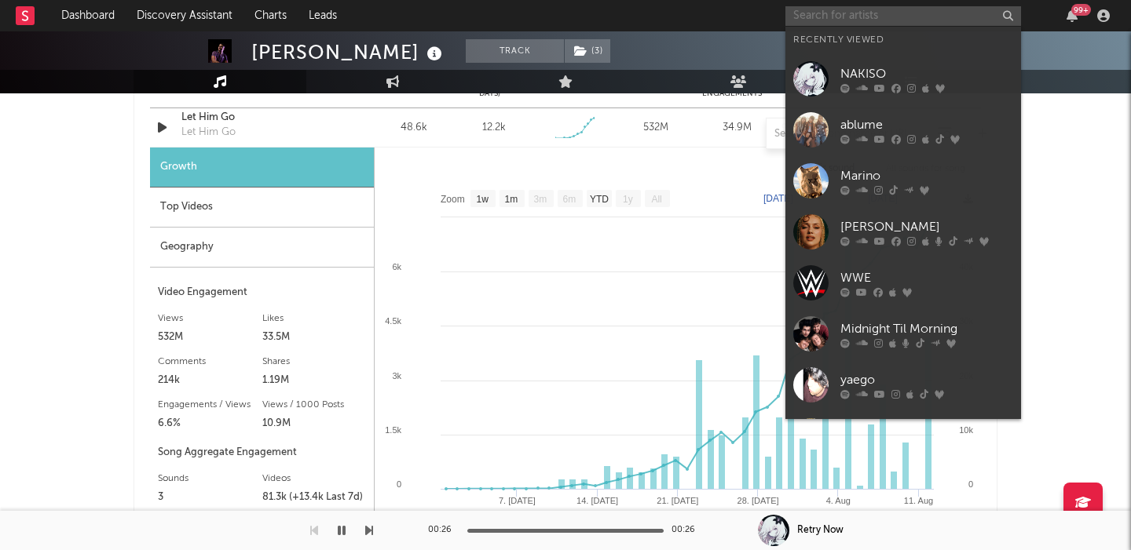
click at [858, 17] on input "text" at bounding box center [903, 16] width 236 height 20
paste input "Ninajirachi"
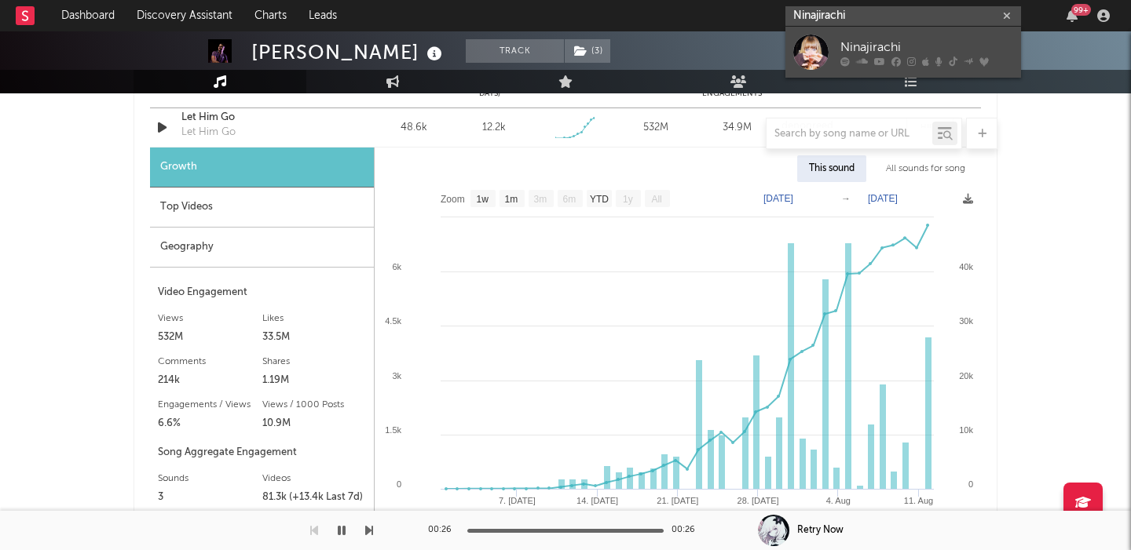
type input "Ninajirachi"
click at [945, 48] on div "Ninajirachi" at bounding box center [926, 47] width 173 height 19
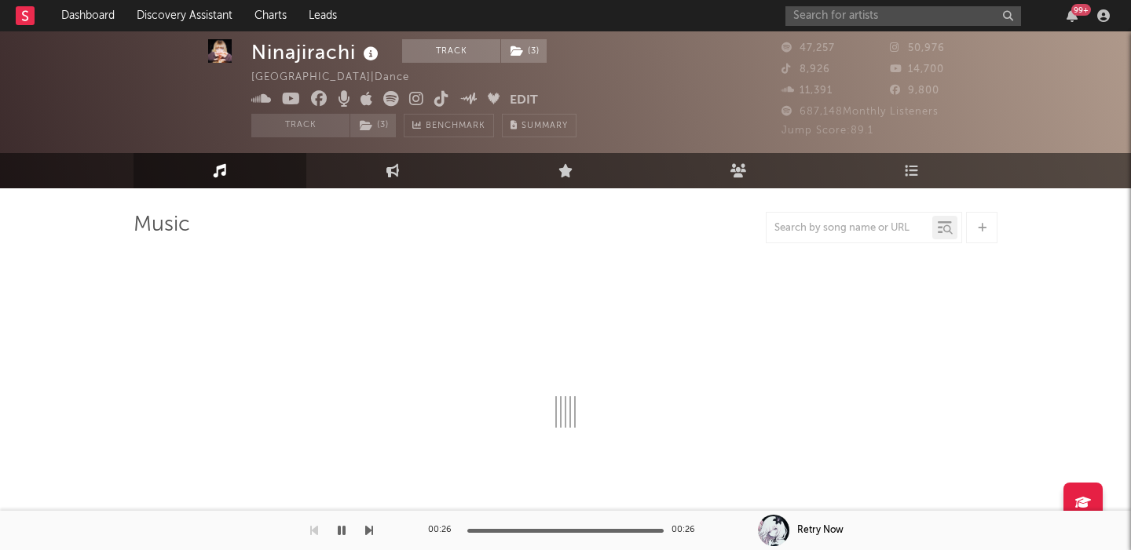
scroll to position [114, 0]
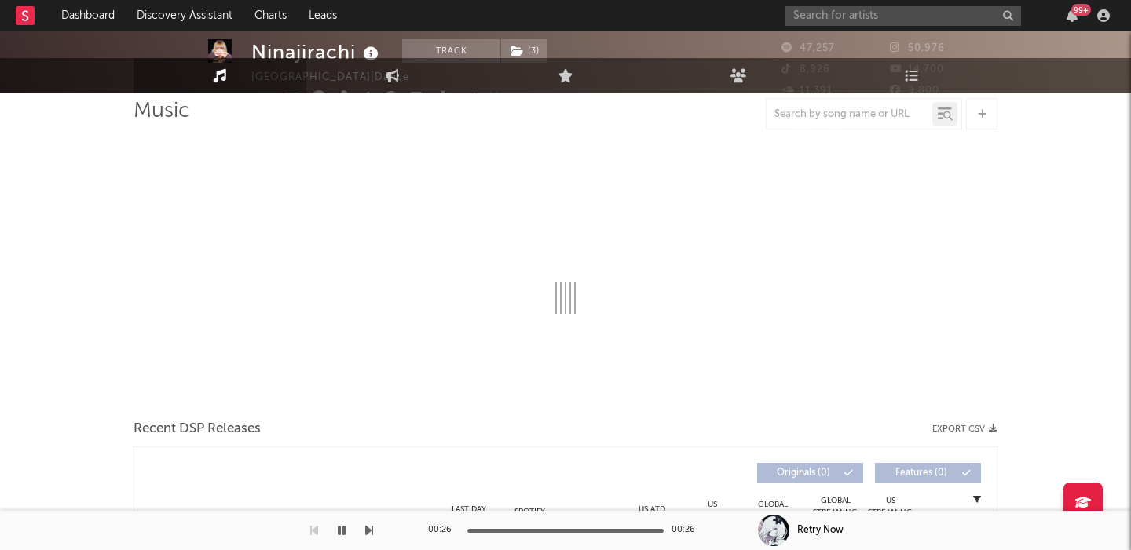
select select "6m"
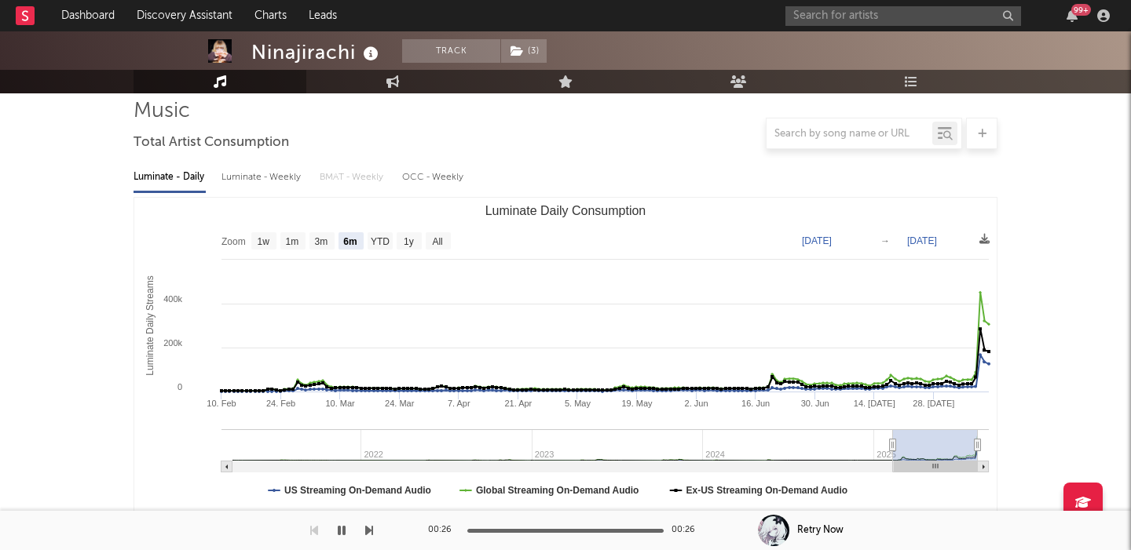
click at [876, 3] on div "99 +" at bounding box center [950, 15] width 330 height 31
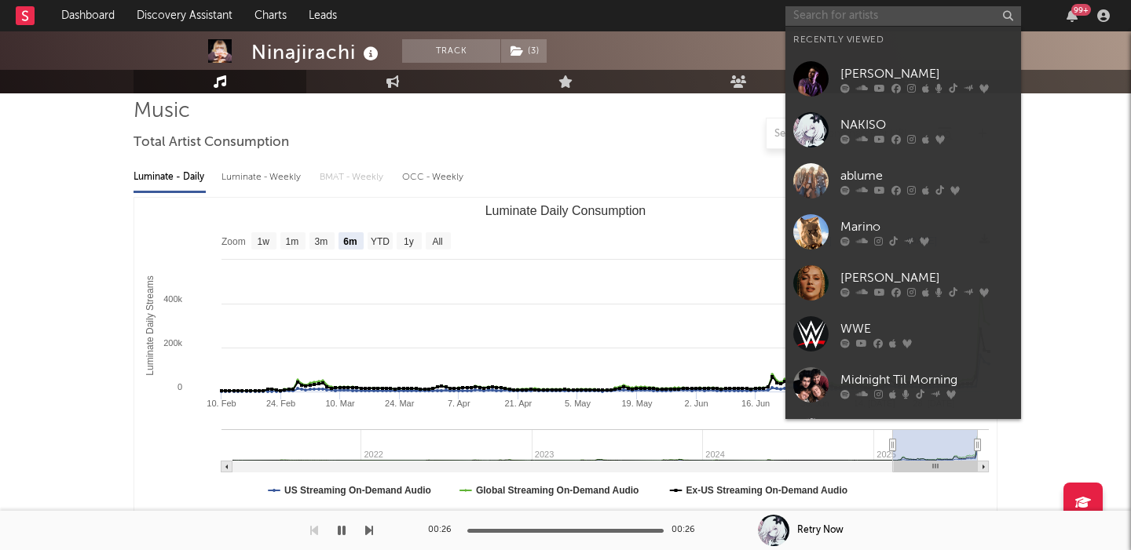
paste input "Ivri"
click at [889, 19] on input "Ivri" at bounding box center [903, 16] width 236 height 20
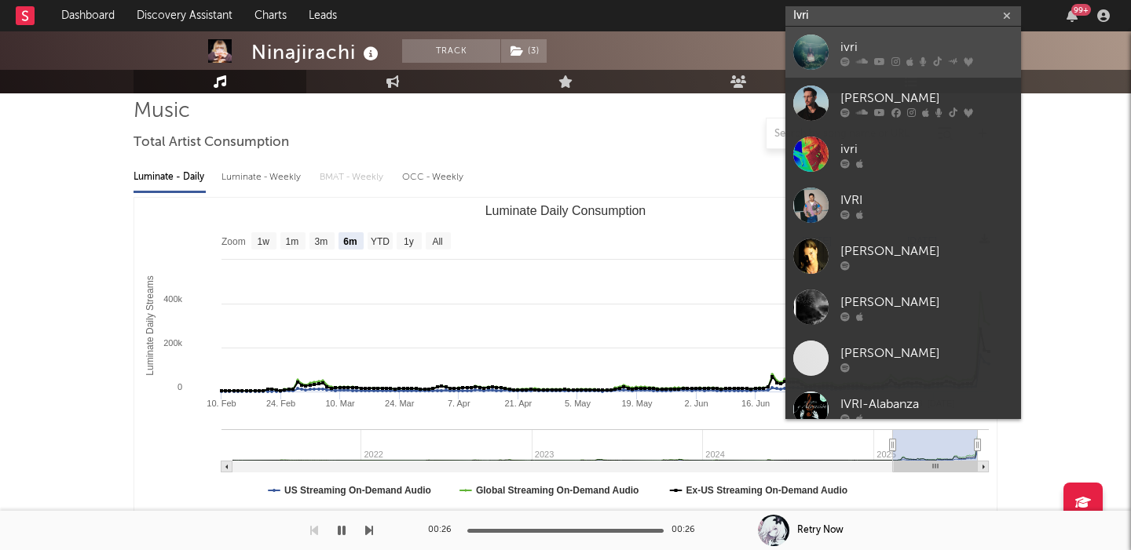
type input "Ivri"
click at [895, 31] on link "ivri" at bounding box center [903, 52] width 236 height 51
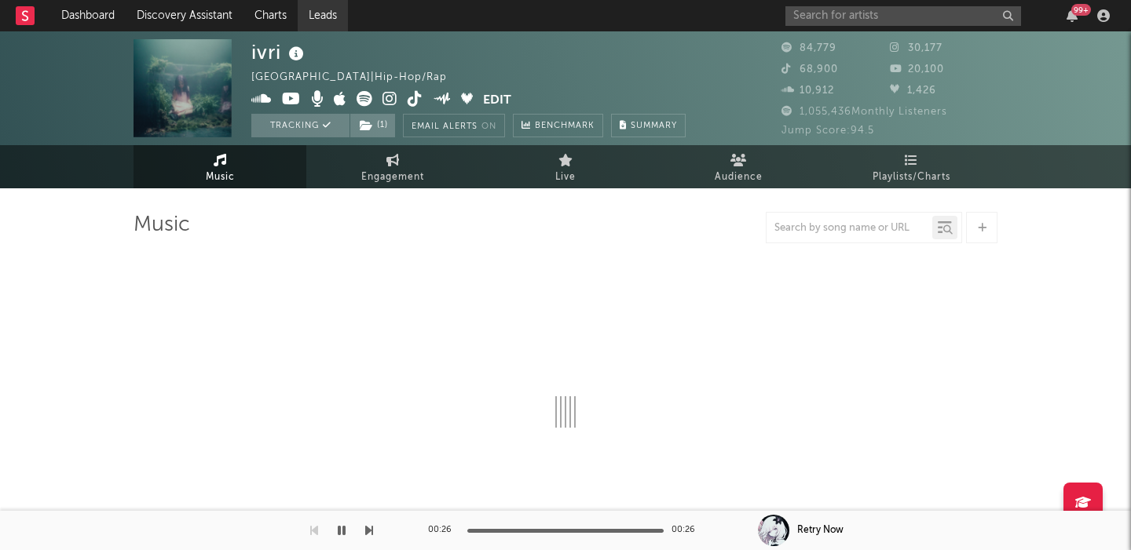
select select "6m"
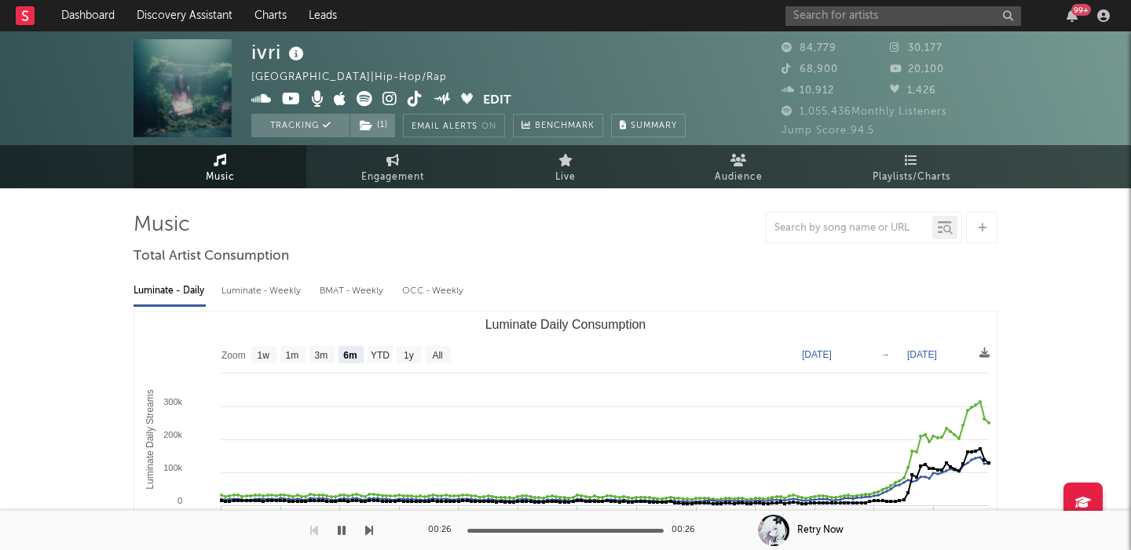
scroll to position [18, 0]
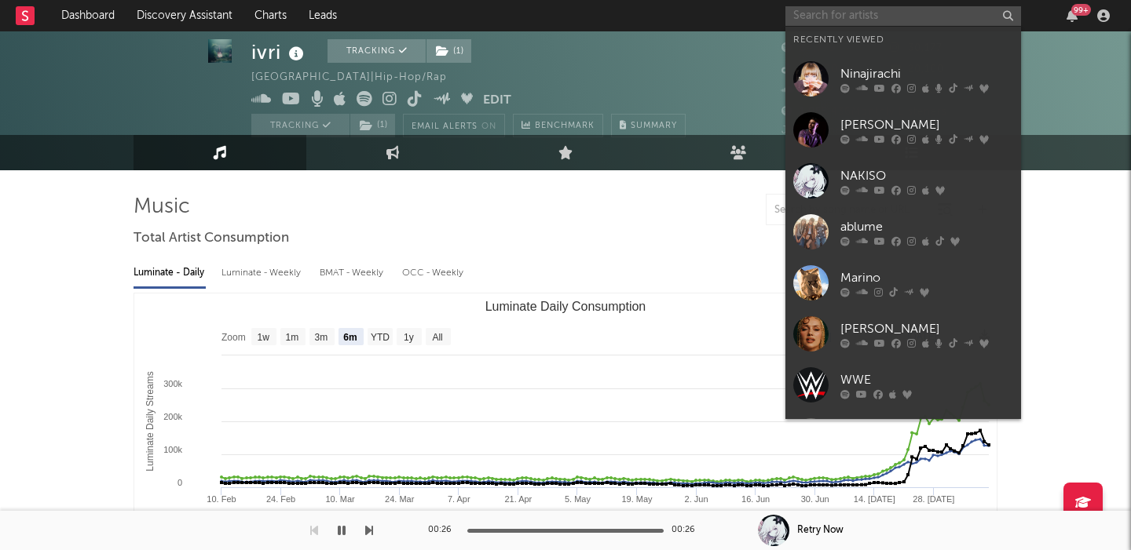
click at [837, 7] on input "text" at bounding box center [903, 16] width 236 height 20
paste input "The [DEMOGRAPHIC_DATA]"
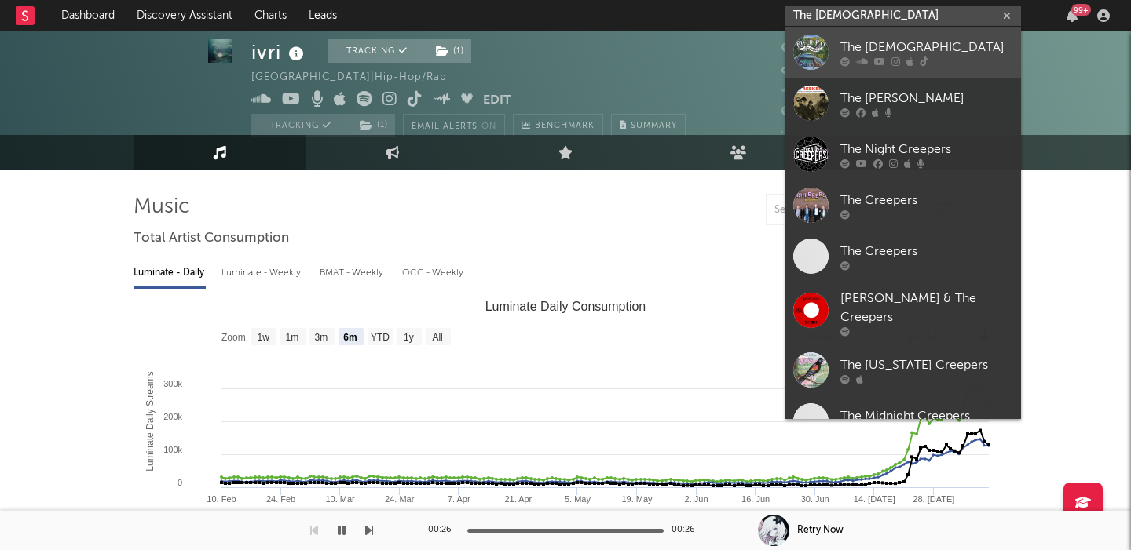
type input "The [DEMOGRAPHIC_DATA]"
click at [876, 54] on div "The [DEMOGRAPHIC_DATA]" at bounding box center [926, 47] width 173 height 19
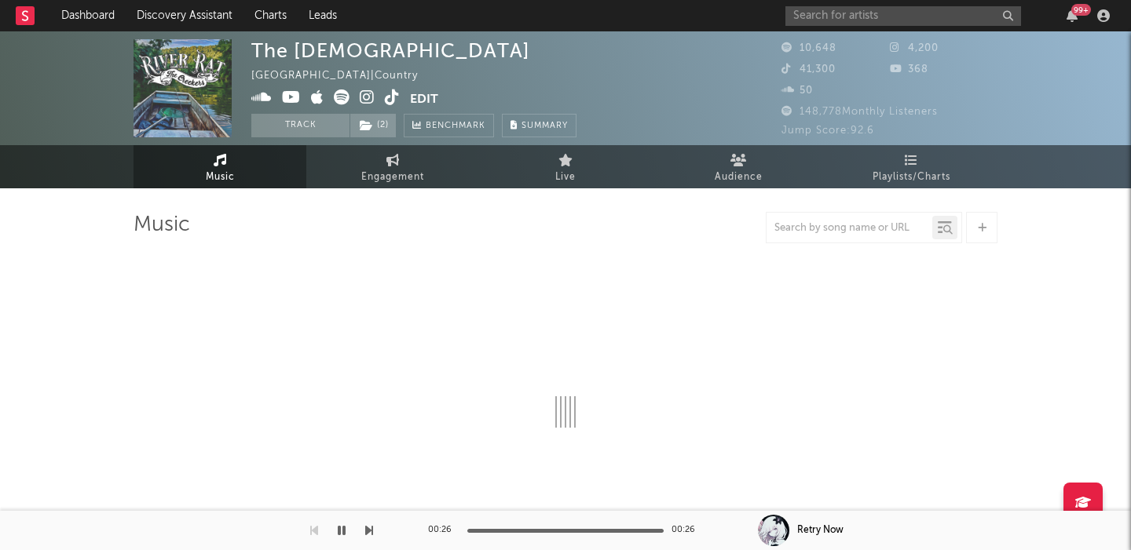
select select "6m"
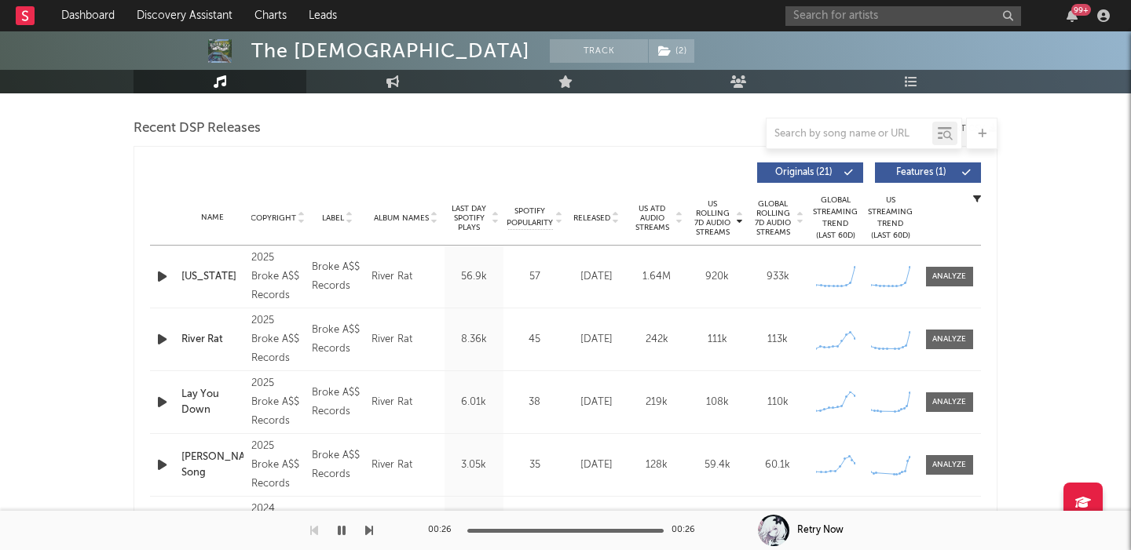
scroll to position [583, 0]
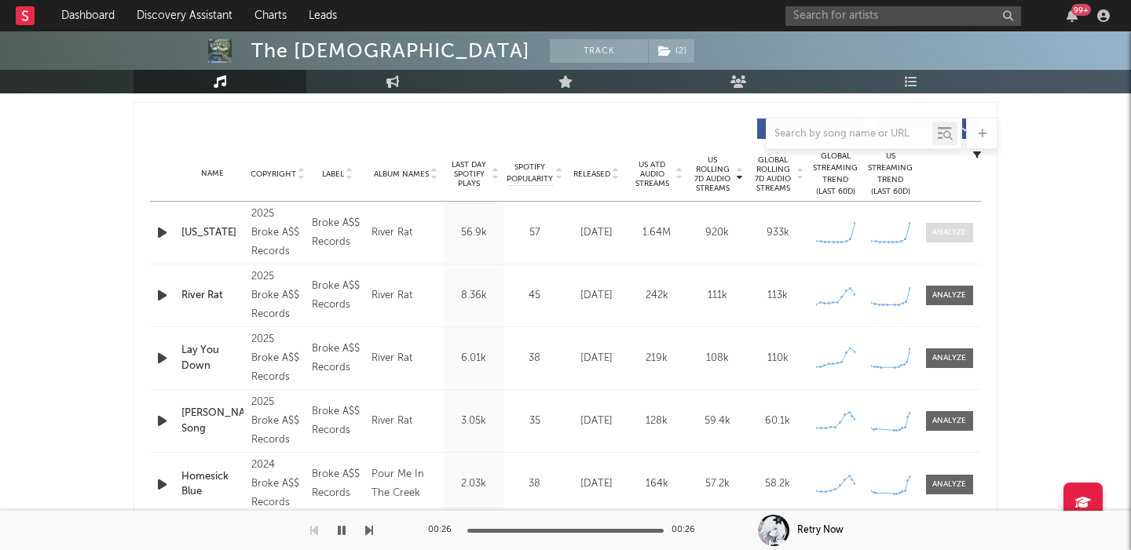
click at [939, 224] on span at bounding box center [949, 233] width 47 height 20
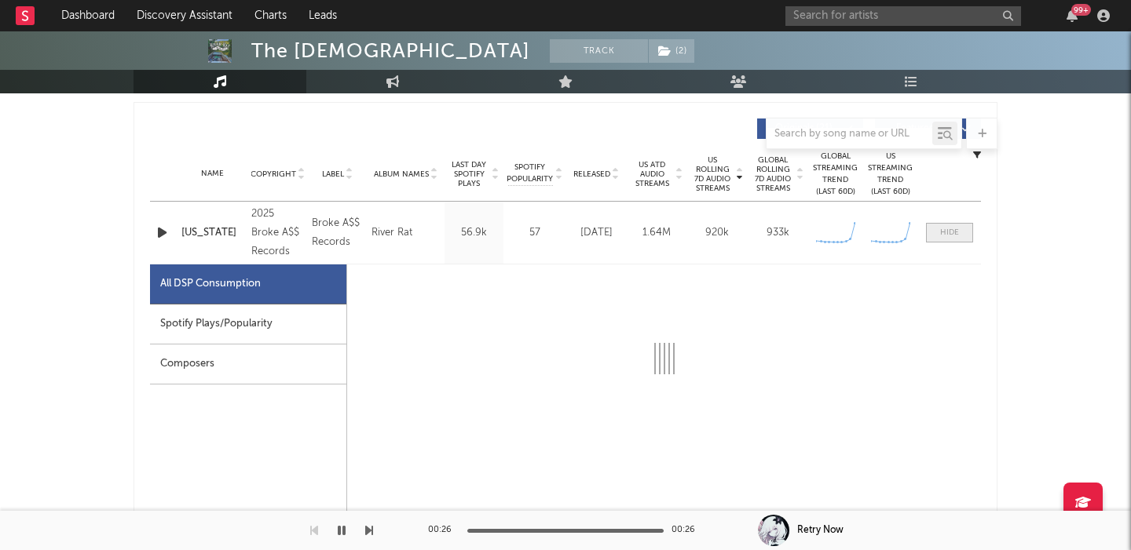
select select "1w"
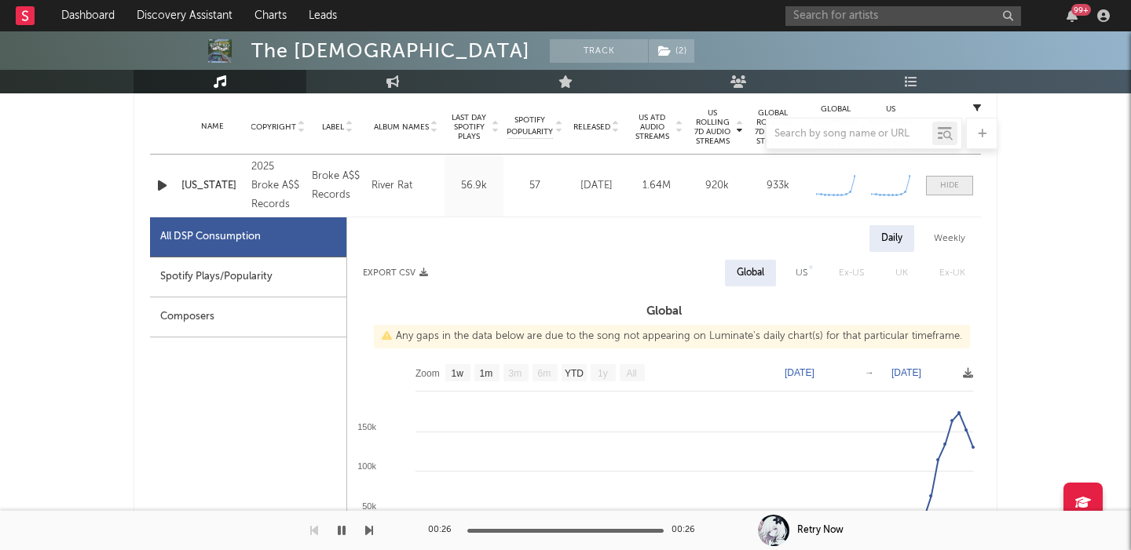
scroll to position [656, 0]
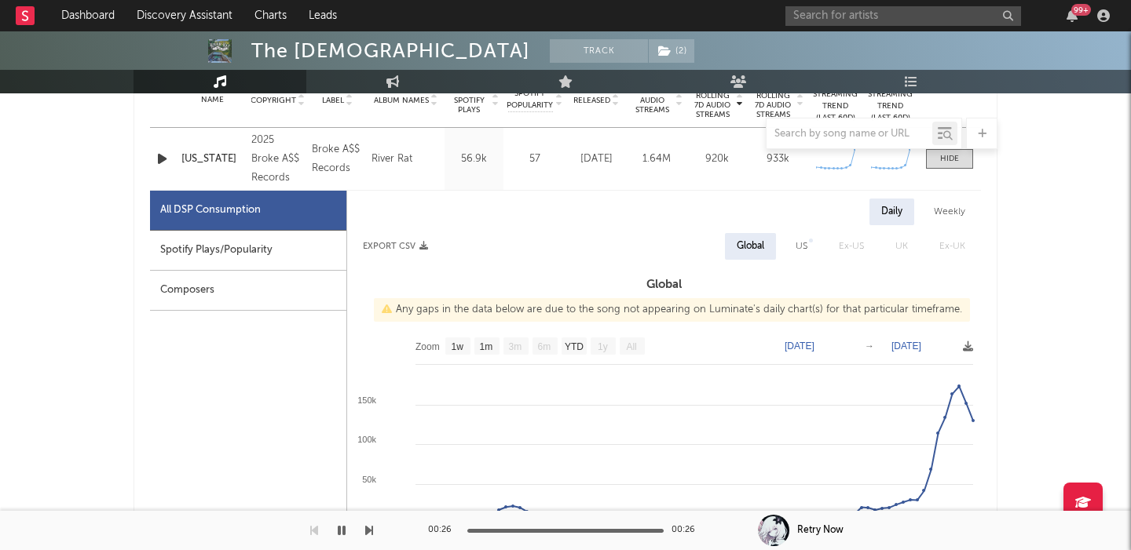
click at [802, 250] on div "US" at bounding box center [801, 246] width 12 height 19
select select "1w"
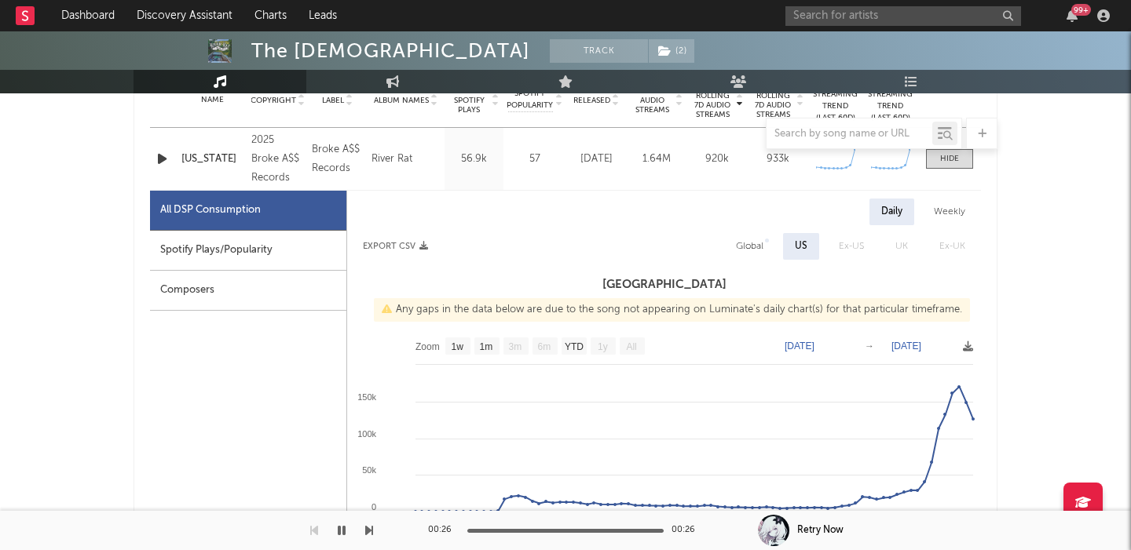
click at [294, 236] on div "Spotify Plays/Popularity" at bounding box center [248, 251] width 196 height 40
select select "1w"
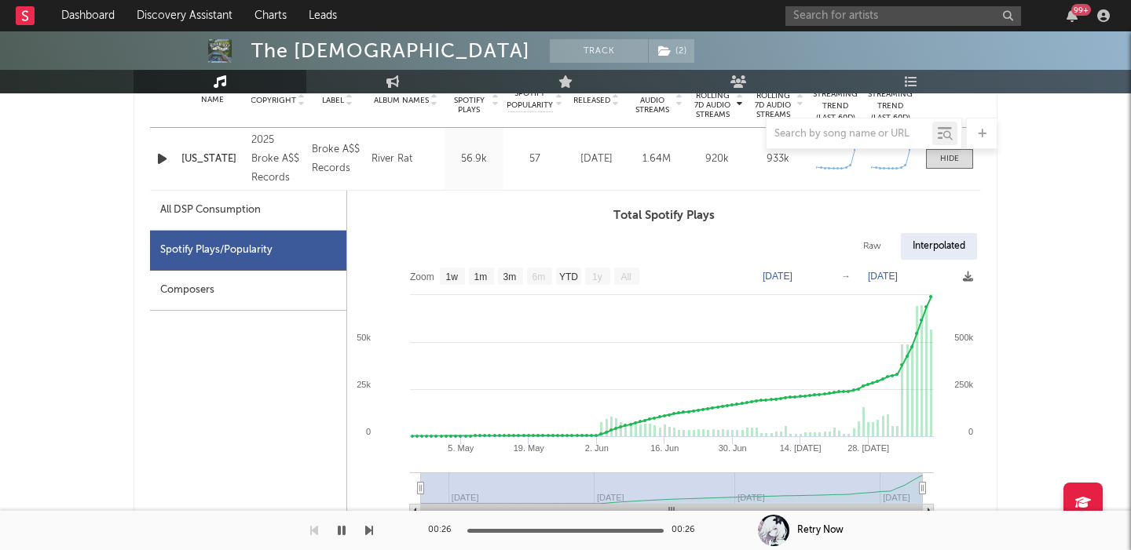
click at [883, 246] on div "Raw" at bounding box center [872, 246] width 42 height 27
select select "1w"
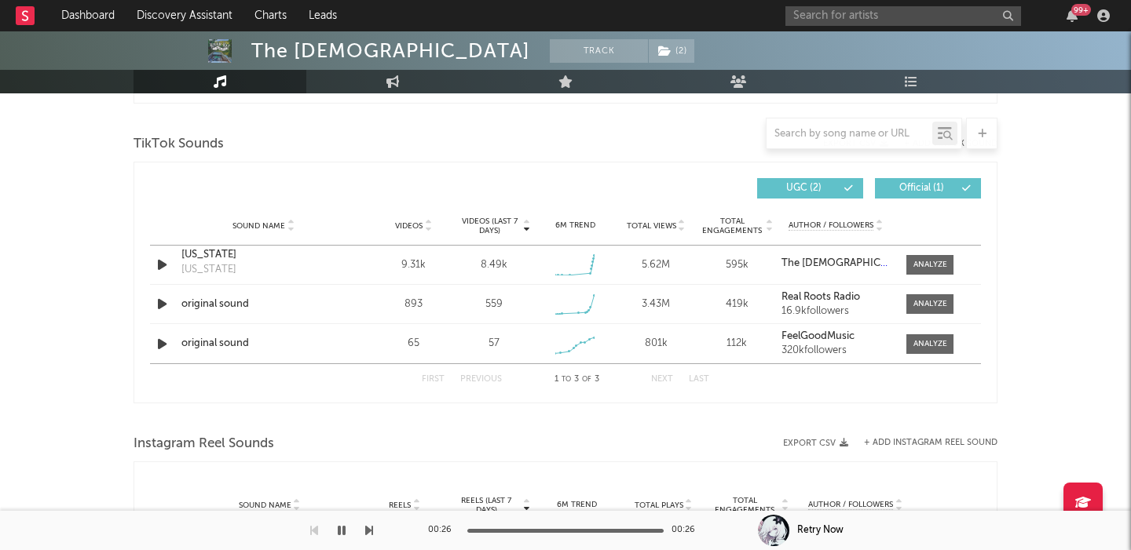
scroll to position [1782, 0]
click at [916, 261] on div at bounding box center [930, 264] width 34 height 12
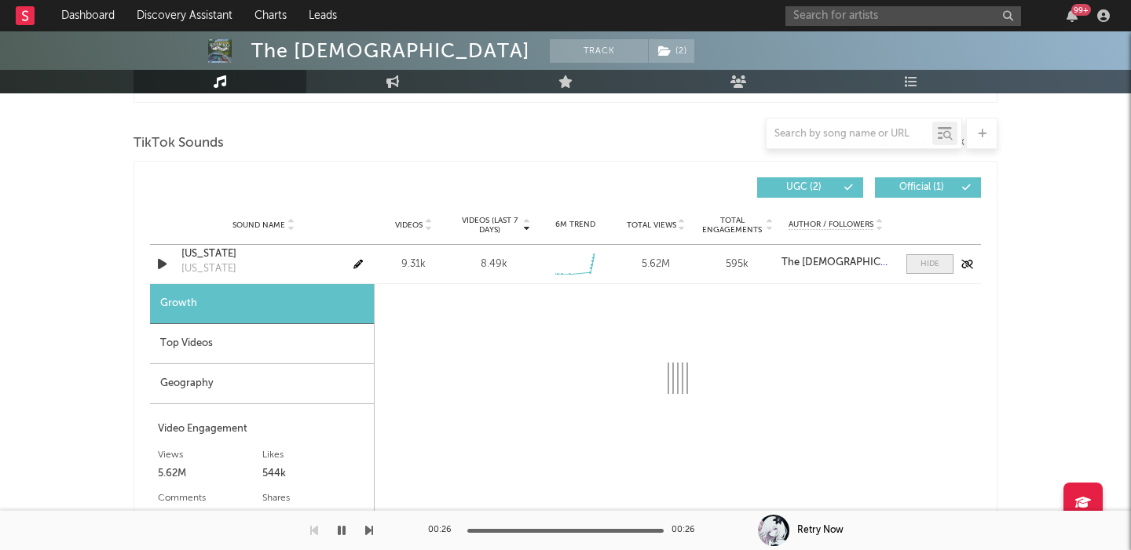
select select "1w"
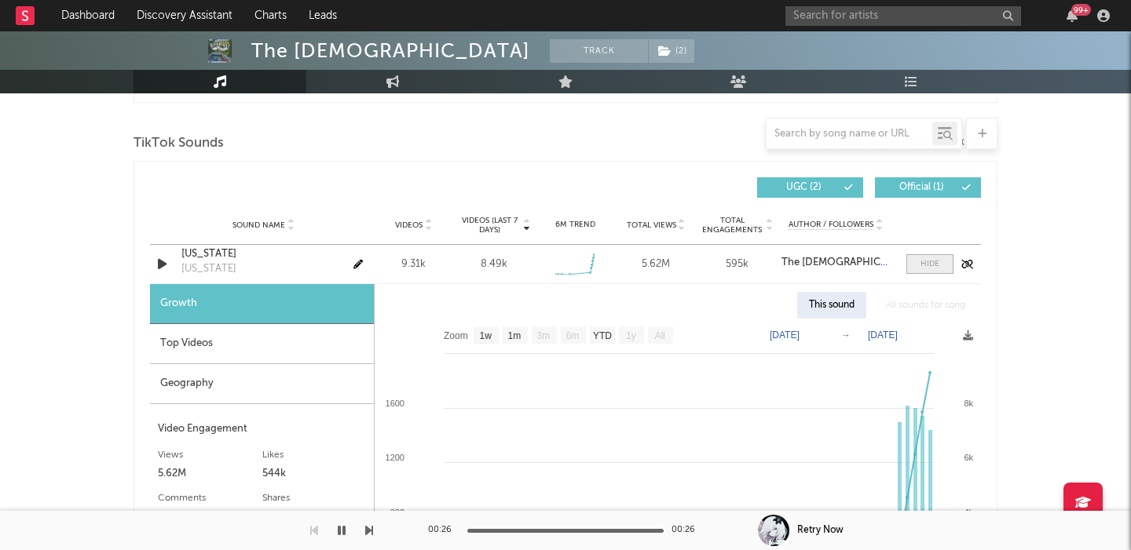
scroll to position [1942, 0]
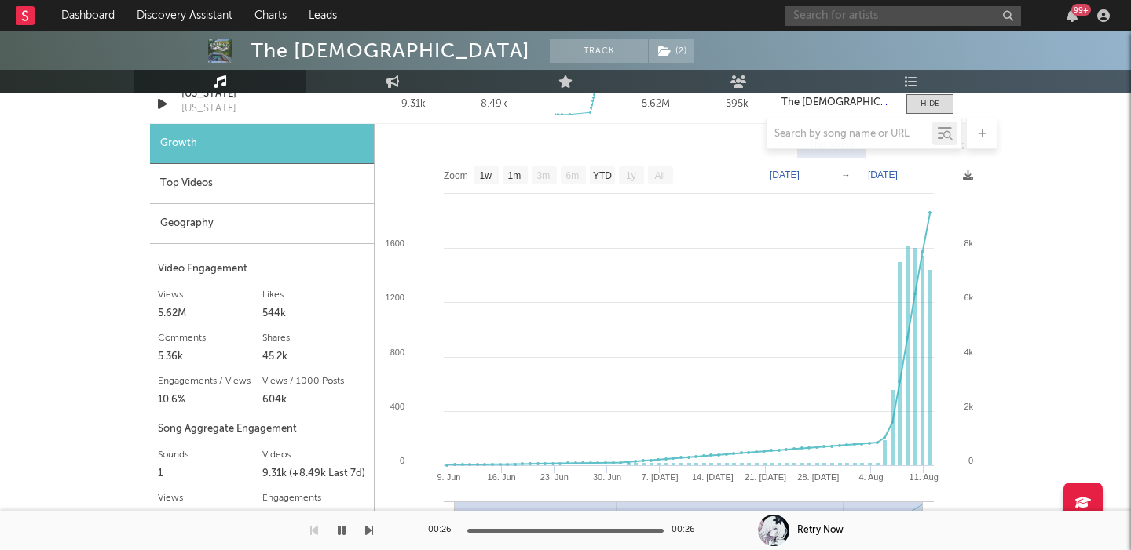
paste input "Korea Girl"
click at [827, 22] on input "Korea Girl" at bounding box center [903, 16] width 236 height 20
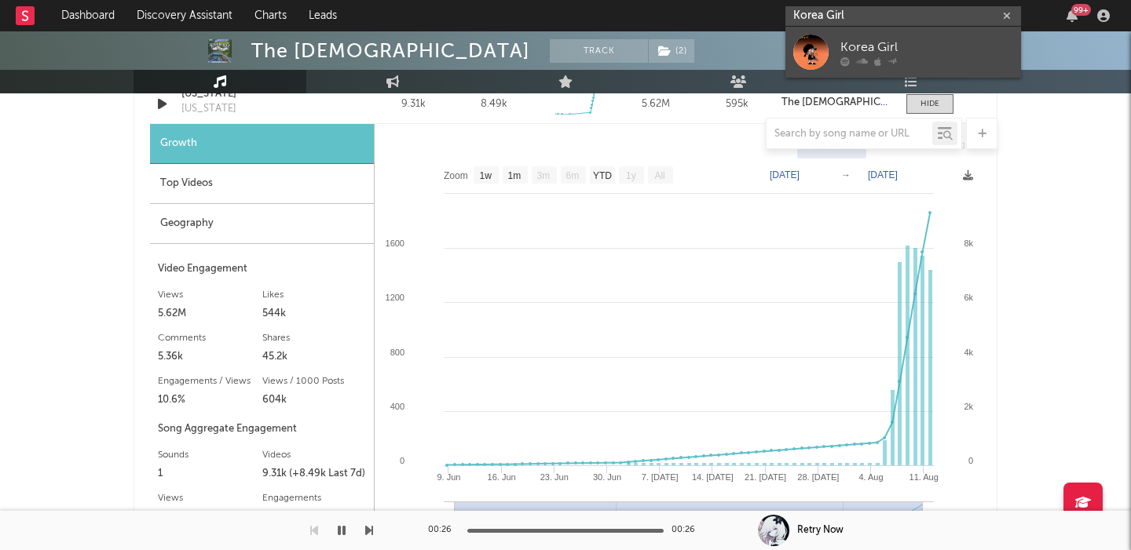
type input "Korea Girl"
click at [918, 46] on div "Korea Girl" at bounding box center [926, 47] width 173 height 19
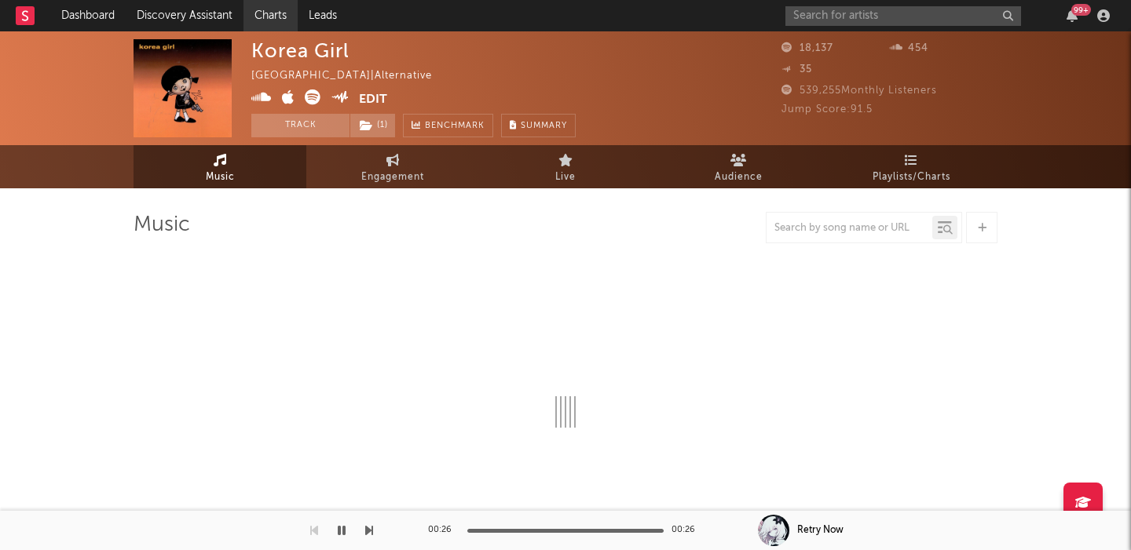
select select "1w"
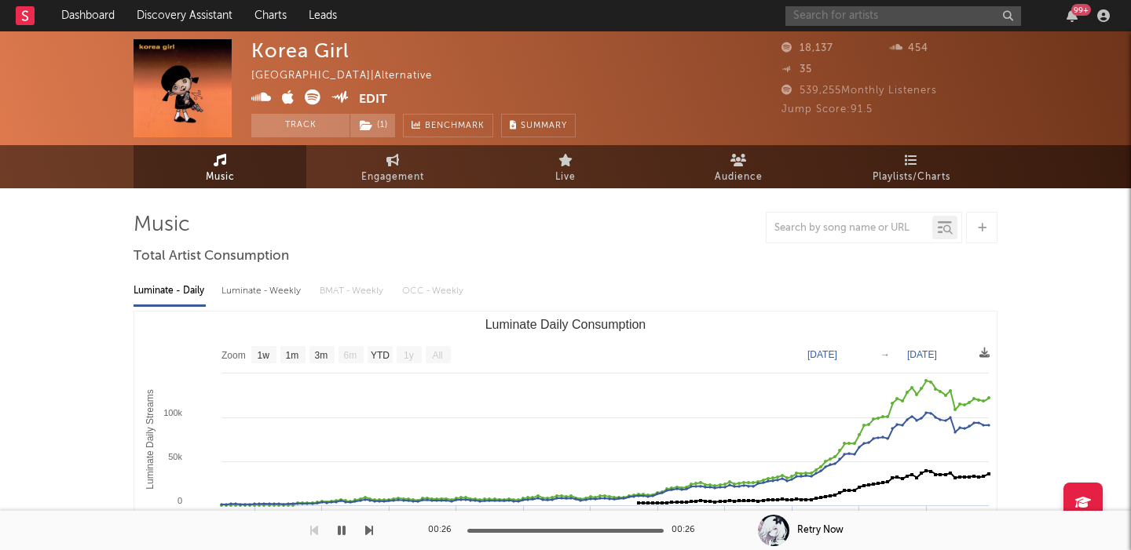
click at [879, 17] on input "text" at bounding box center [903, 16] width 236 height 20
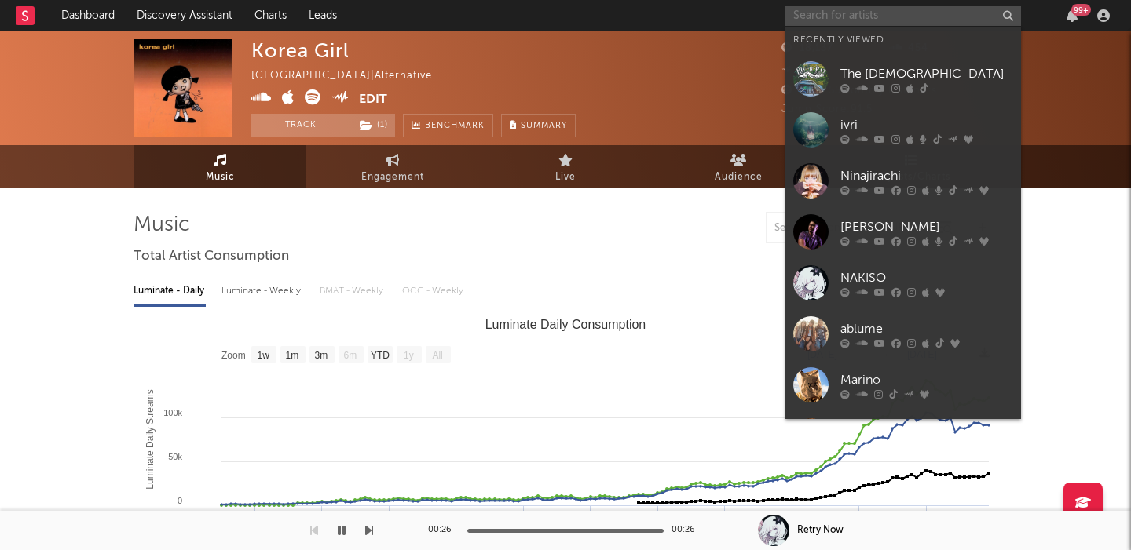
paste input "Sundots"
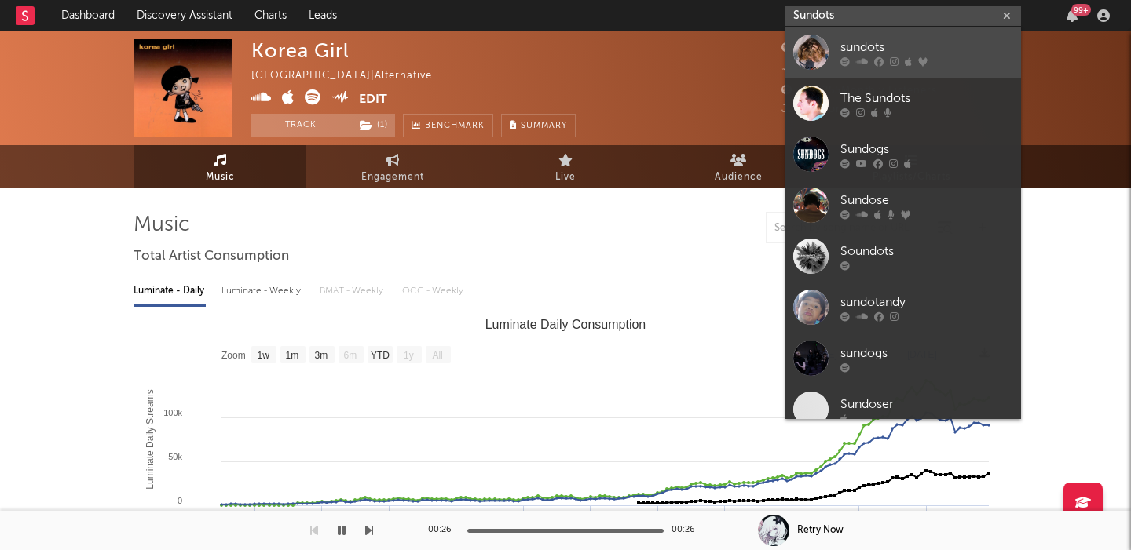
type input "Sundots"
click at [894, 53] on div "sundots" at bounding box center [926, 47] width 173 height 19
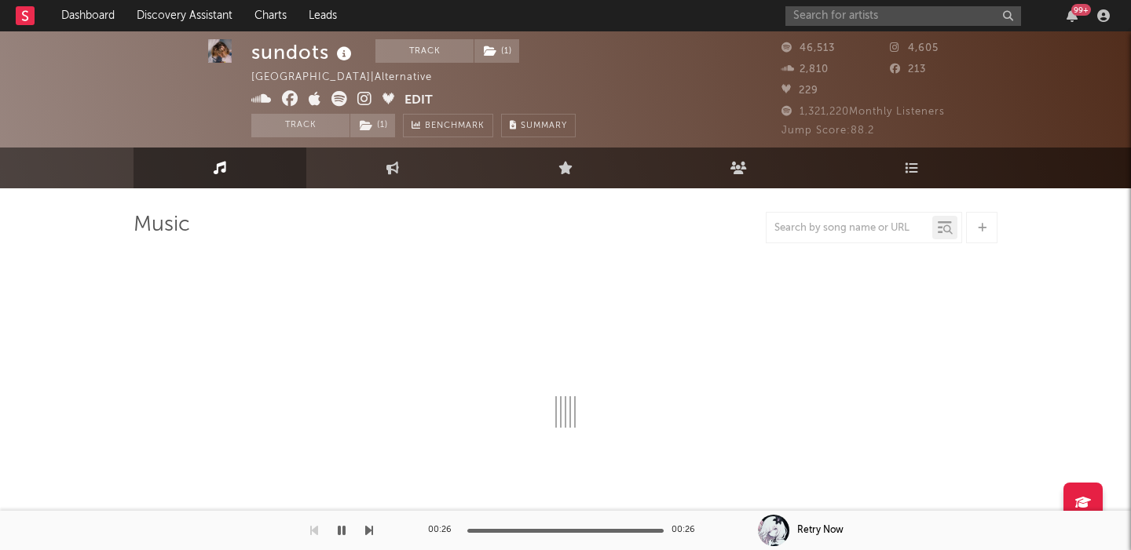
scroll to position [160, 0]
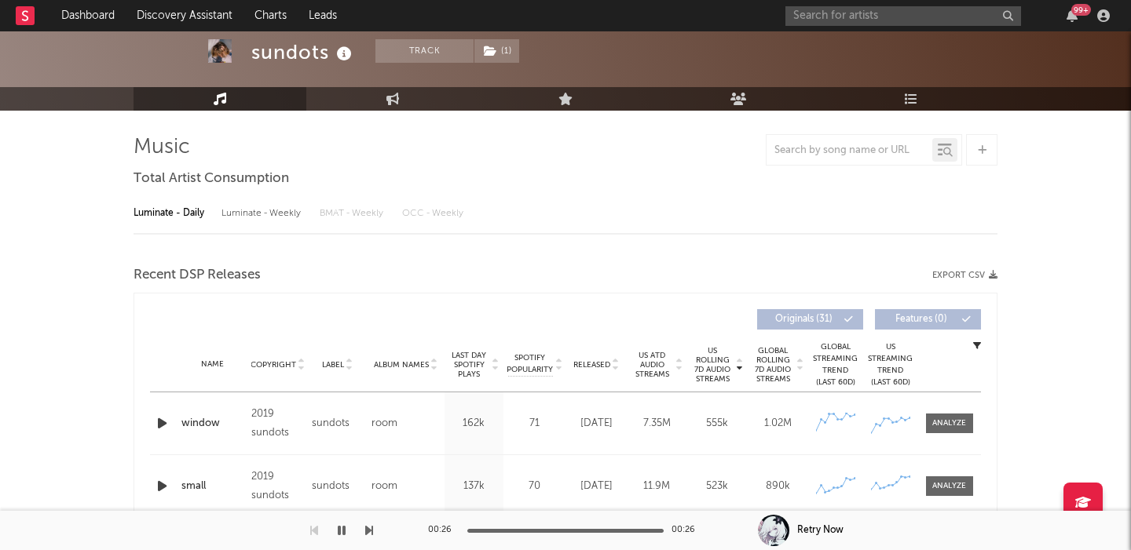
select select "6m"
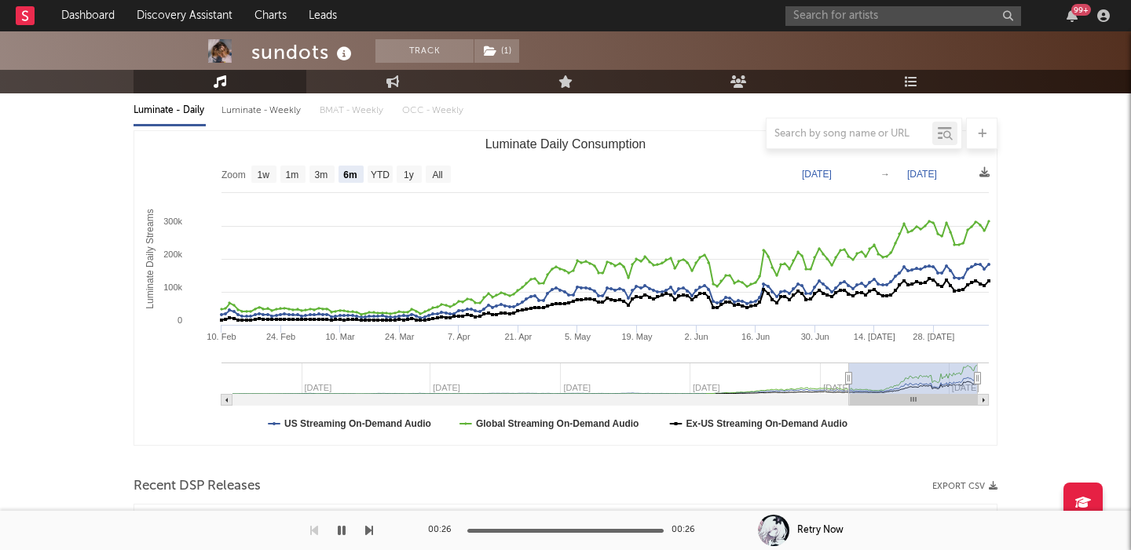
scroll to position [153, 0]
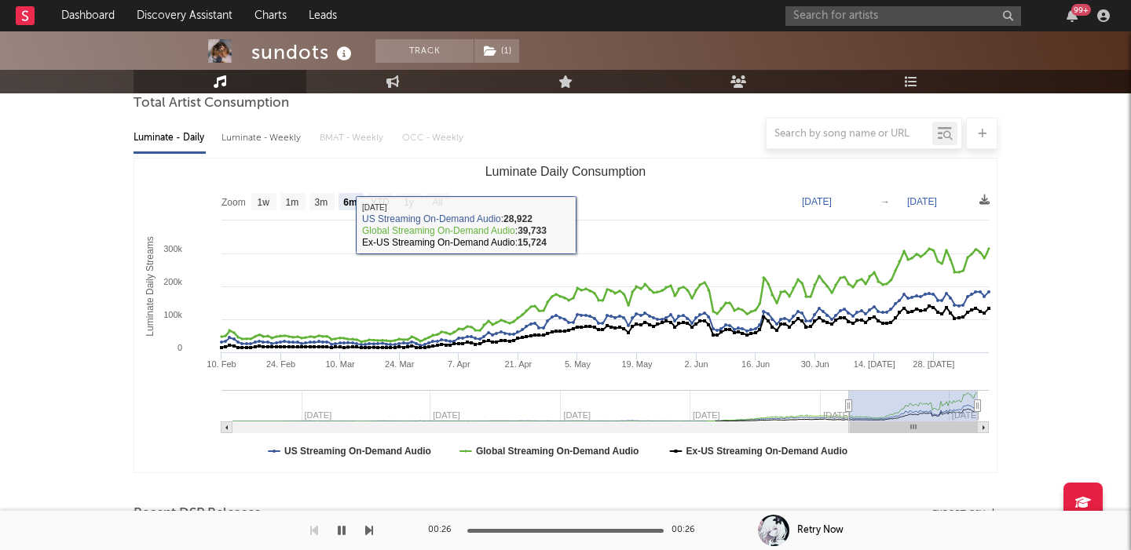
click at [277, 144] on div at bounding box center [565, 133] width 864 height 31
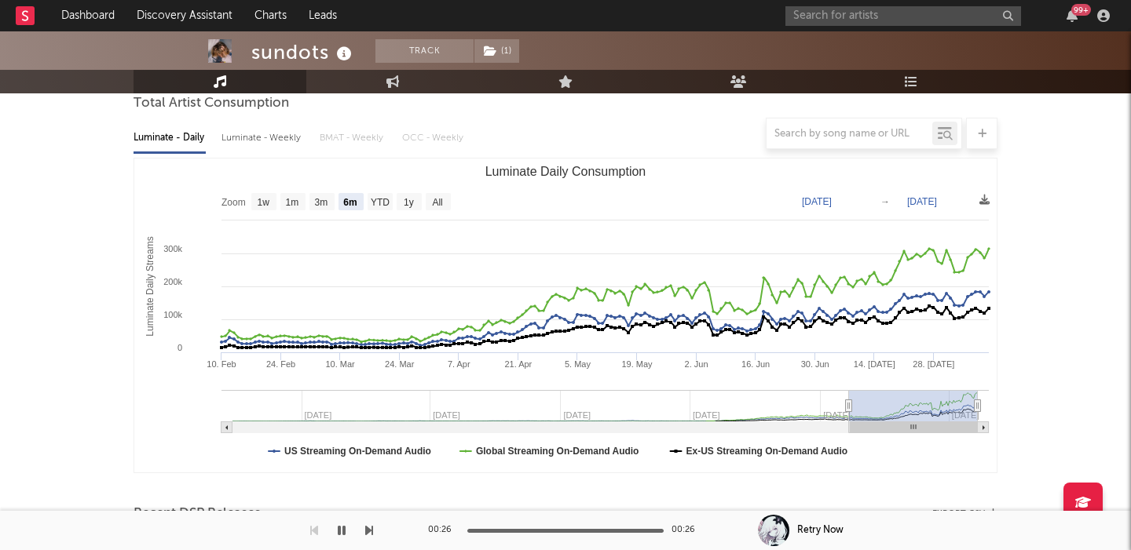
click at [298, 134] on div at bounding box center [565, 133] width 864 height 31
click at [286, 140] on div at bounding box center [565, 133] width 864 height 31
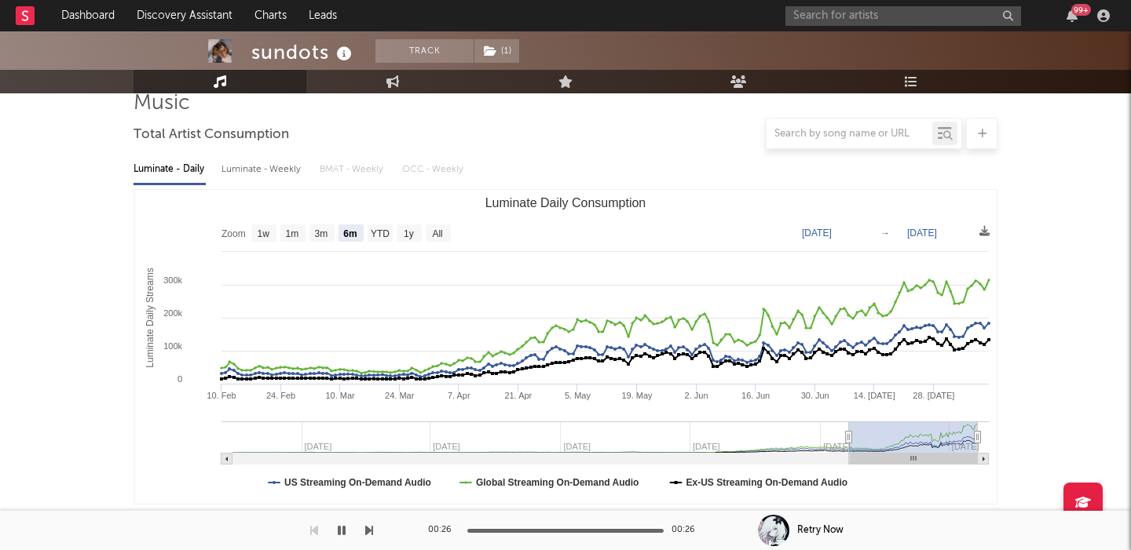
click at [282, 174] on div "Luminate - Weekly" at bounding box center [262, 169] width 82 height 27
select select "6m"
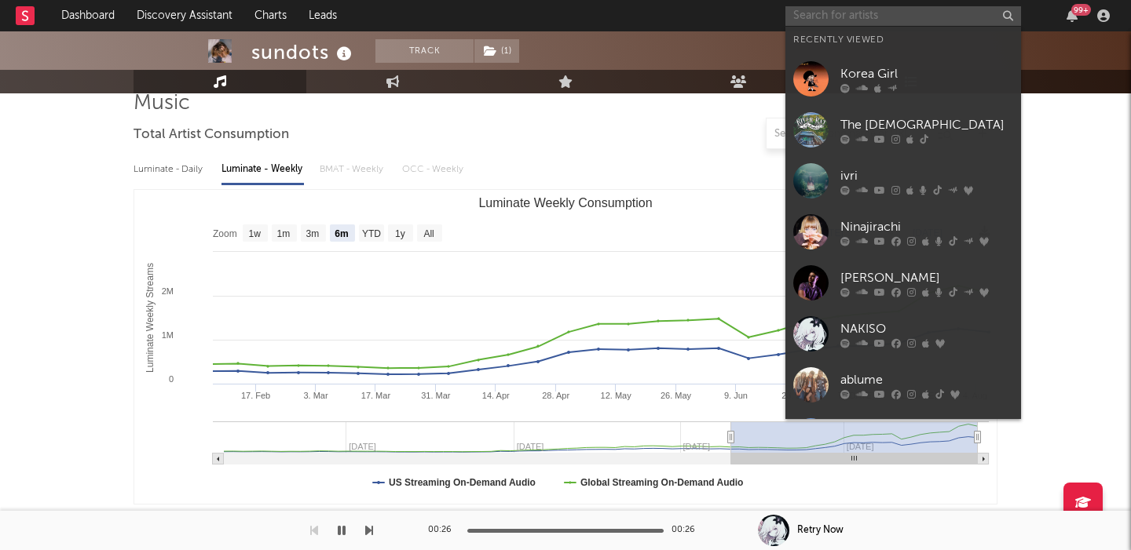
click at [879, 9] on input "text" at bounding box center [903, 16] width 236 height 20
paste input "cyber$tar"
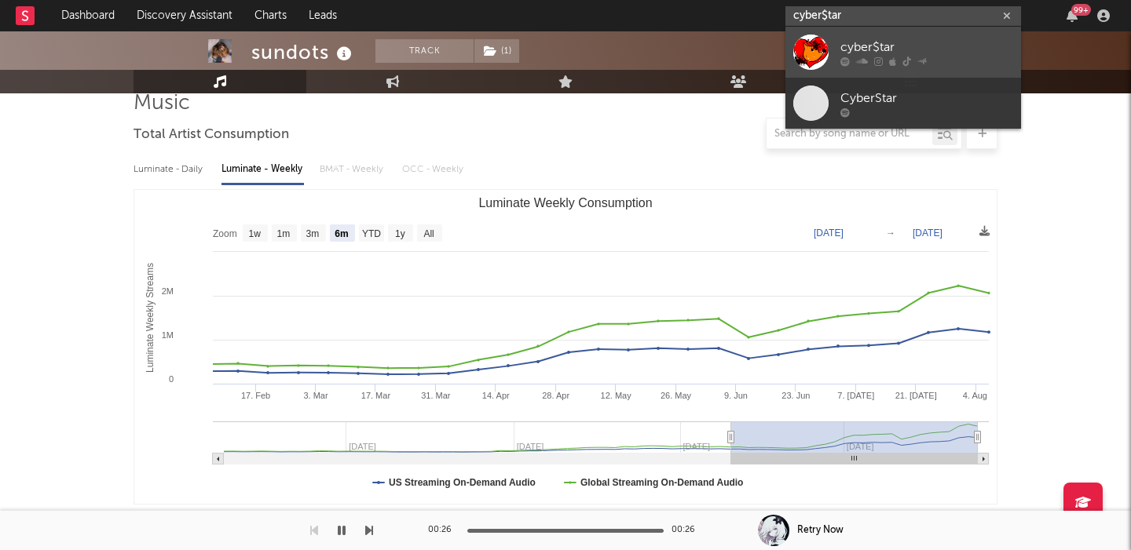
type input "cyber$tar"
click at [900, 60] on div at bounding box center [926, 61] width 173 height 9
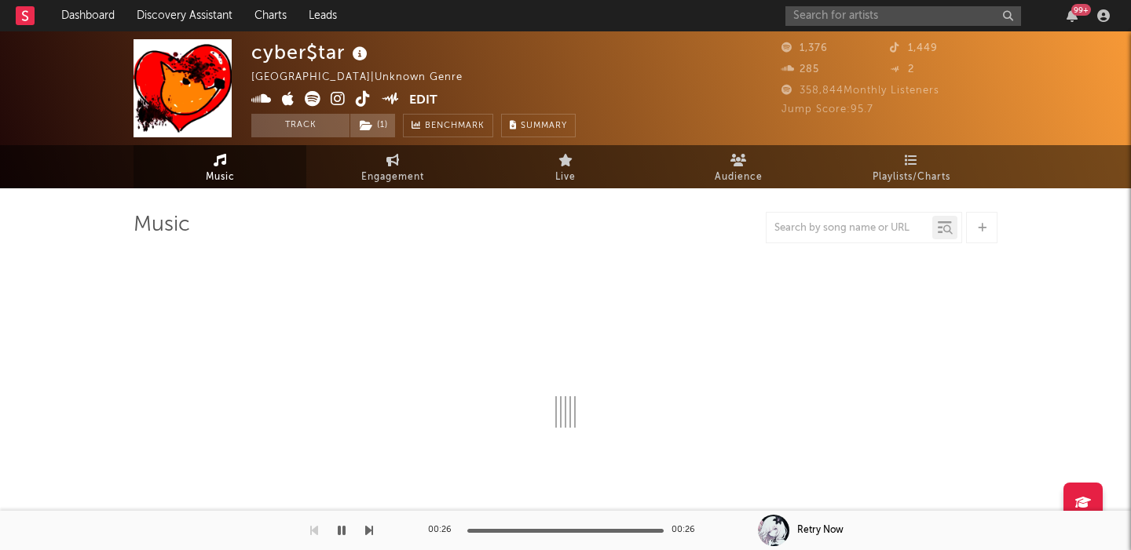
select select "1w"
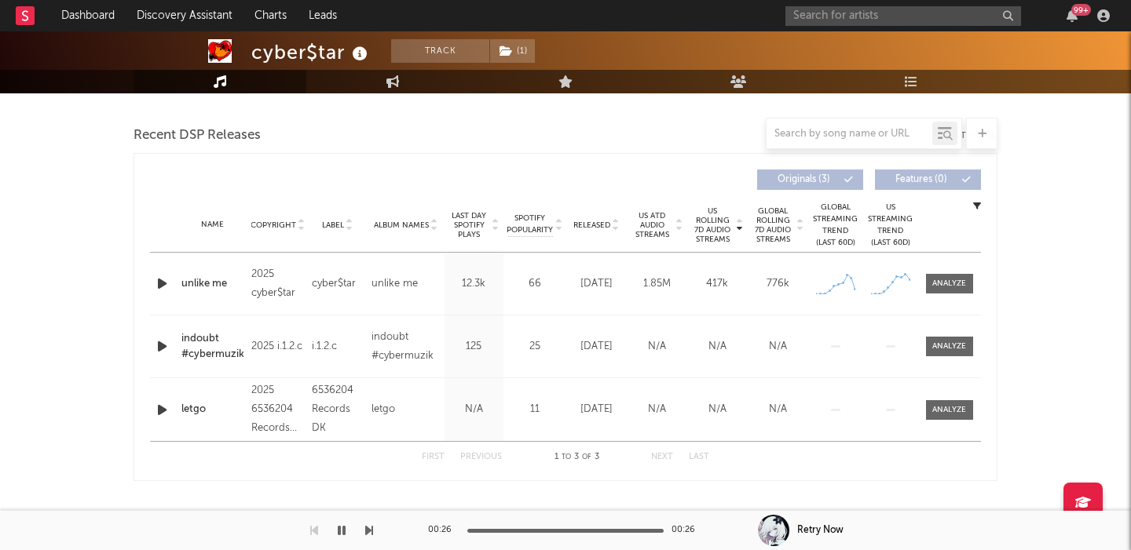
scroll to position [609, 0]
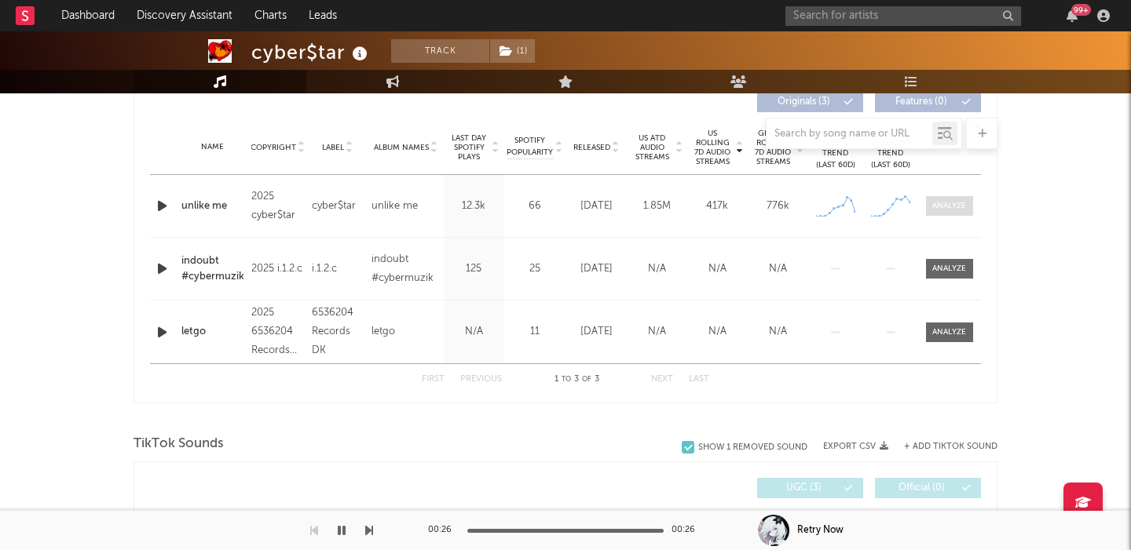
click at [966, 204] on div at bounding box center [949, 206] width 34 height 12
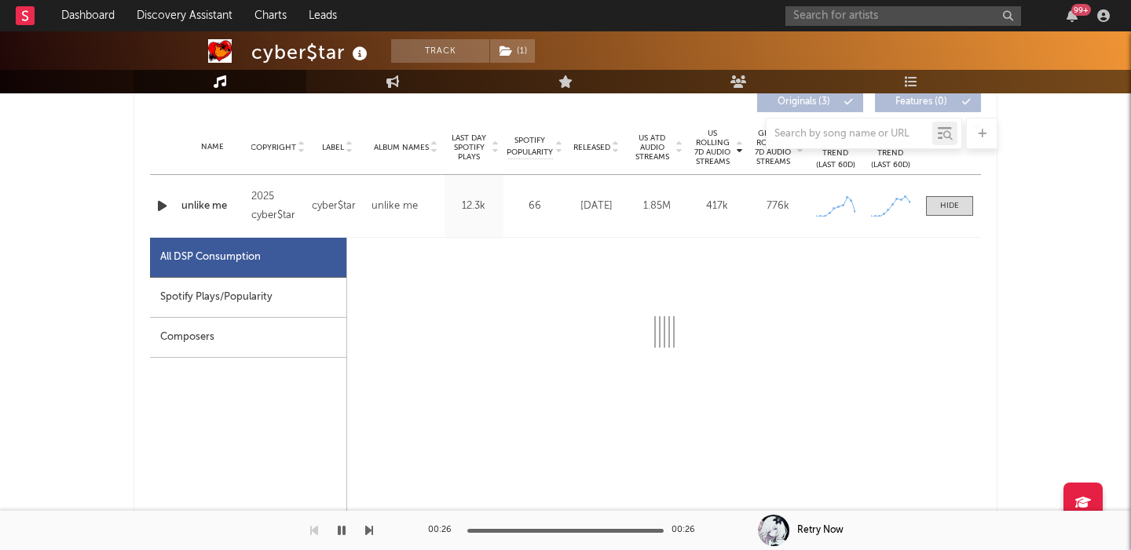
select select "1w"
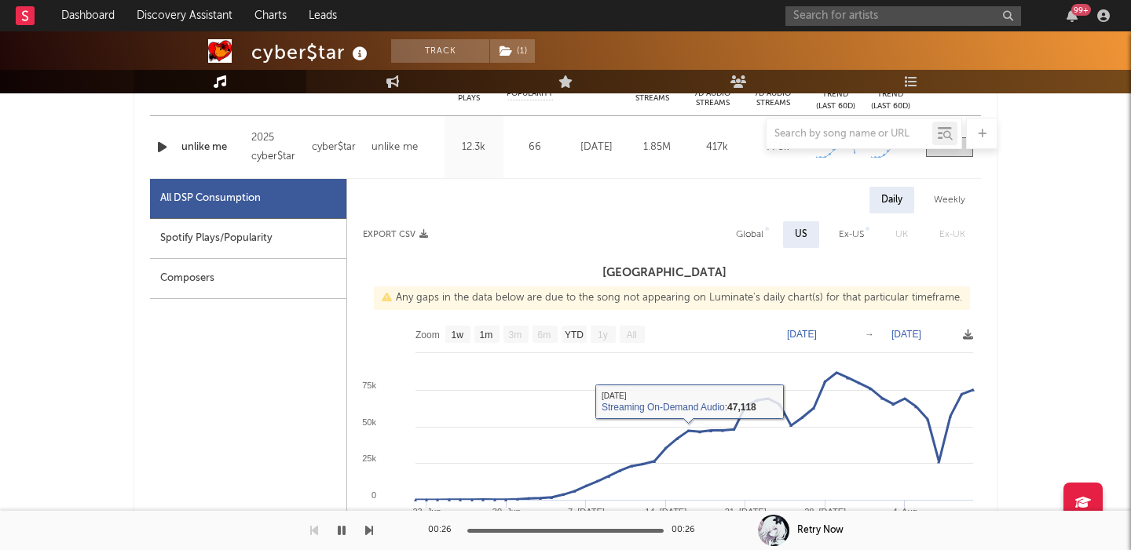
scroll to position [655, 0]
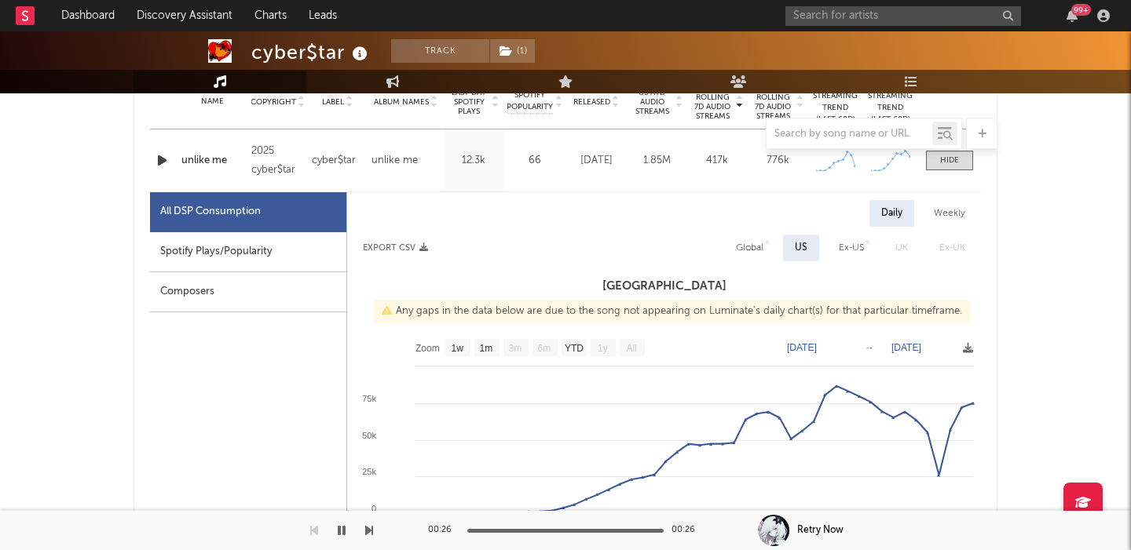
click at [746, 241] on div "Global" at bounding box center [749, 248] width 27 height 19
select select "1w"
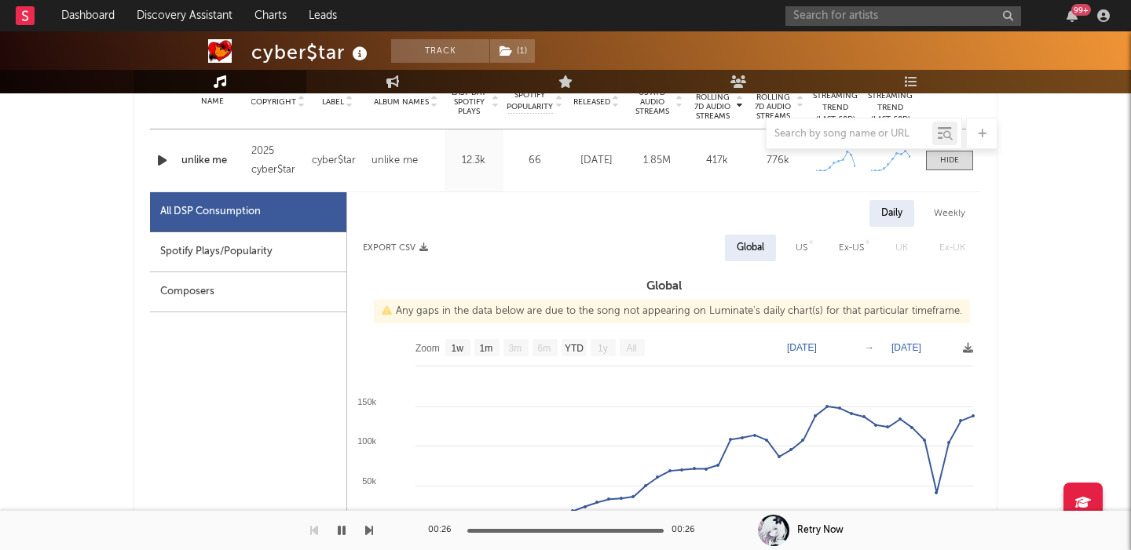
click at [307, 248] on div "Spotify Plays/Popularity" at bounding box center [248, 252] width 196 height 40
select select "1w"
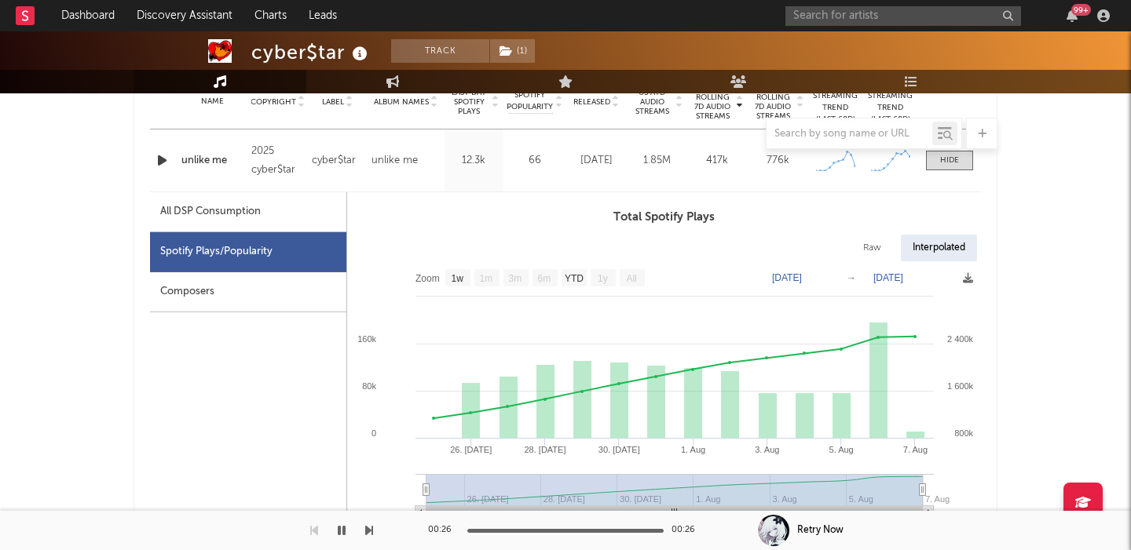
click at [883, 240] on div "Raw" at bounding box center [872, 248] width 42 height 27
select select "1w"
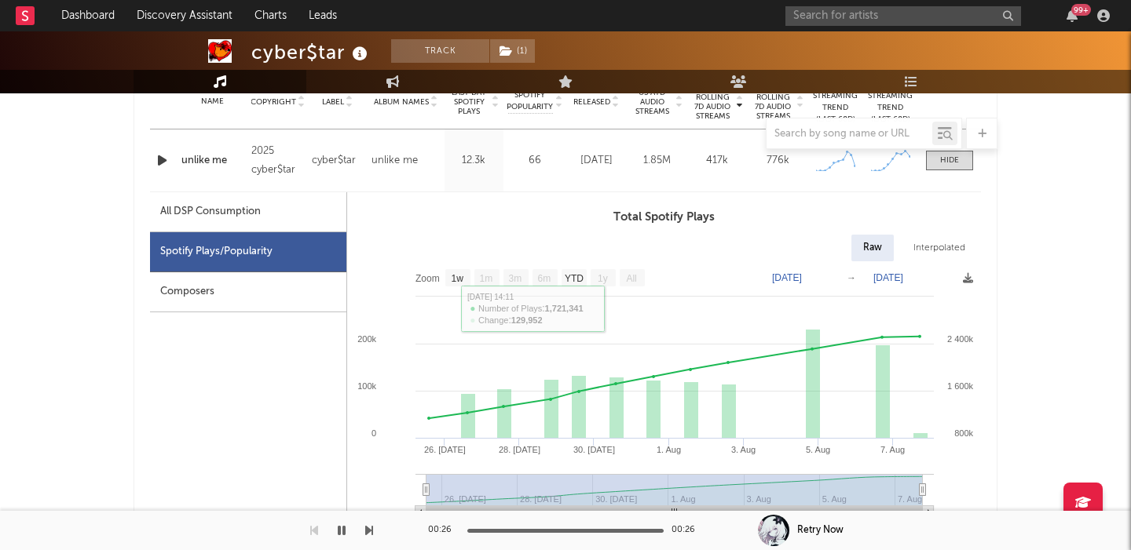
click at [220, 159] on div "unlike me" at bounding box center [212, 161] width 62 height 16
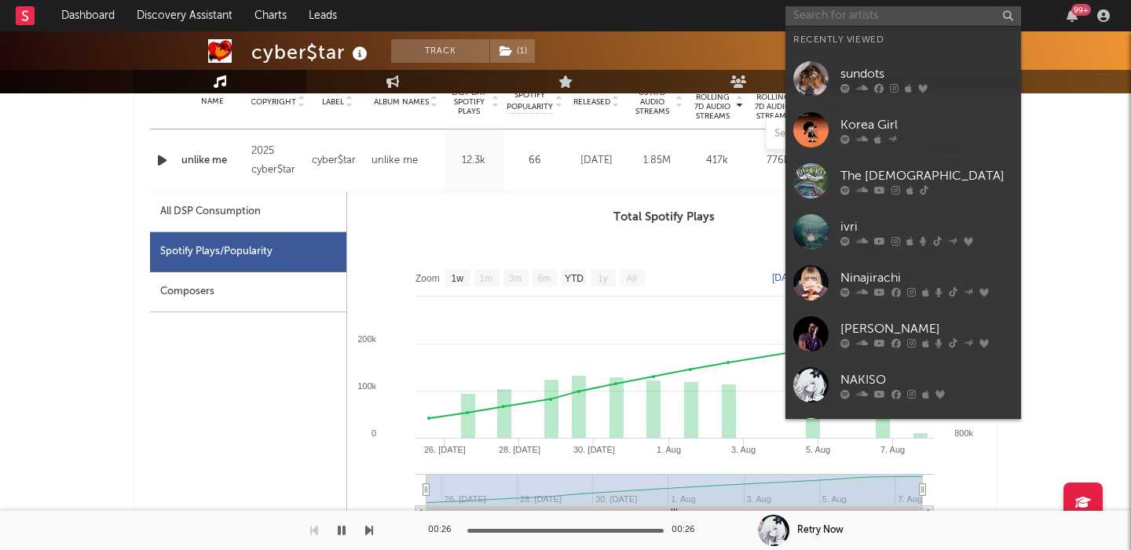
click at [814, 18] on input "text" at bounding box center [903, 16] width 236 height 20
paste input "Miraidempa"
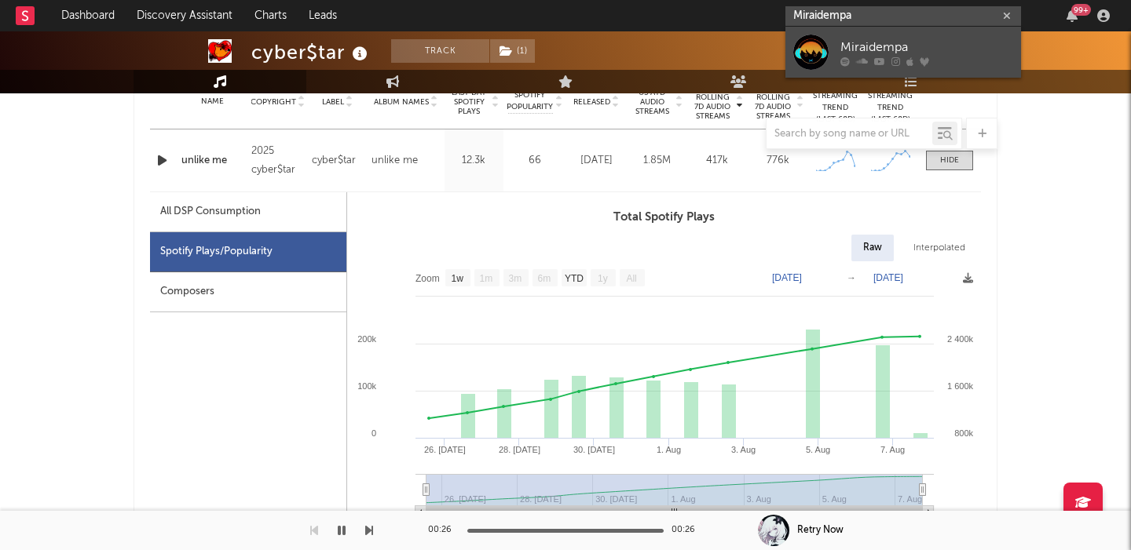
type input "Miraidempa"
click at [838, 33] on link "Miraidempa" at bounding box center [903, 52] width 236 height 51
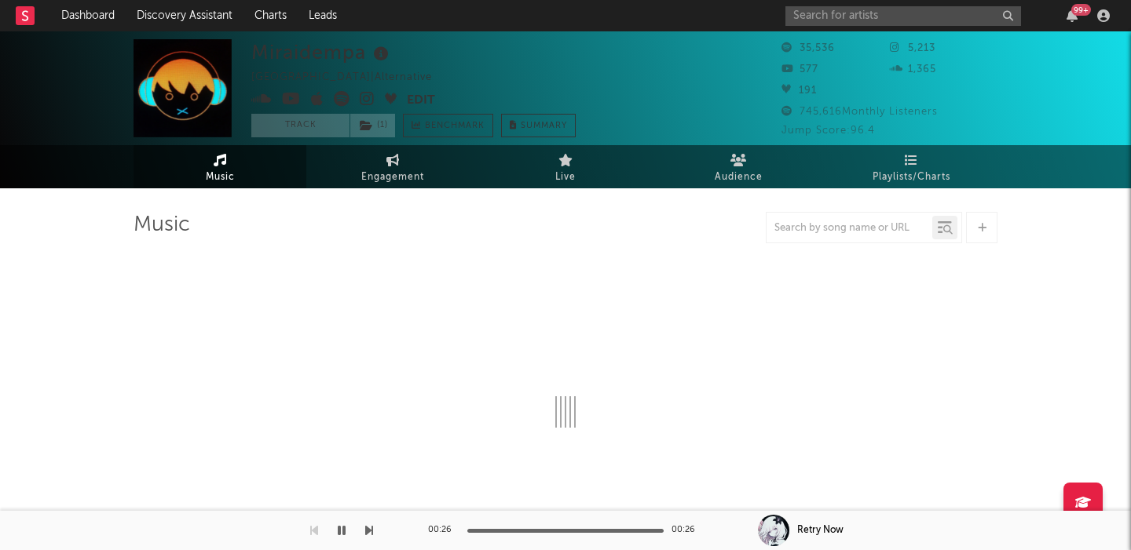
select select "6m"
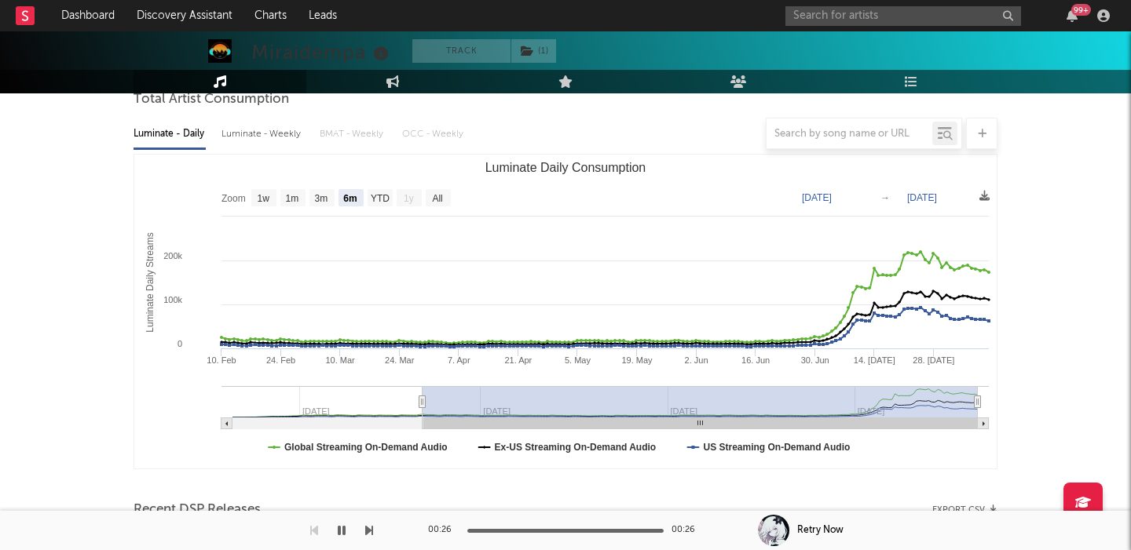
scroll to position [551, 0]
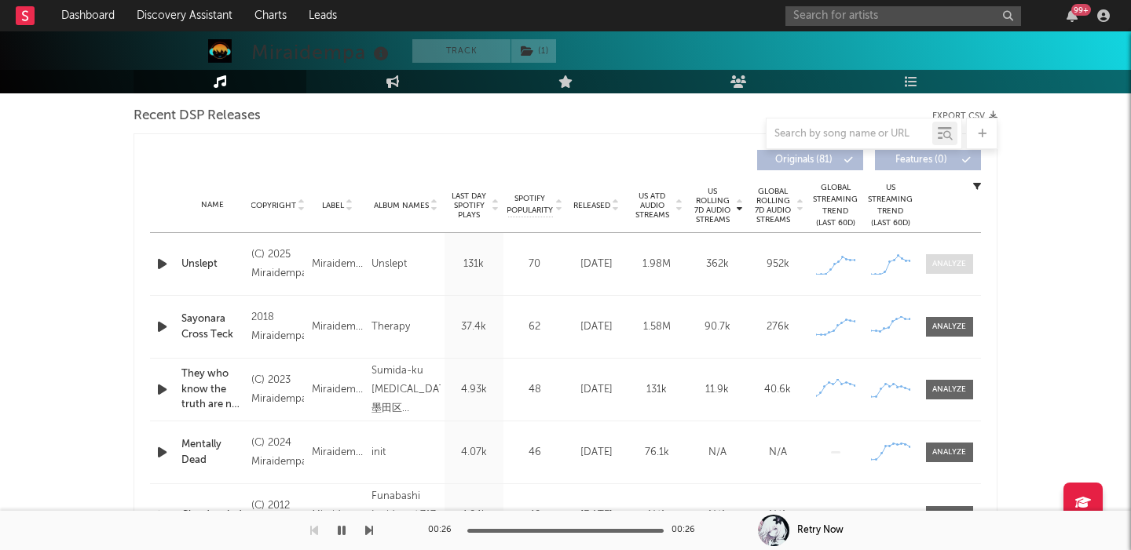
click at [948, 272] on span at bounding box center [949, 264] width 47 height 20
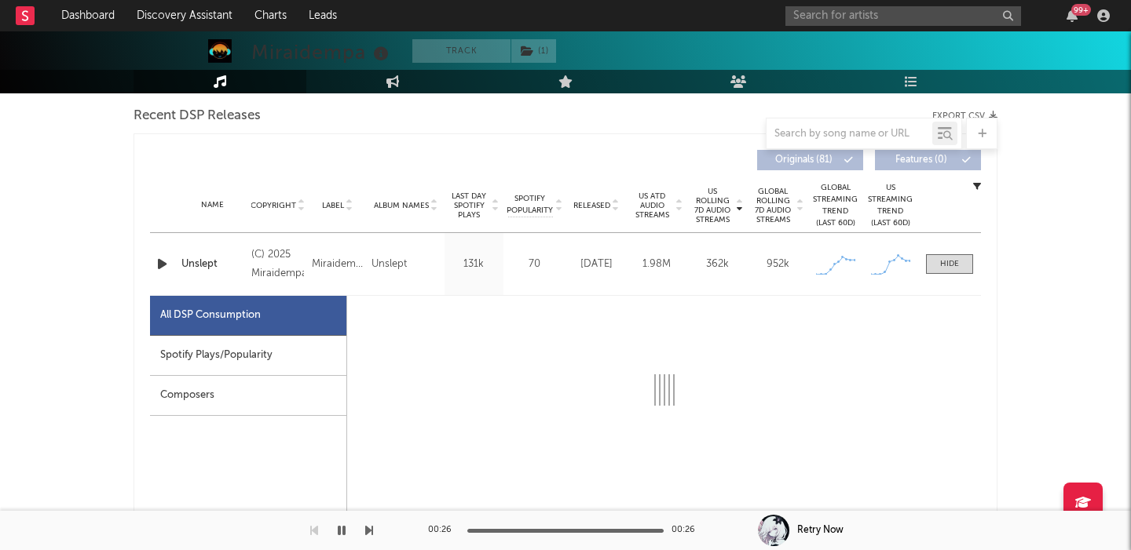
select select "1w"
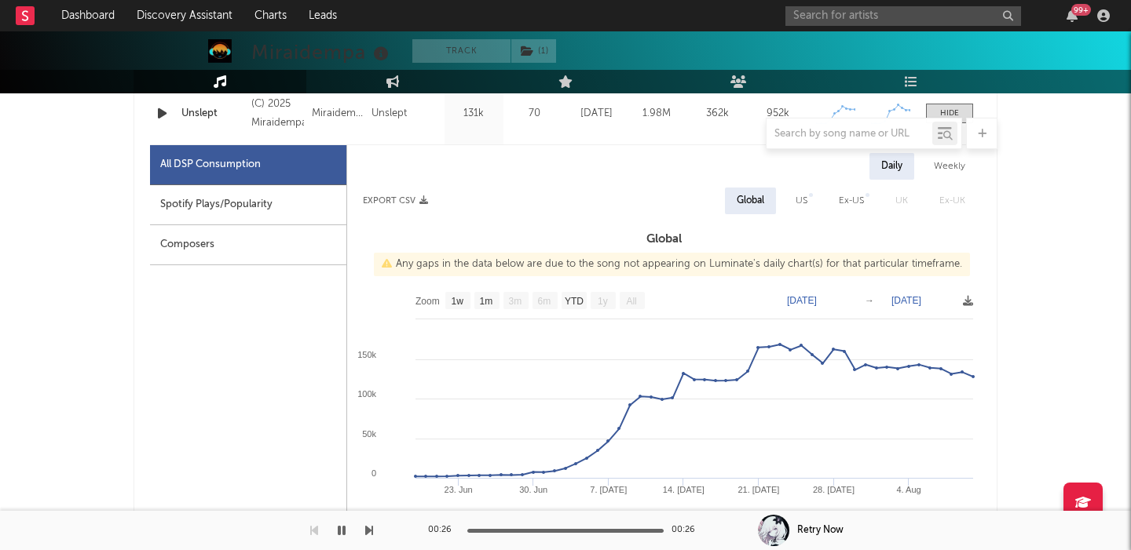
scroll to position [705, 0]
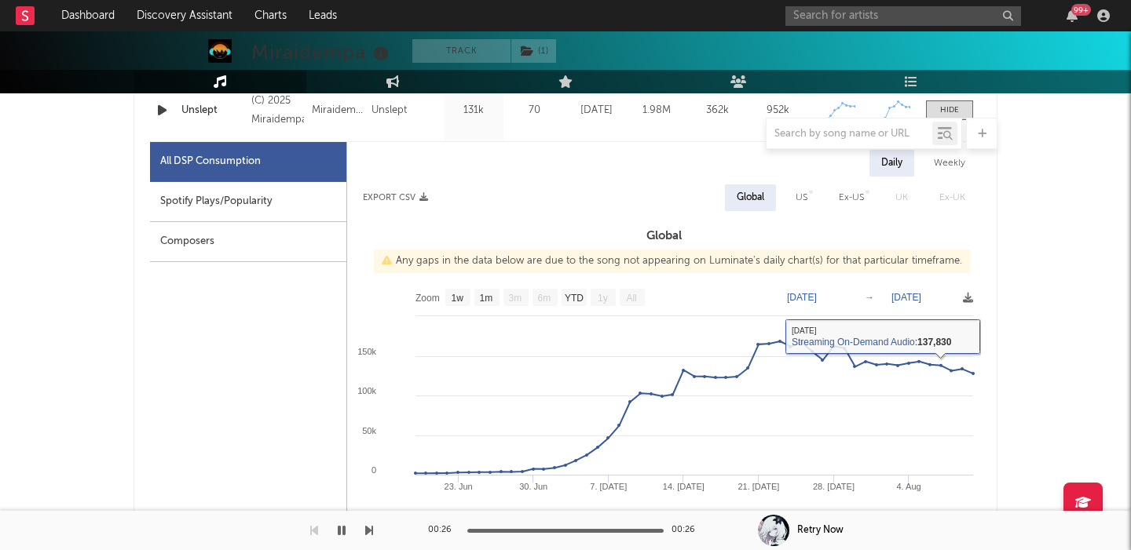
click at [797, 190] on div "US" at bounding box center [801, 197] width 12 height 19
select select "1w"
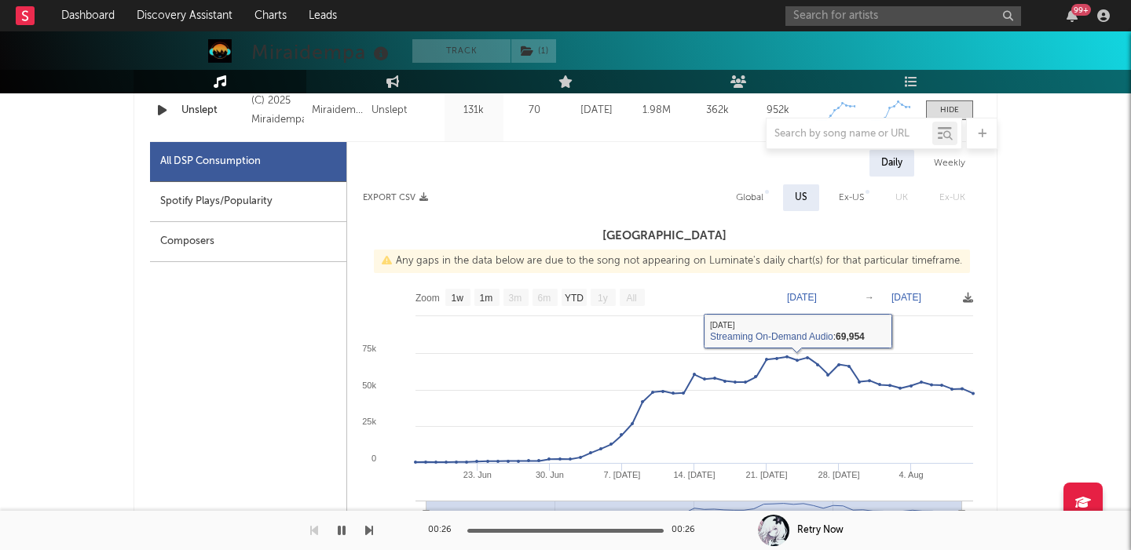
click at [750, 187] on div "Global" at bounding box center [749, 198] width 51 height 27
select select "1w"
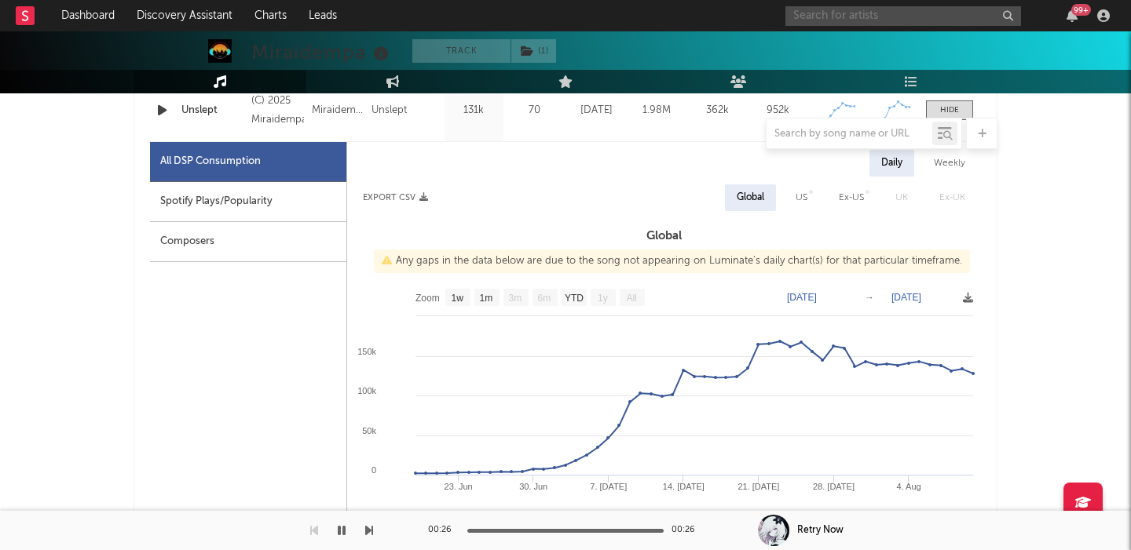
paste input "Midnight ‘Til Morning"
click at [845, 16] on input "text" at bounding box center [903, 16] width 236 height 20
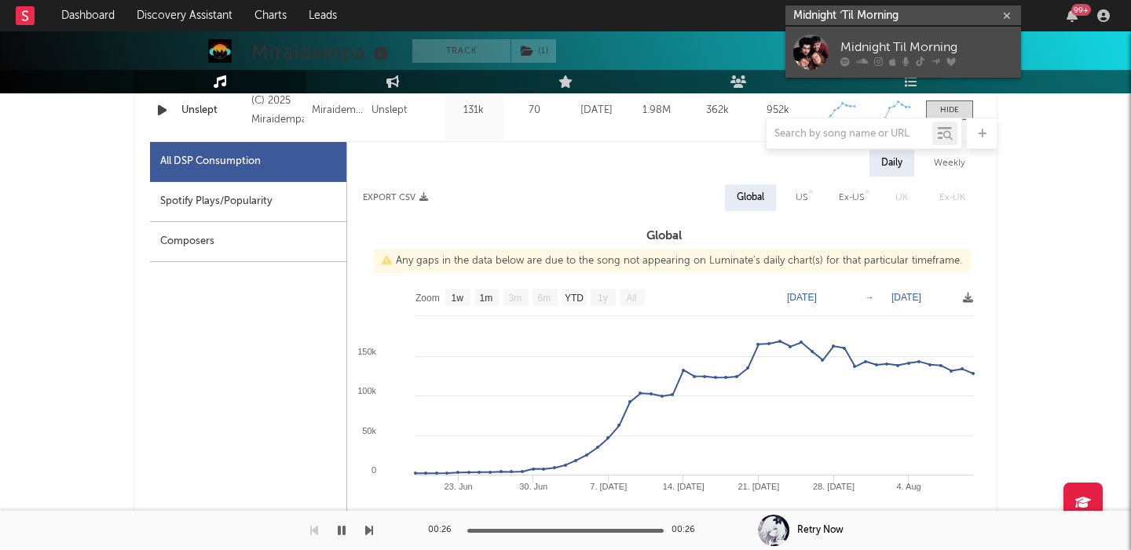
type input "Midnight ‘Til Morning"
click at [941, 60] on div at bounding box center [926, 61] width 173 height 9
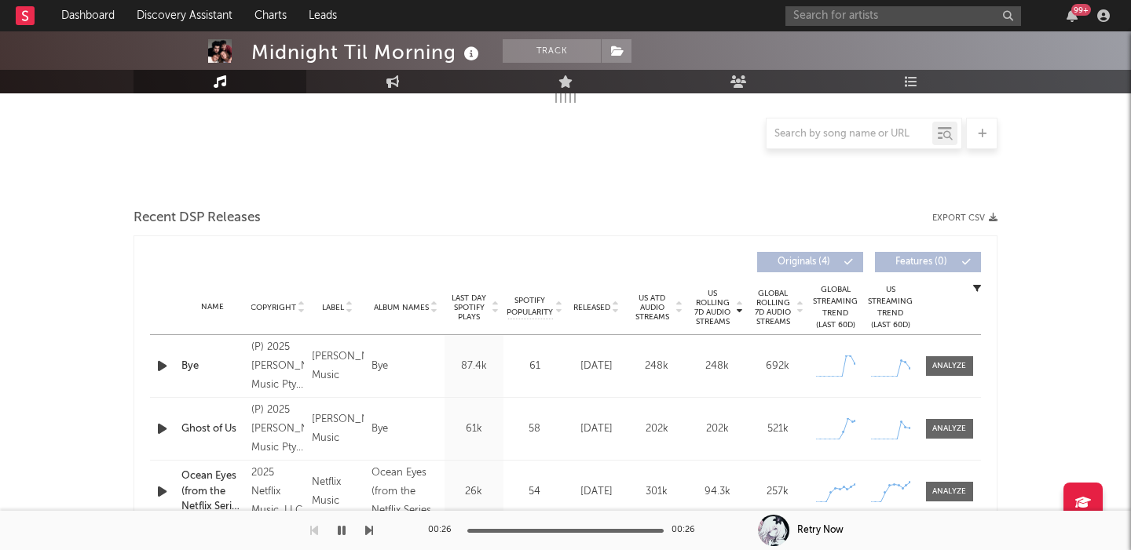
select select "1w"
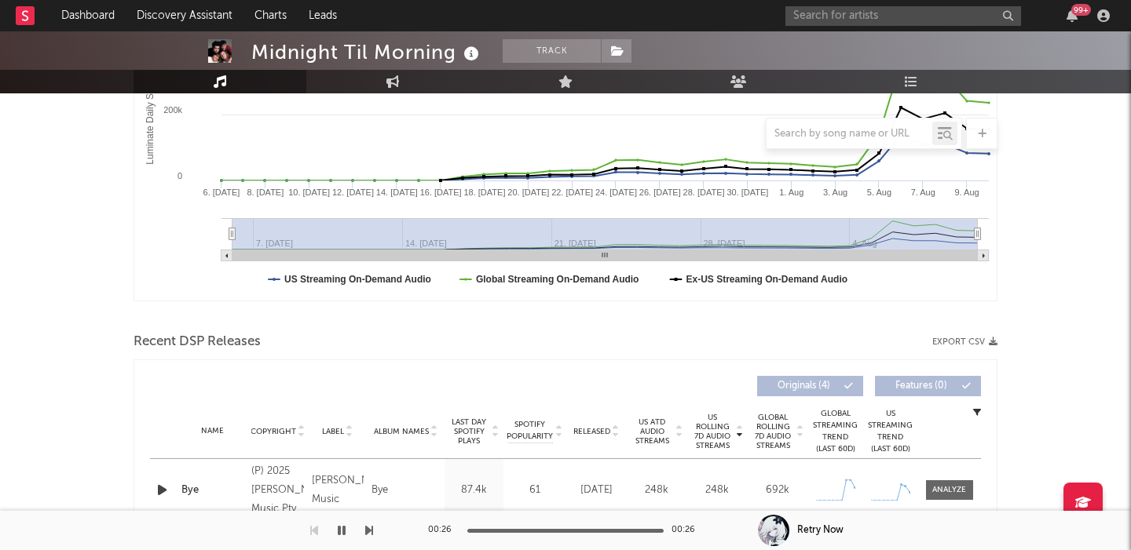
scroll to position [616, 0]
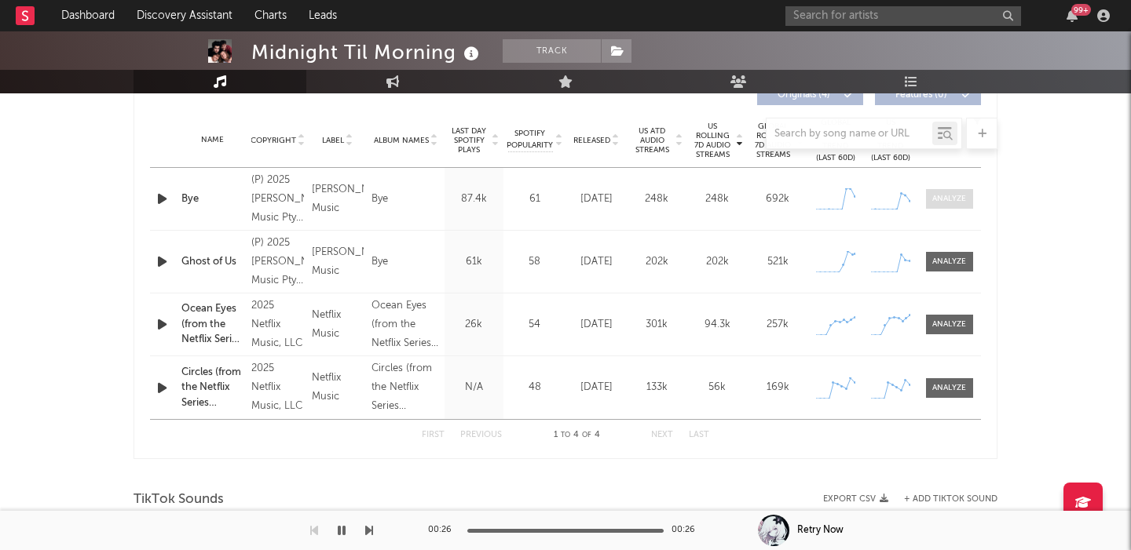
click at [943, 193] on div at bounding box center [949, 199] width 34 height 12
select select "1w"
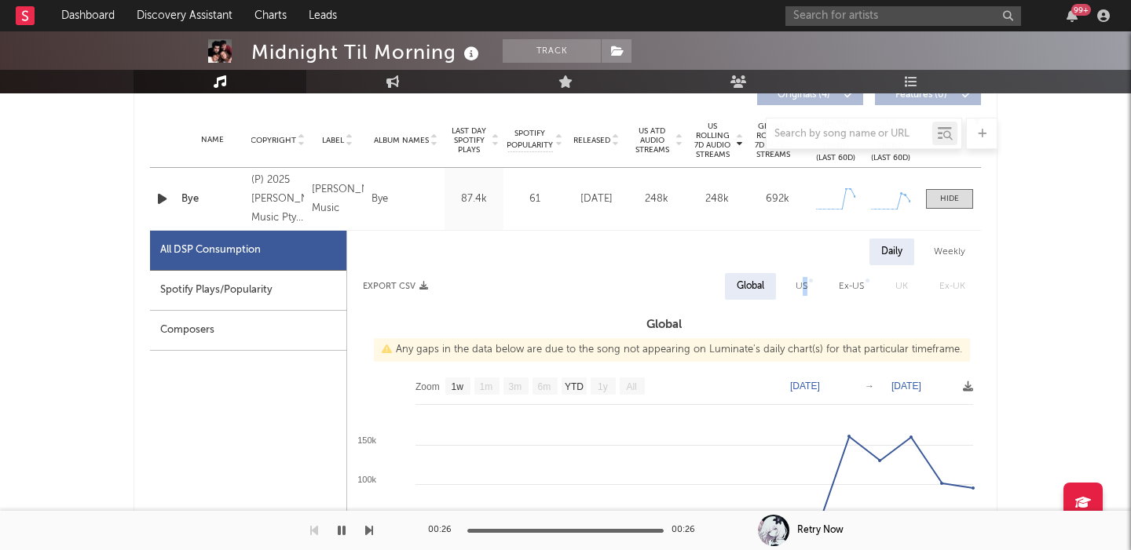
click at [805, 295] on div "US" at bounding box center [801, 286] width 35 height 27
select select "1w"
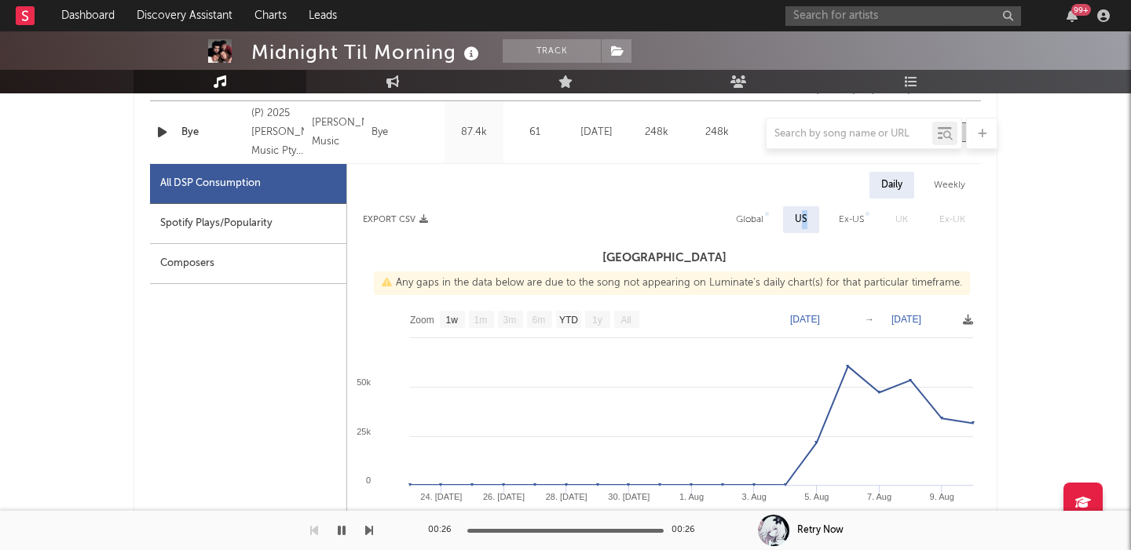
scroll to position [583, 0]
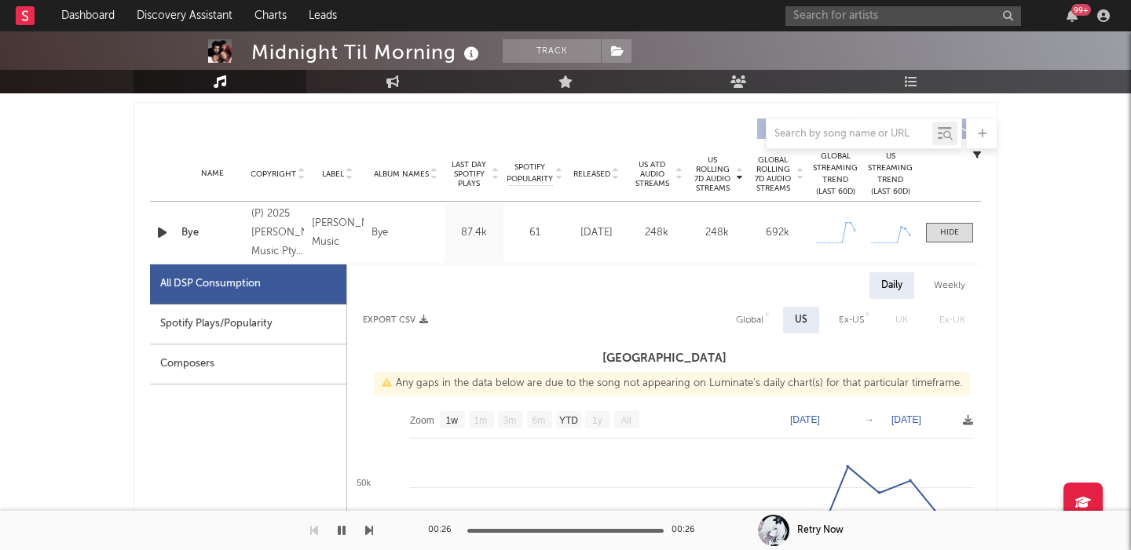
click at [757, 319] on div "Global" at bounding box center [749, 320] width 27 height 19
select select "1w"
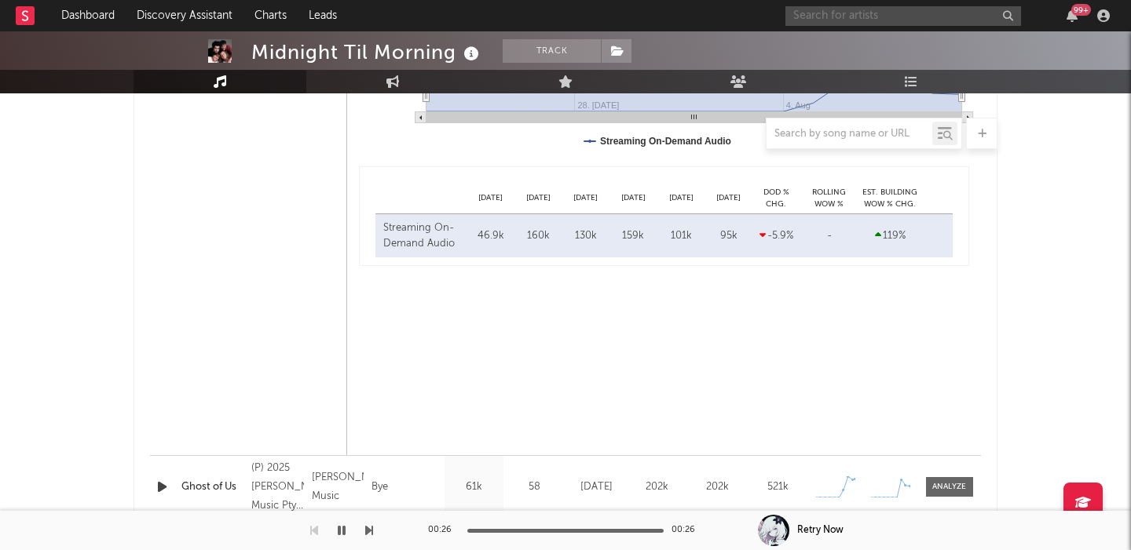
click at [912, 22] on input "text" at bounding box center [903, 16] width 236 height 20
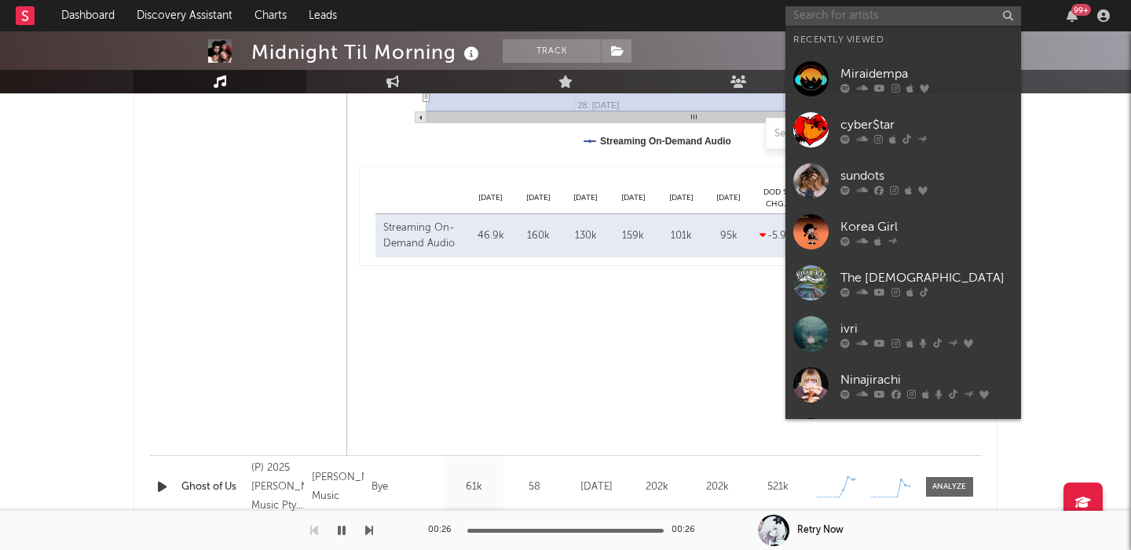
paste input "Kairi the Maid"
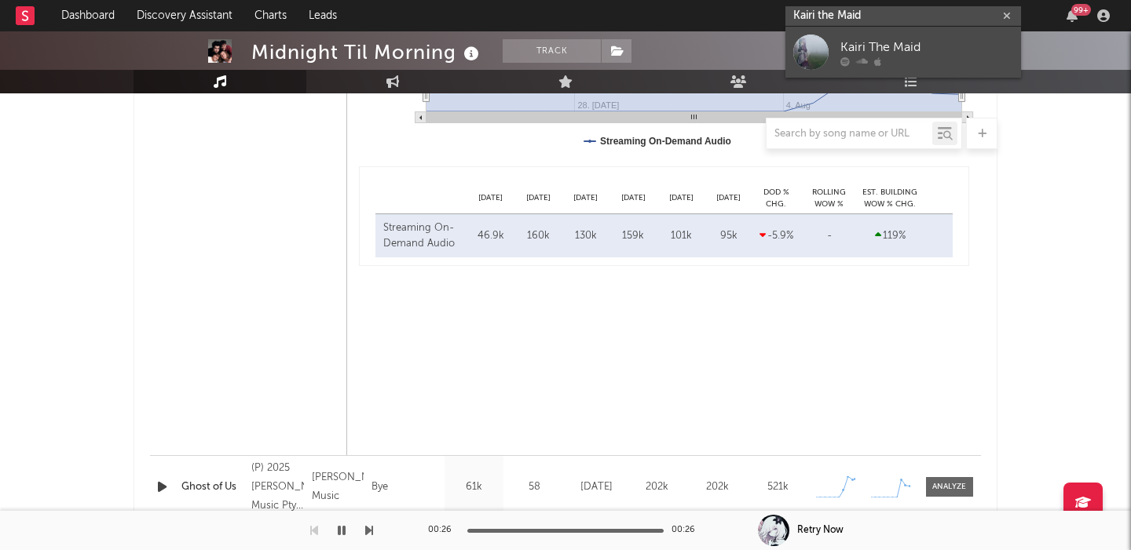
type input "Kairi the Maid"
click at [921, 46] on div "Kairi The Maid" at bounding box center [926, 47] width 173 height 19
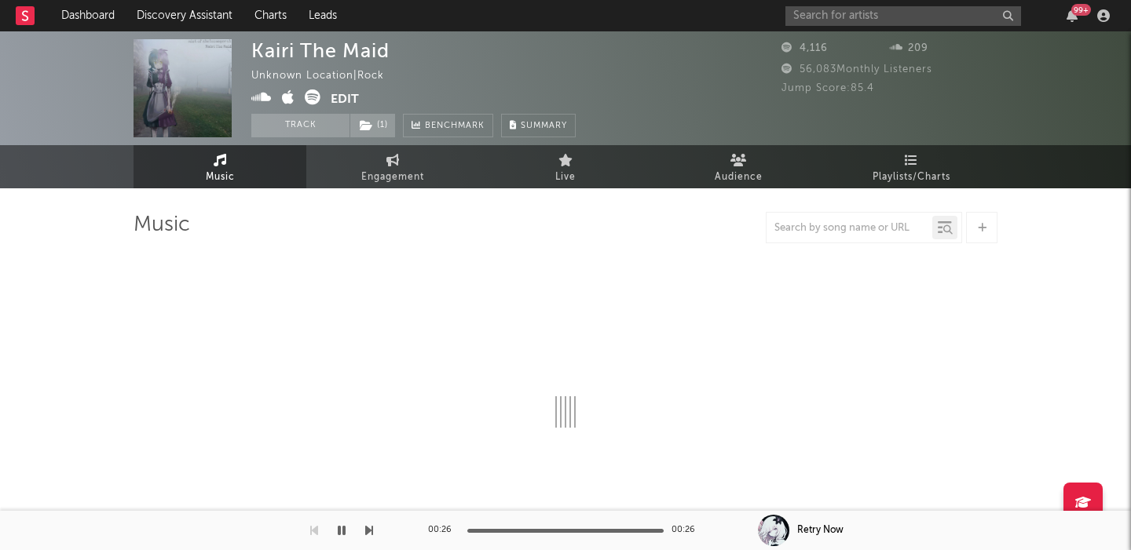
select select "1w"
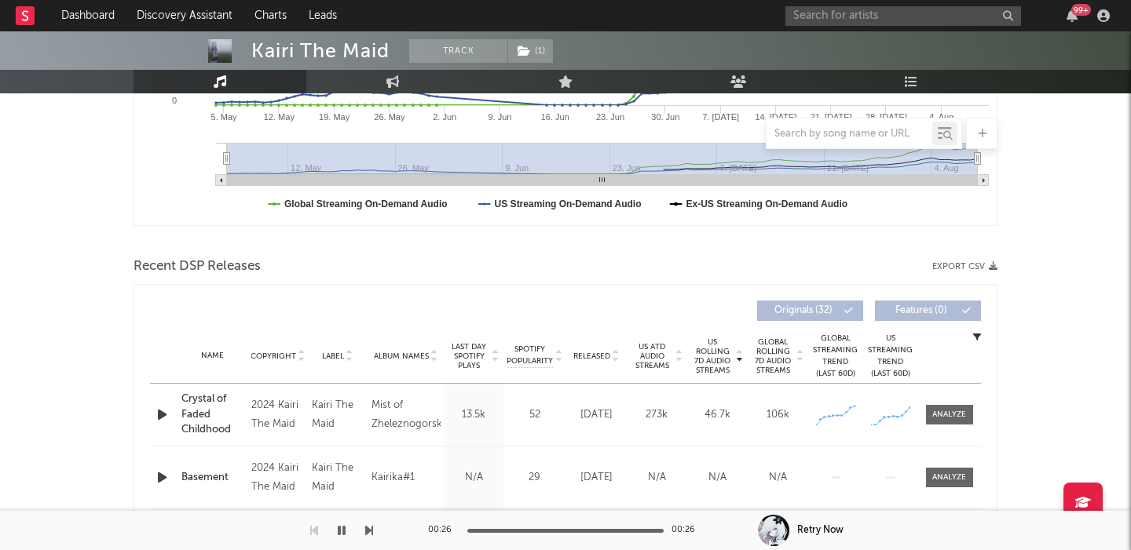
scroll to position [442, 0]
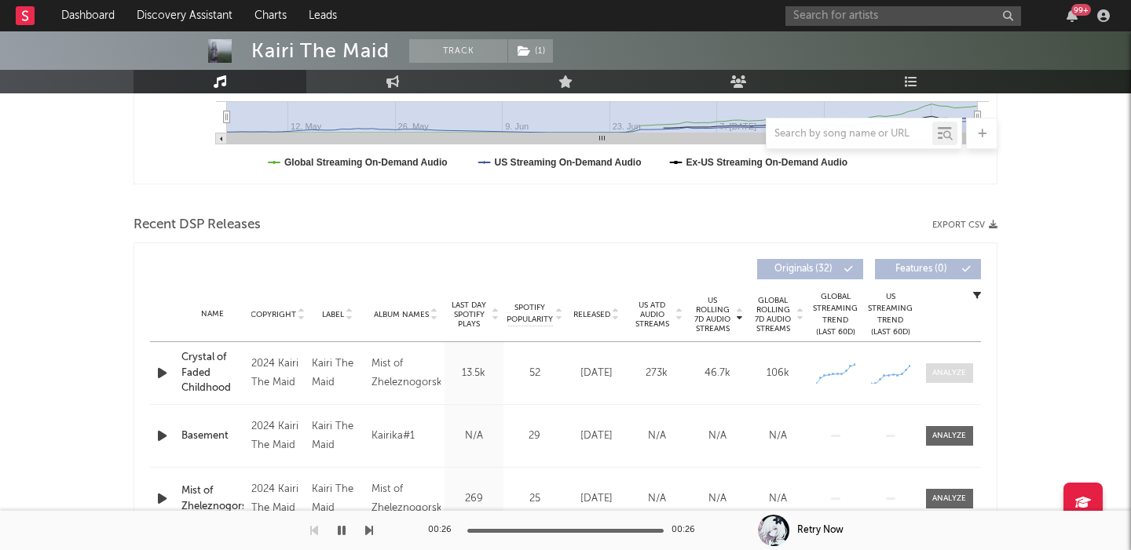
click at [958, 373] on div at bounding box center [949, 373] width 34 height 12
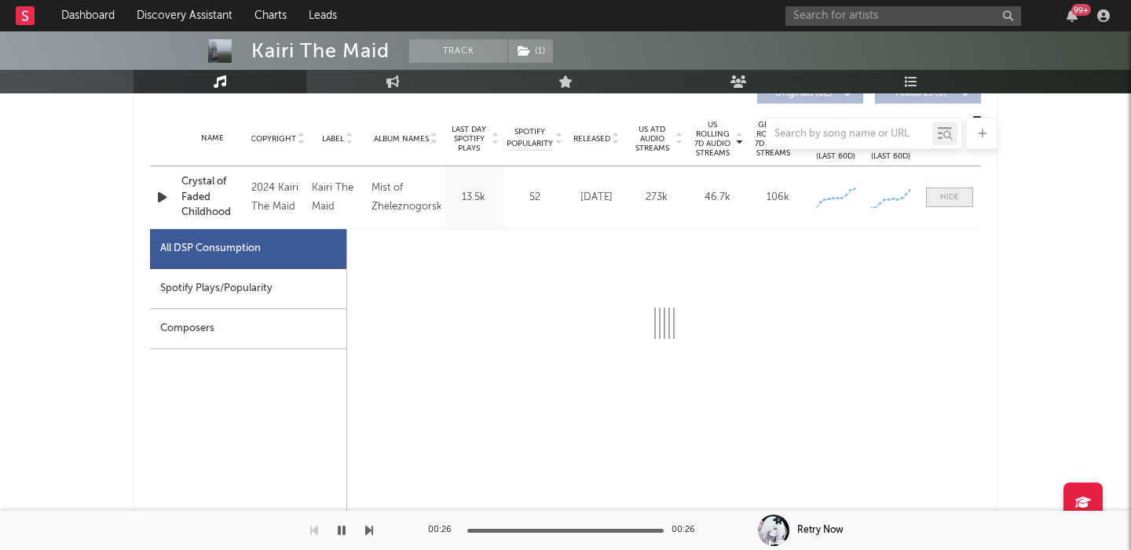
select select "1w"
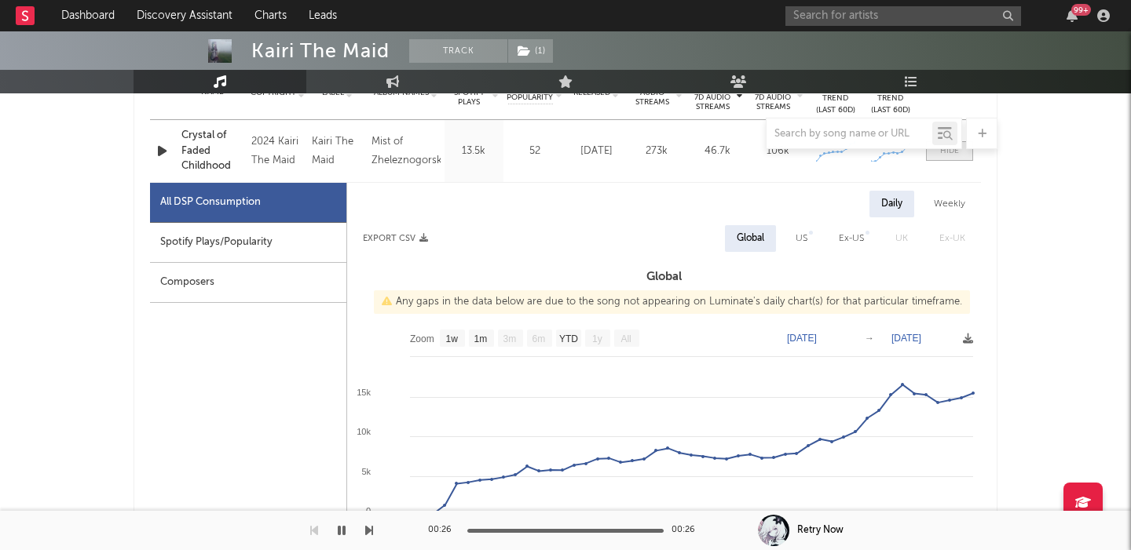
scroll to position [678, 0]
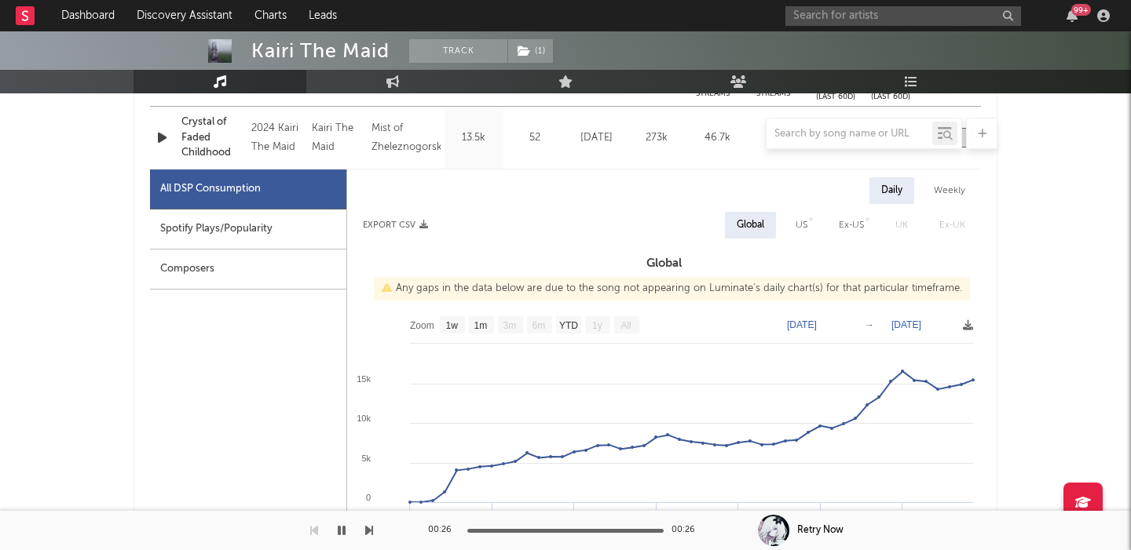
click at [798, 224] on div "US" at bounding box center [801, 225] width 12 height 19
select select "1w"
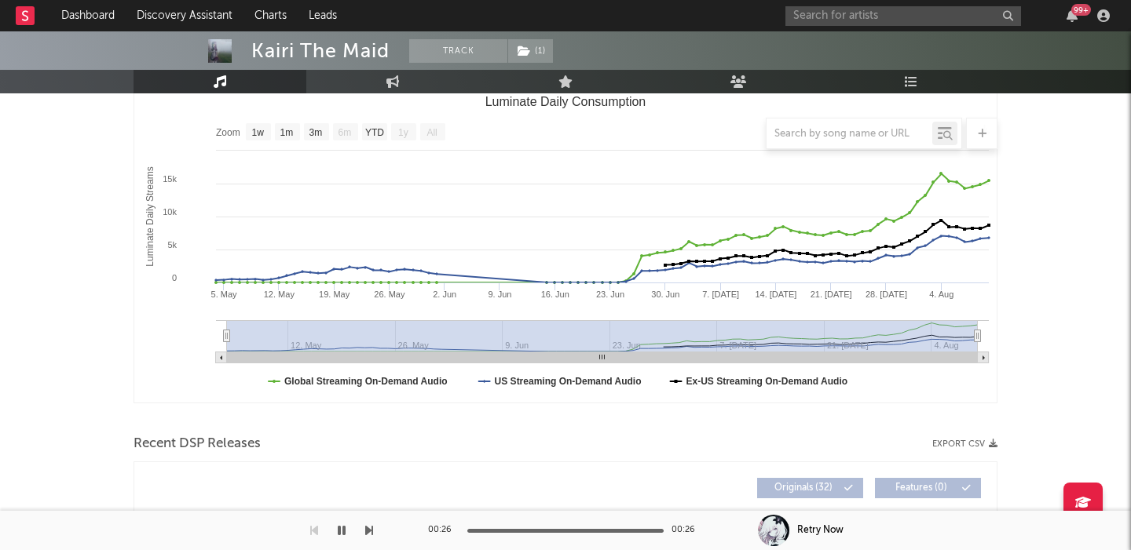
scroll to position [0, 0]
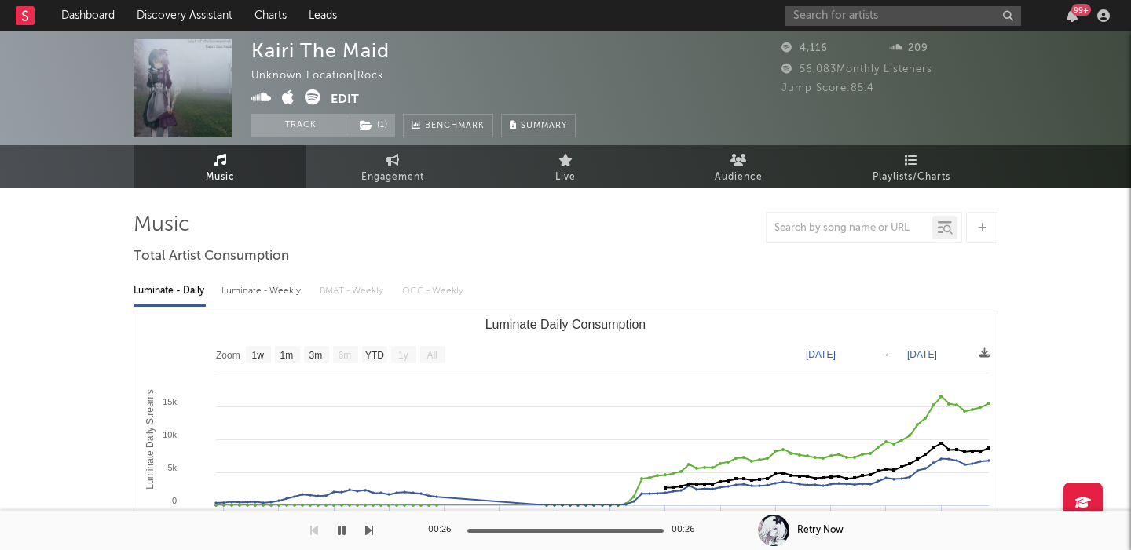
click at [861, 1] on div "99 +" at bounding box center [950, 15] width 330 height 31
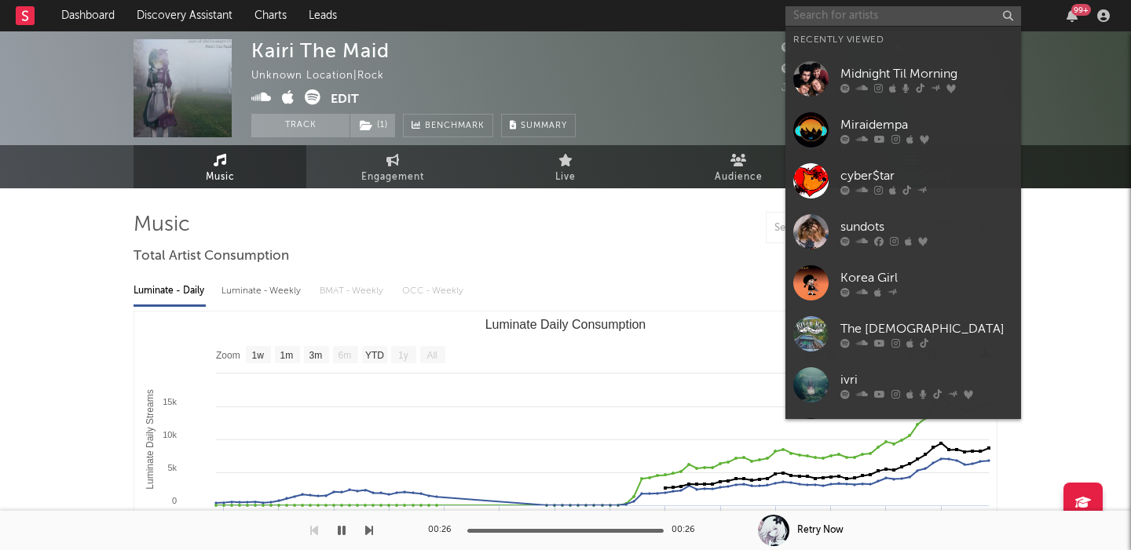
click at [861, 13] on input "text" at bounding box center [903, 16] width 236 height 20
paste input "[PERSON_NAME]"
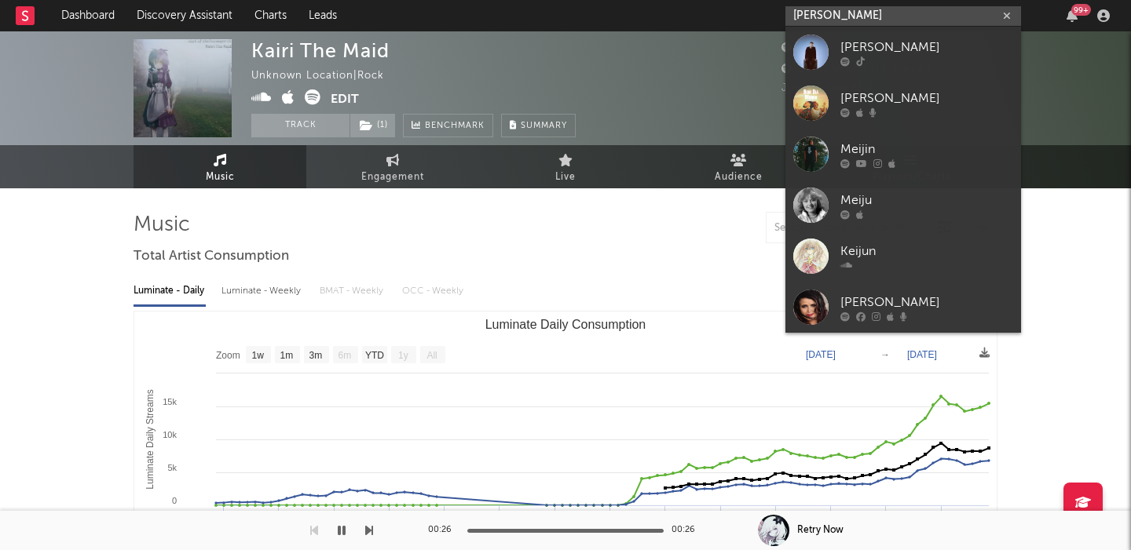
type input "[PERSON_NAME]"
click at [904, 35] on link "[PERSON_NAME]" at bounding box center [903, 52] width 236 height 51
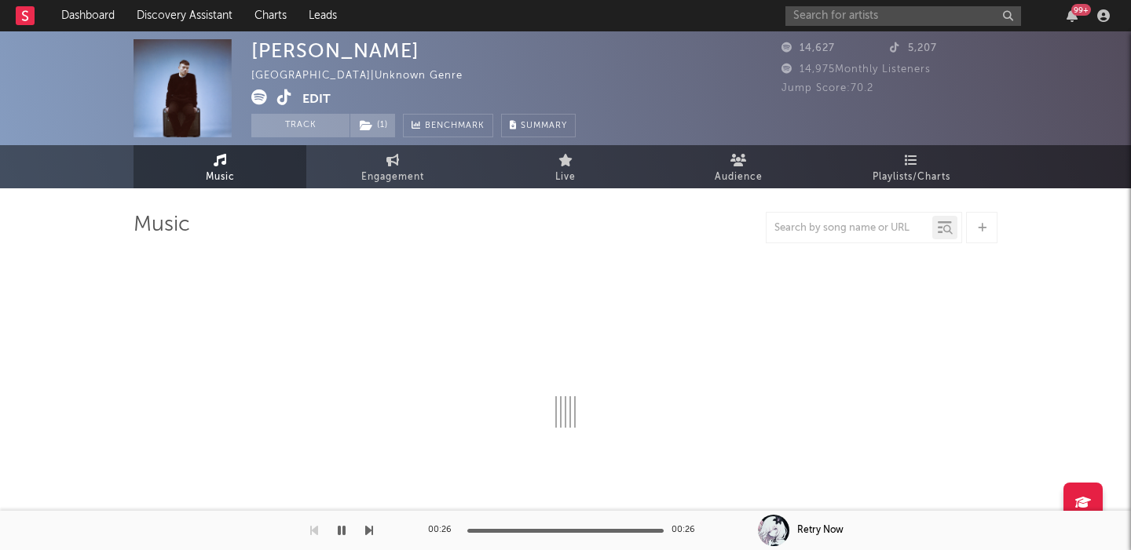
select select "6m"
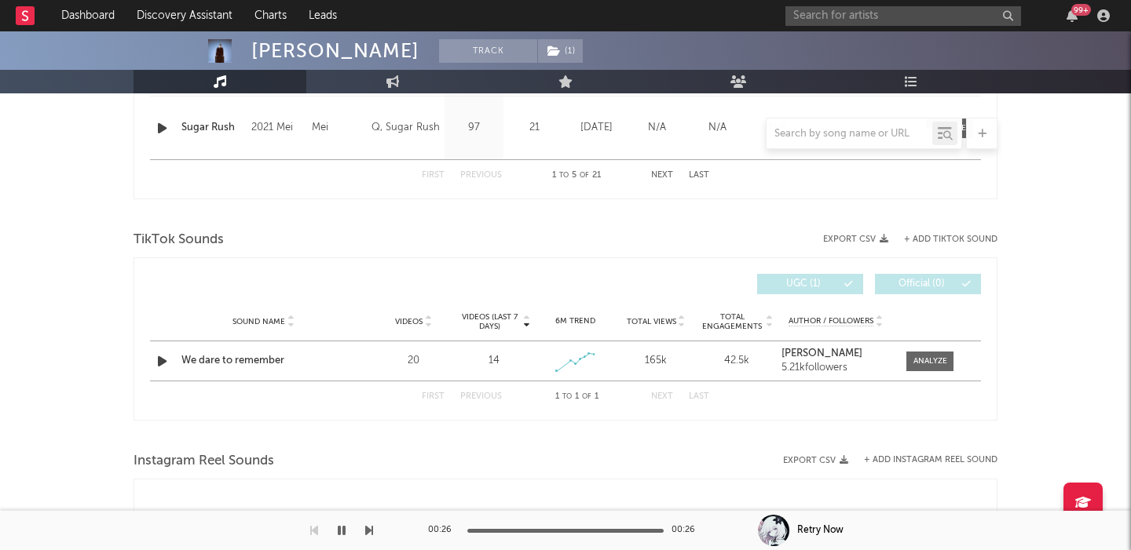
scroll to position [973, 0]
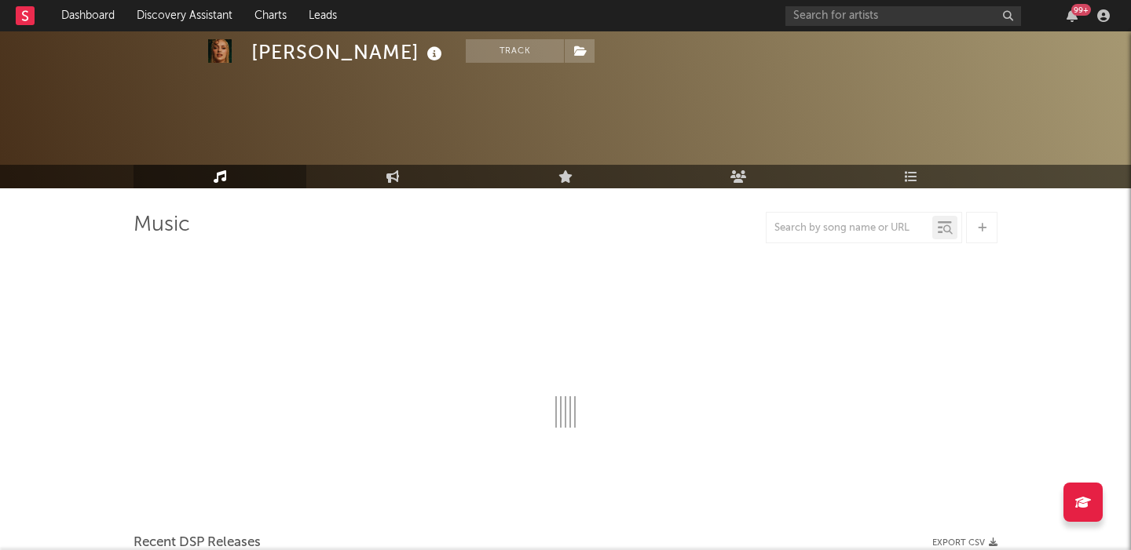
scroll to position [76, 0]
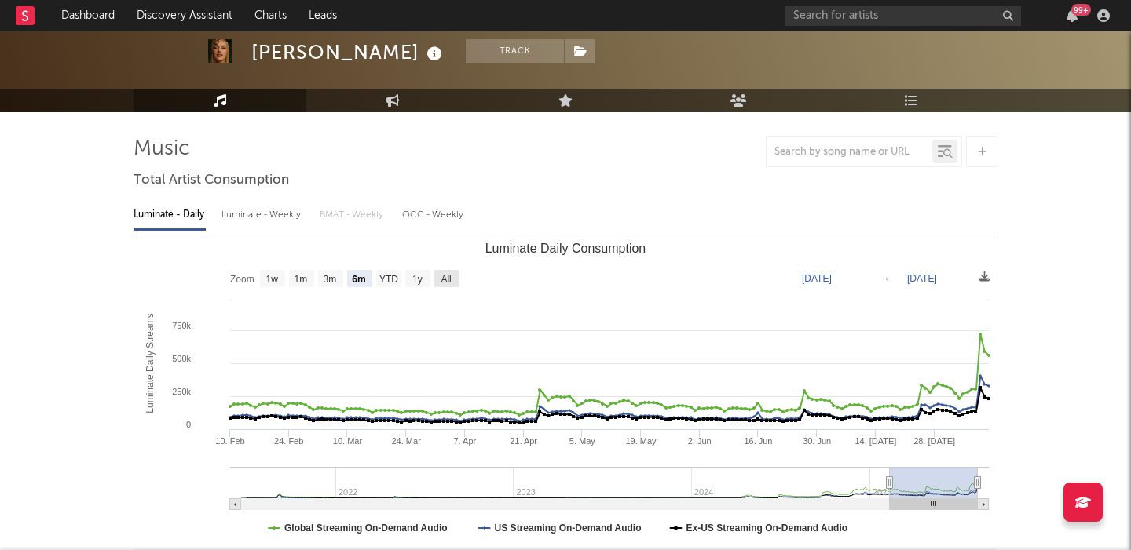
click at [437, 273] on rect "Luminate Daily Consumption" at bounding box center [446, 278] width 25 height 17
select select "All"
type input "2021-06-20"
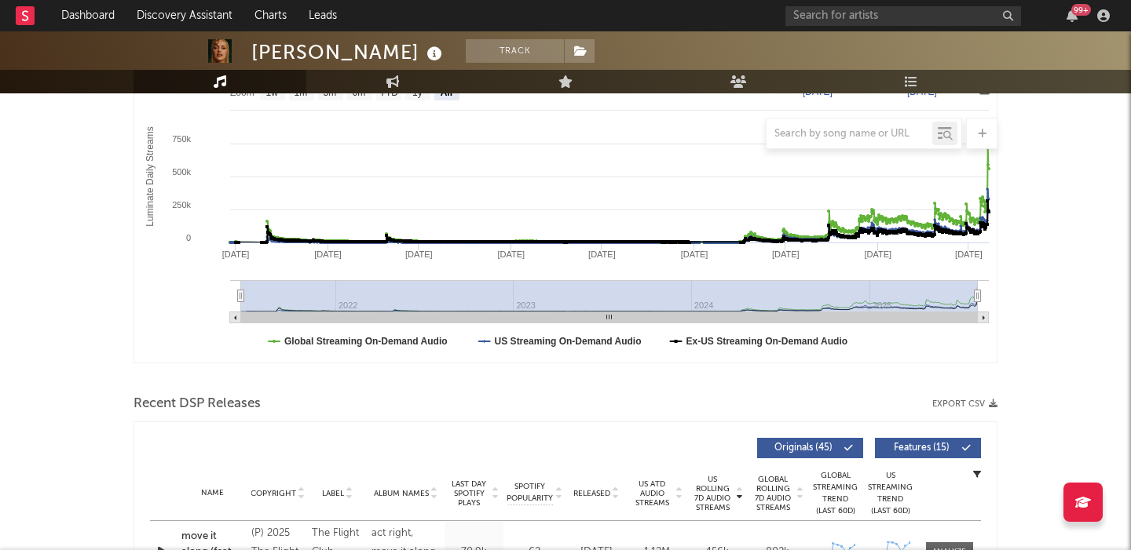
scroll to position [492, 0]
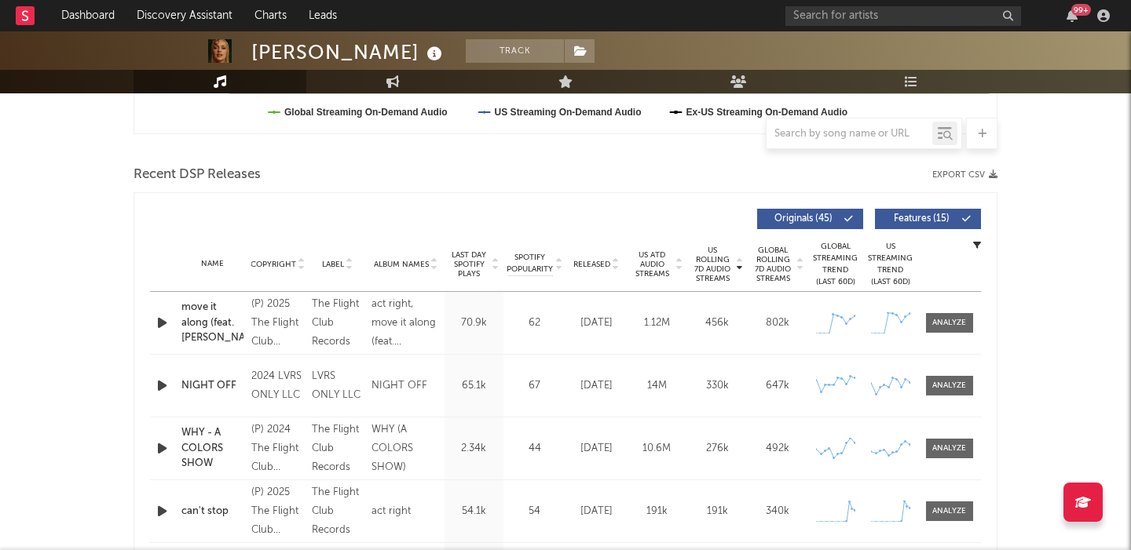
click at [897, 213] on button "Features ( 15 )" at bounding box center [928, 219] width 106 height 20
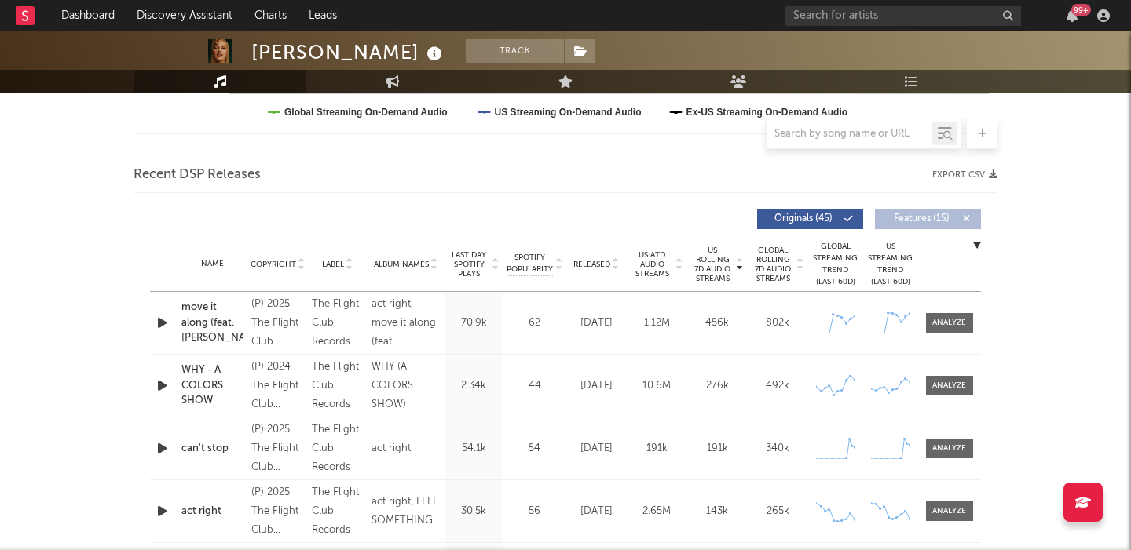
click at [162, 312] on div "Name move it along (feat. Leon Thomas) Copyright (P) 2025 The Flight Club Recor…" at bounding box center [565, 323] width 831 height 62
click at [162, 326] on icon "button" at bounding box center [162, 323] width 16 height 20
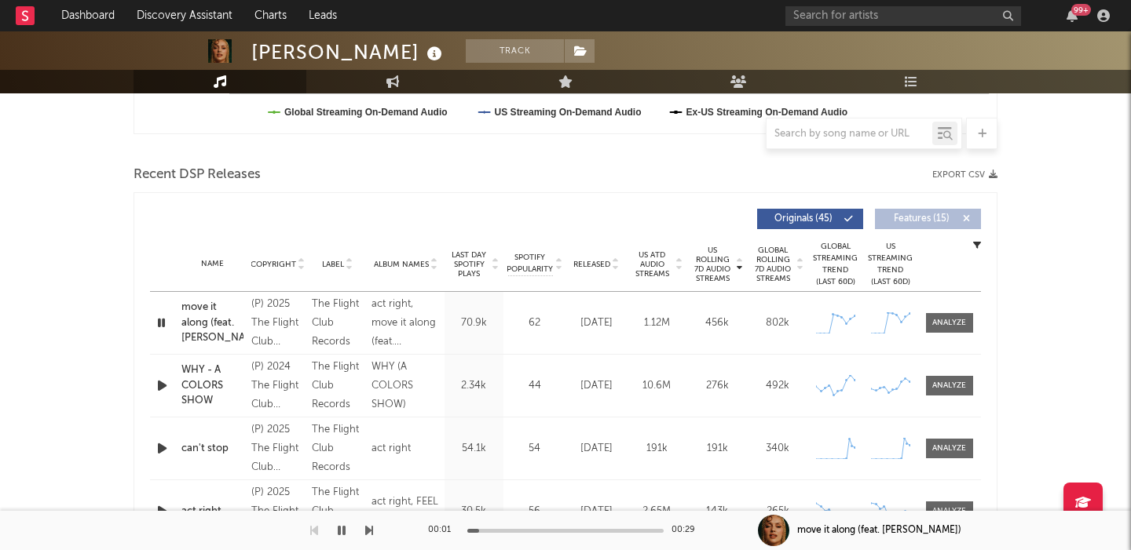
click at [159, 322] on icon "button" at bounding box center [161, 323] width 15 height 20
